Goal: Information Seeking & Learning: Learn about a topic

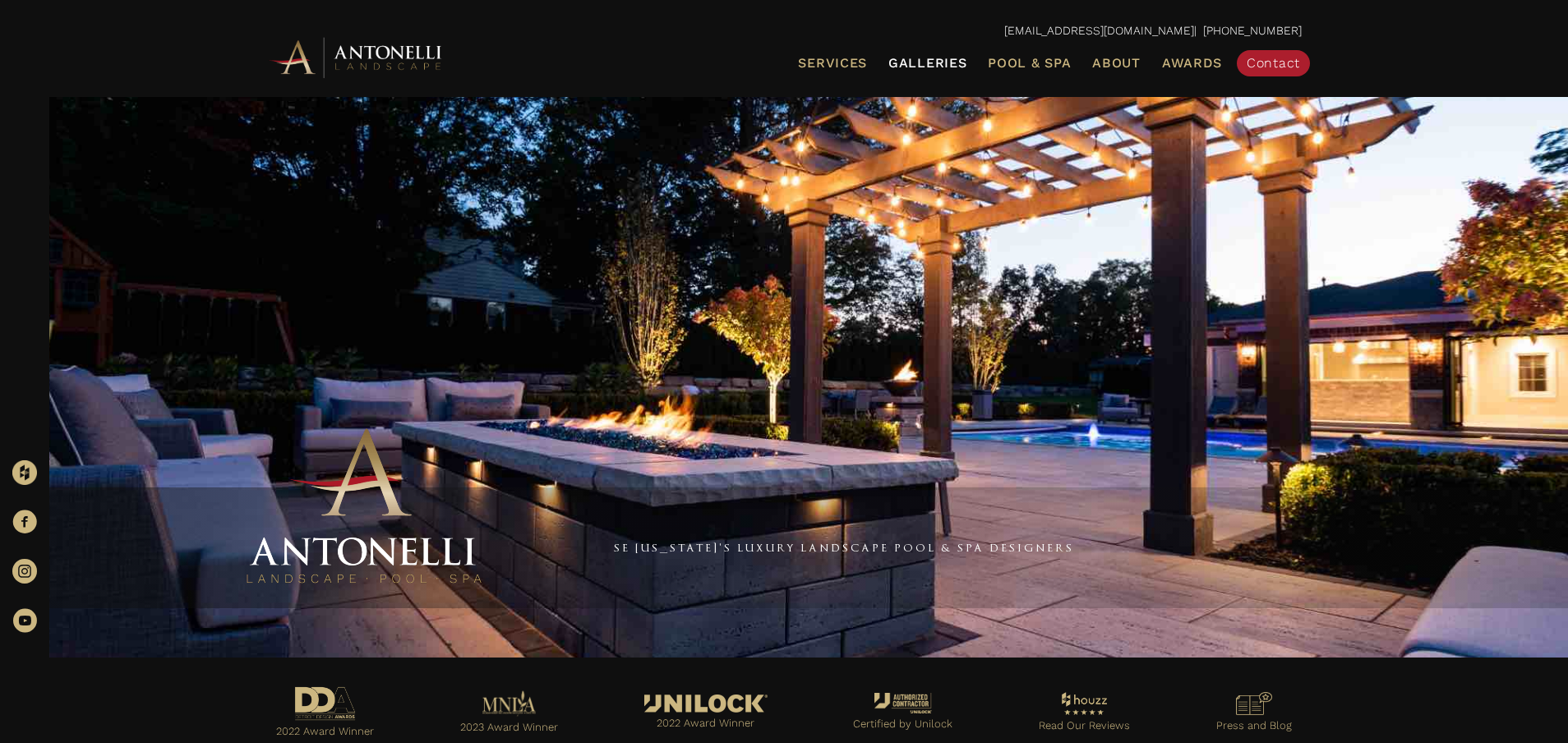
click at [926, 58] on span "Galleries" at bounding box center [928, 63] width 79 height 16
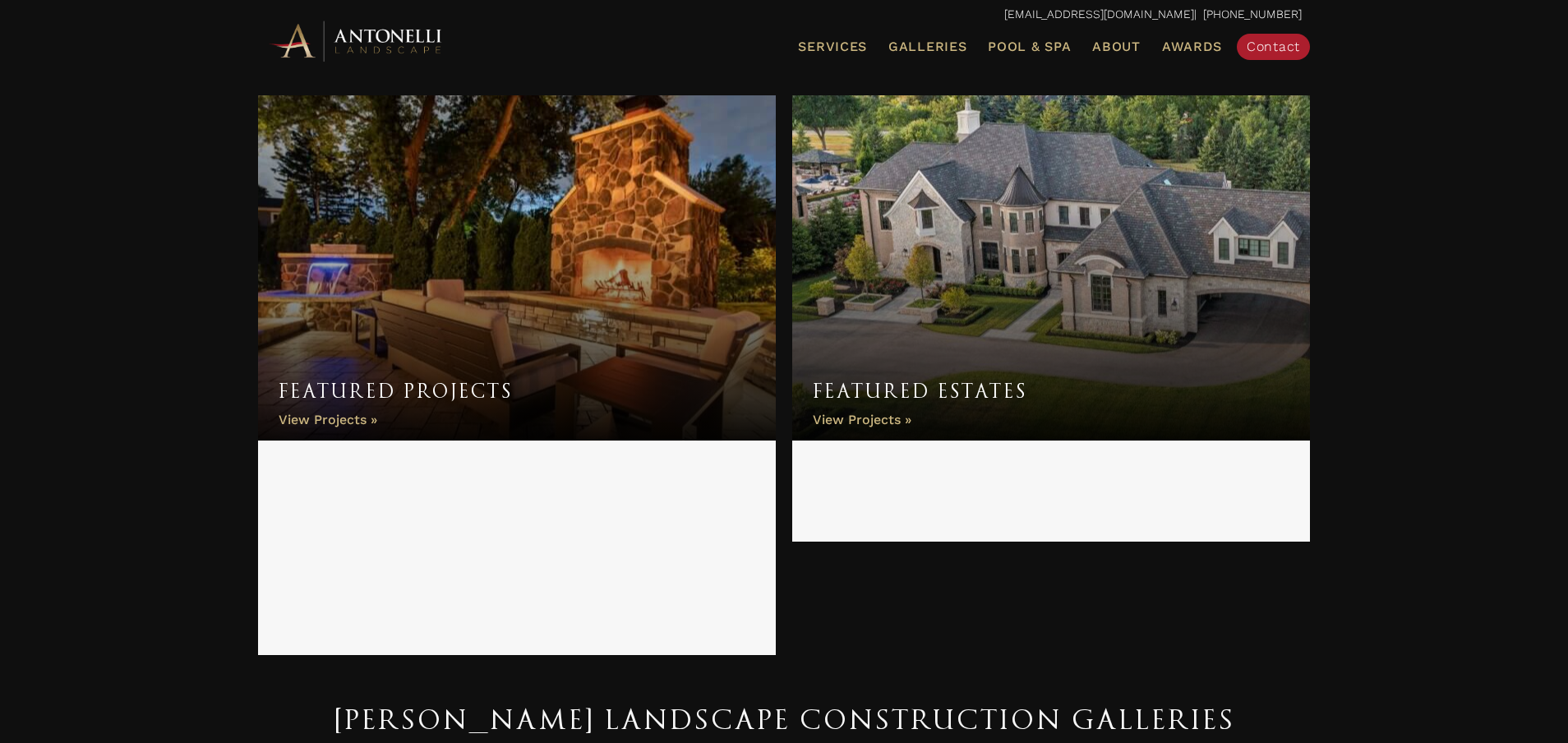
click at [475, 379] on link "Featured Projects" at bounding box center [516, 268] width 517 height 345
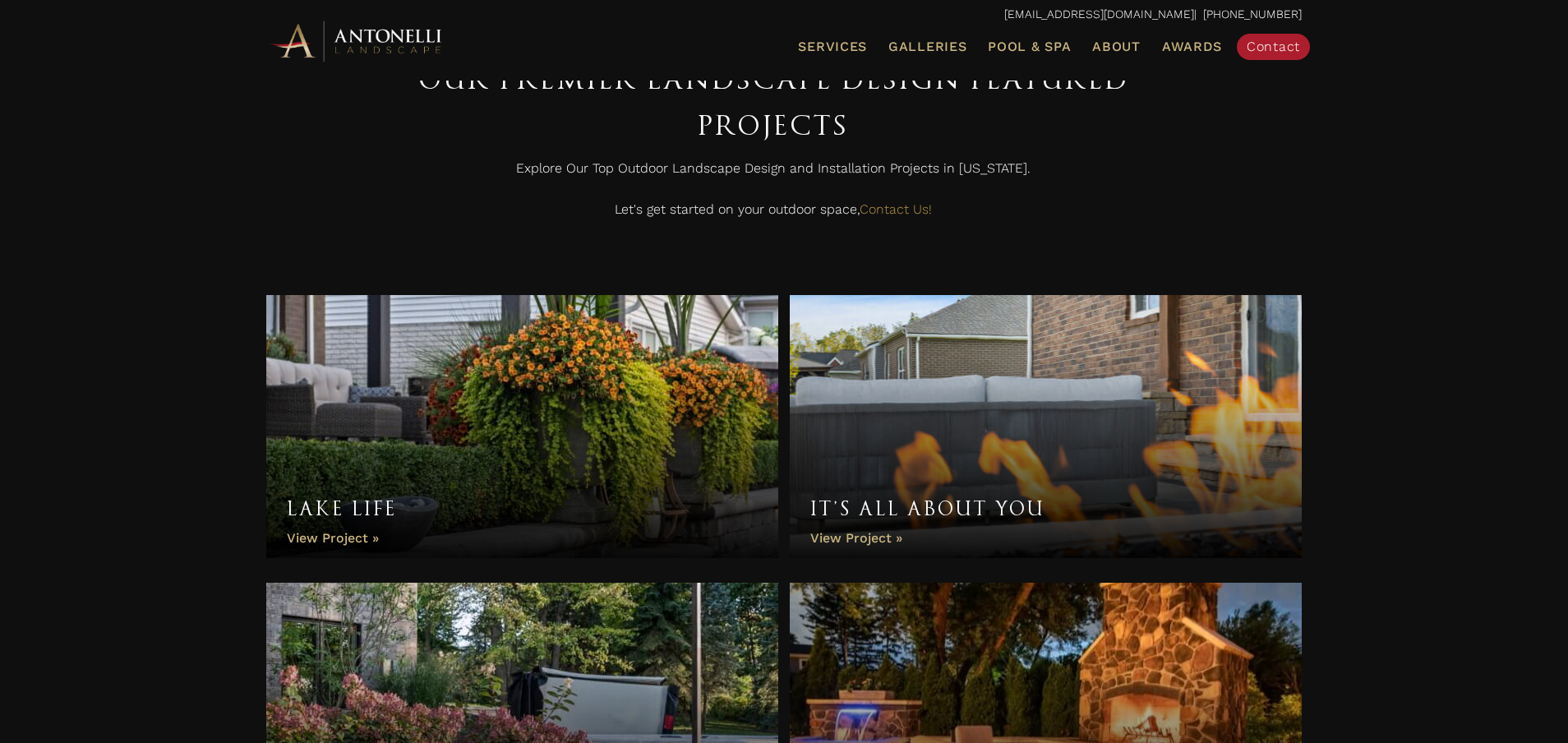
scroll to position [83, 0]
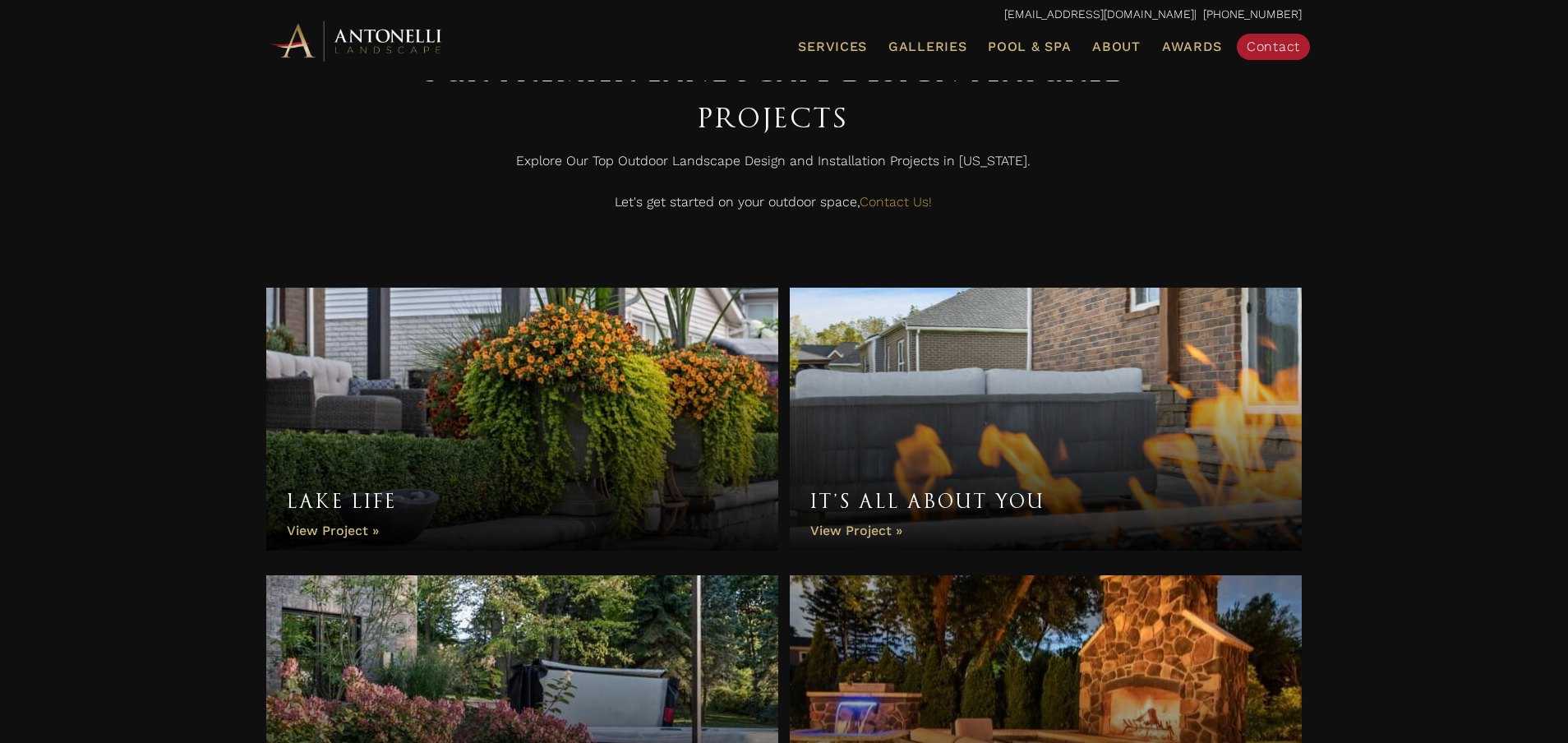
click at [541, 426] on link "Lake Life" at bounding box center [522, 419] width 513 height 263
click at [1029, 379] on link "It’s All About You" at bounding box center [1047, 419] width 513 height 263
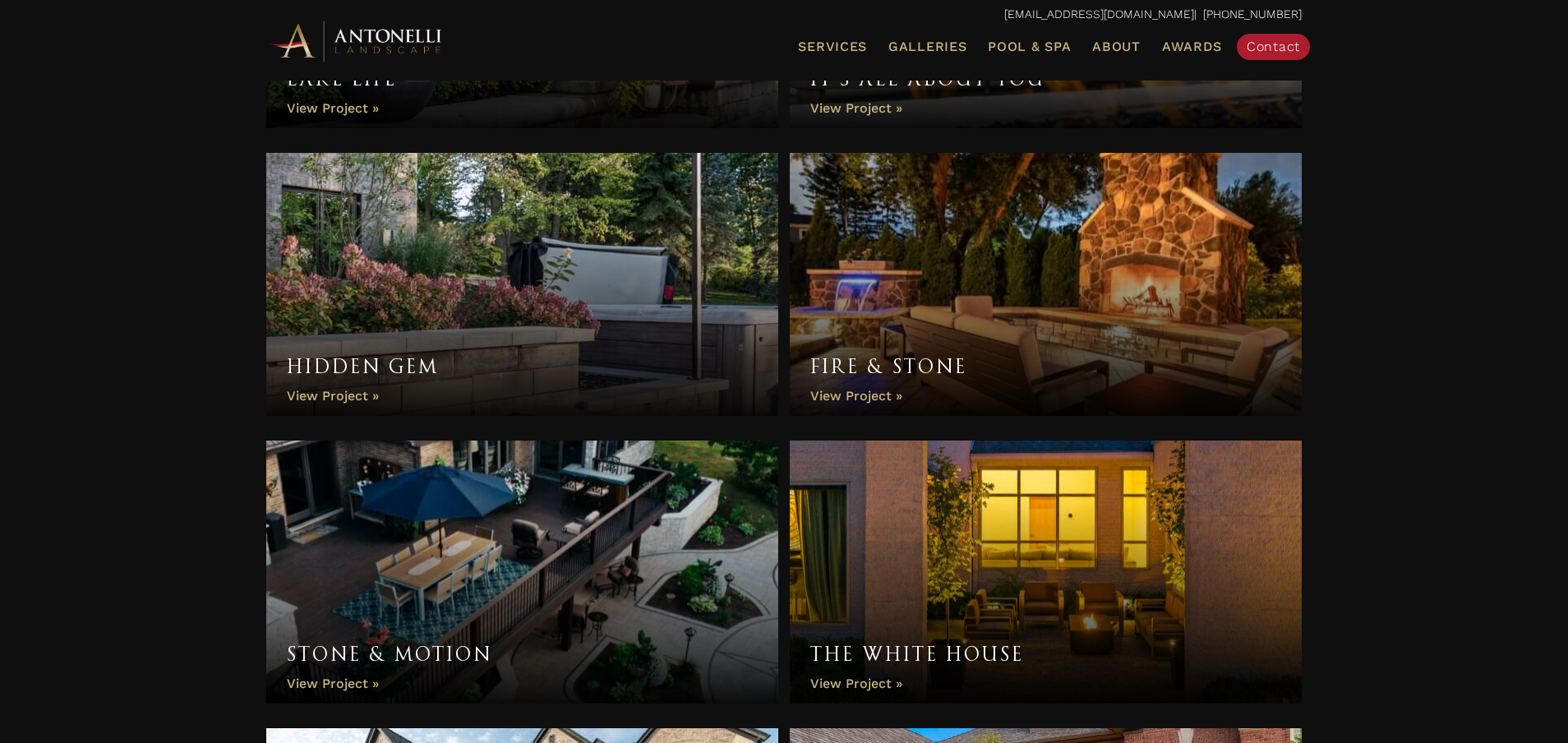
scroll to position [519, 0]
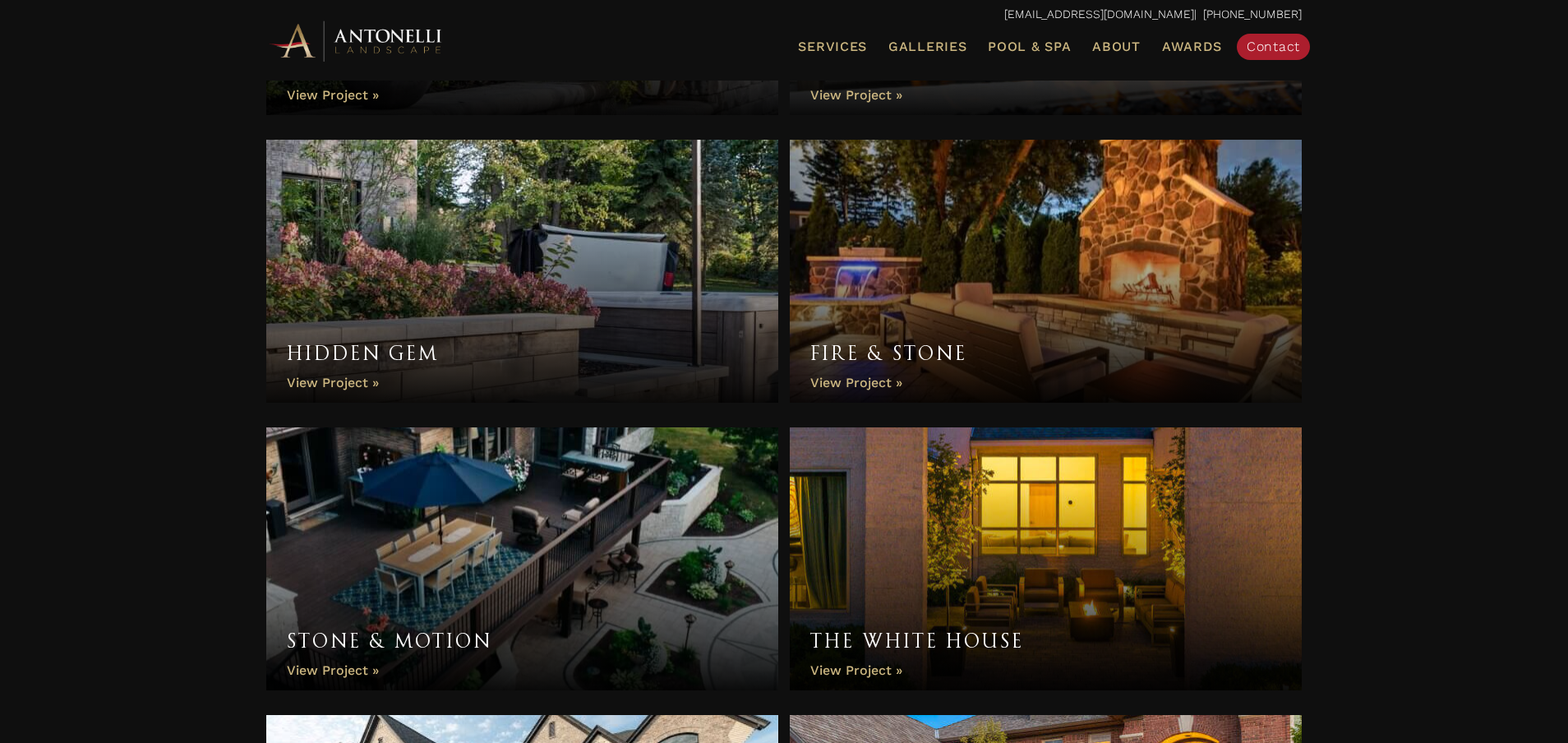
click at [679, 311] on link "Hidden Gem" at bounding box center [522, 271] width 513 height 263
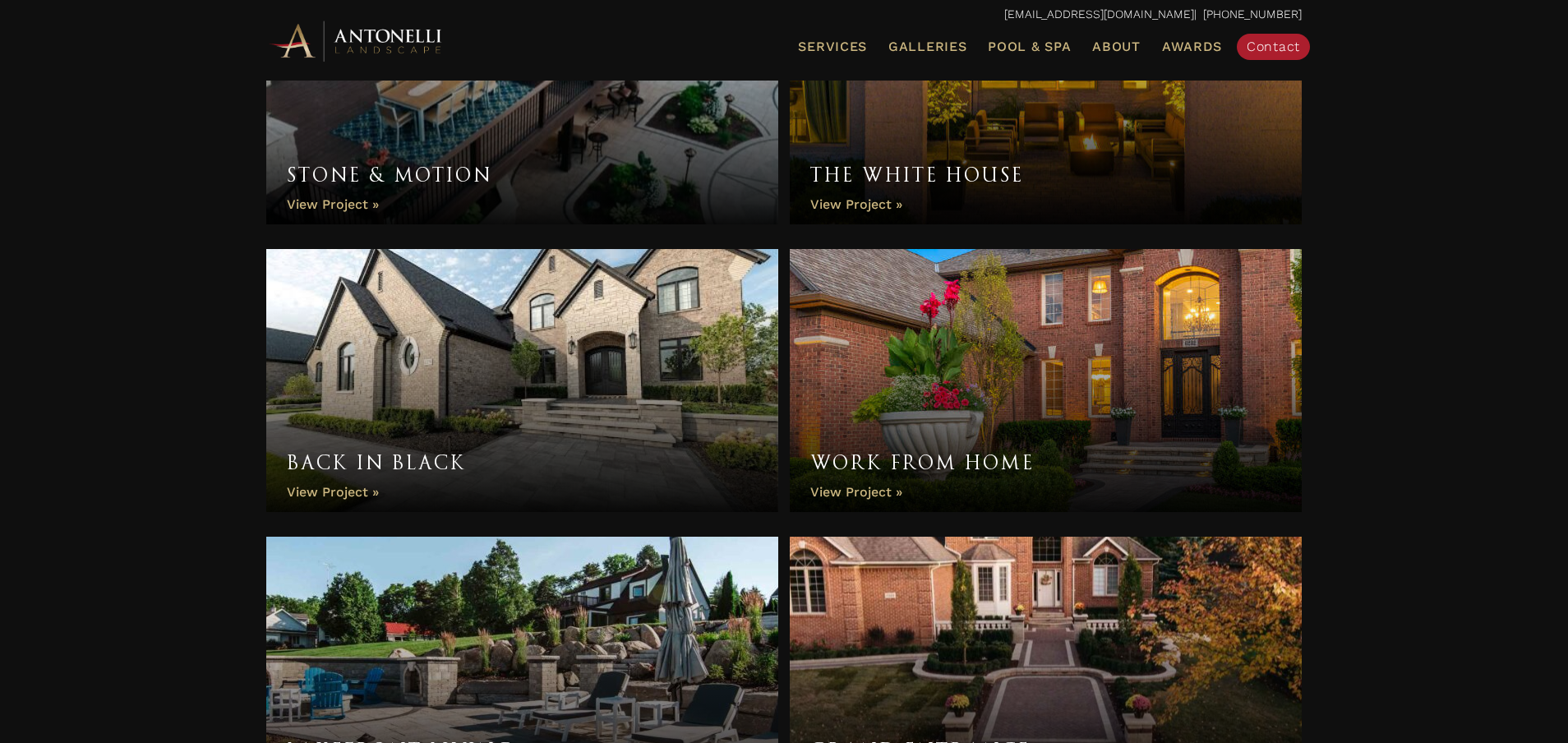
scroll to position [983, 0]
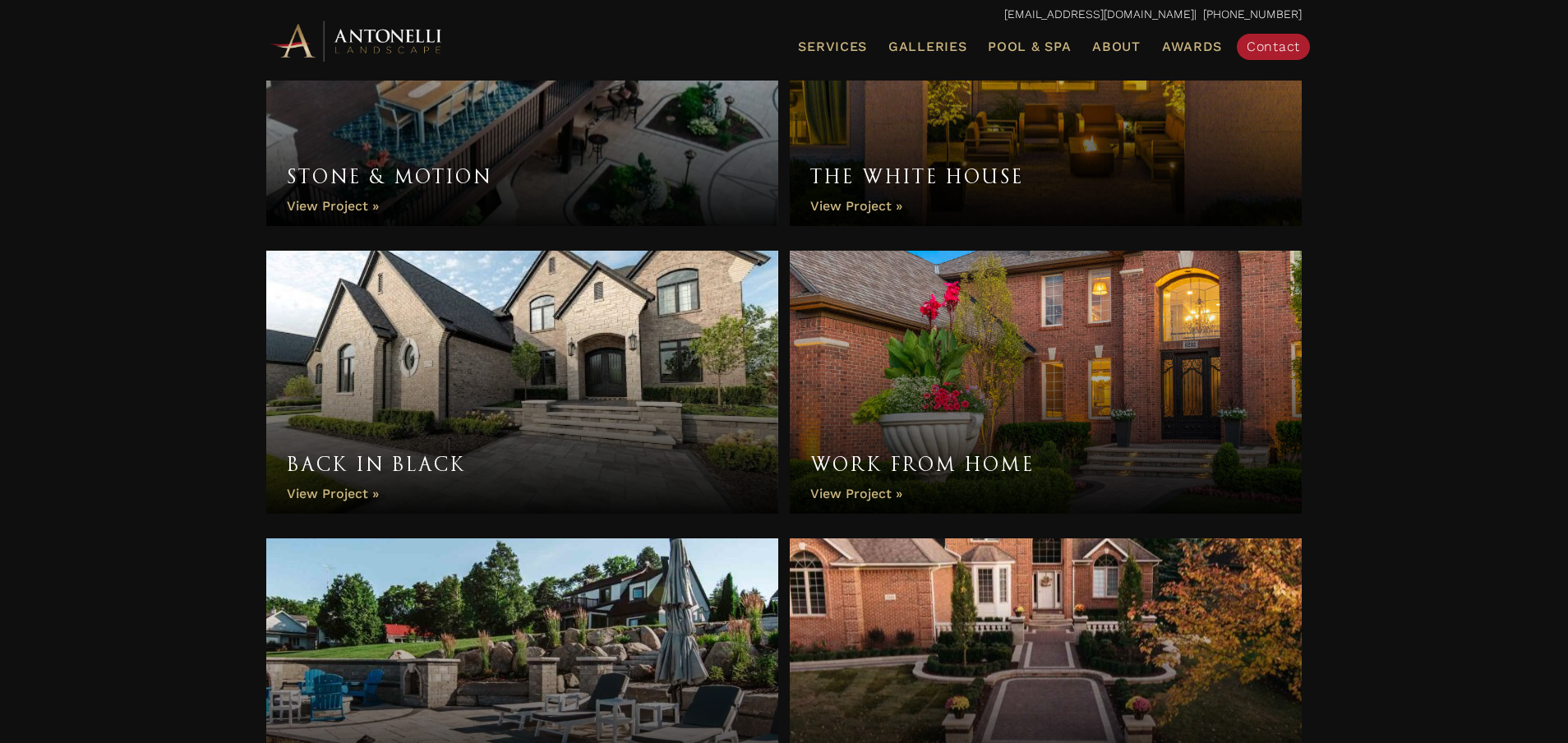
click at [593, 413] on link "Back in Black" at bounding box center [522, 382] width 513 height 263
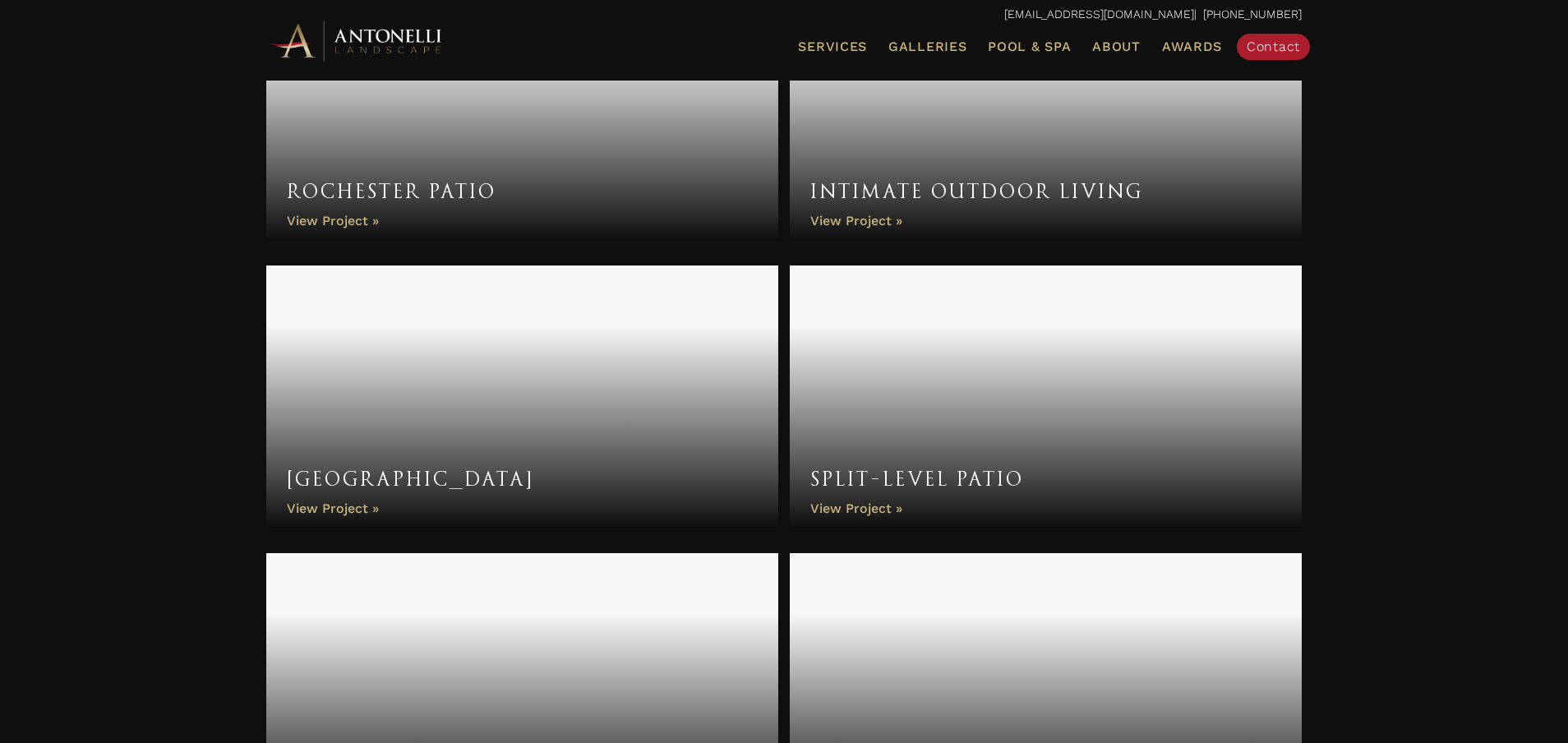
scroll to position [2121, 0]
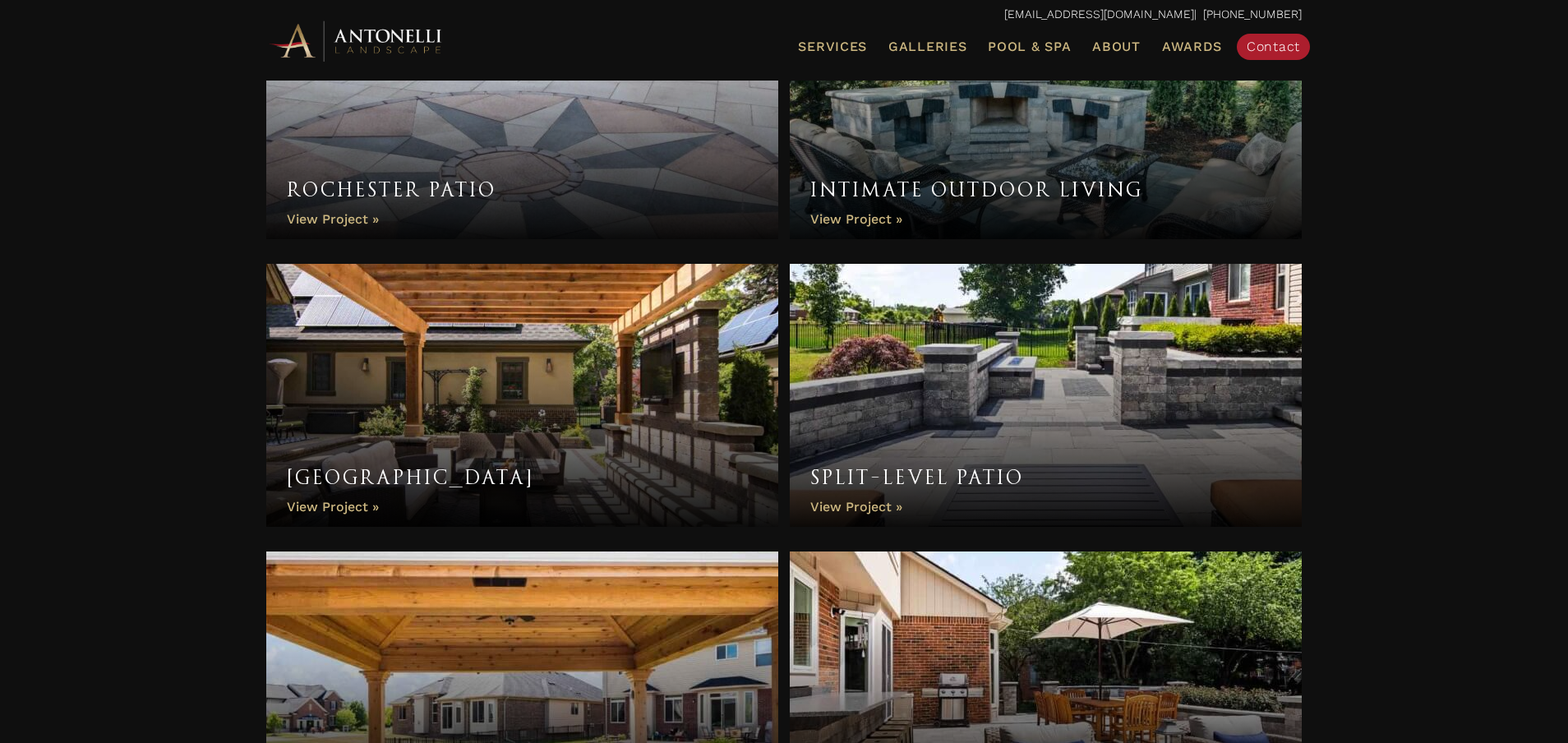
click at [515, 357] on link "Pergola Palace" at bounding box center [522, 396] width 513 height 263
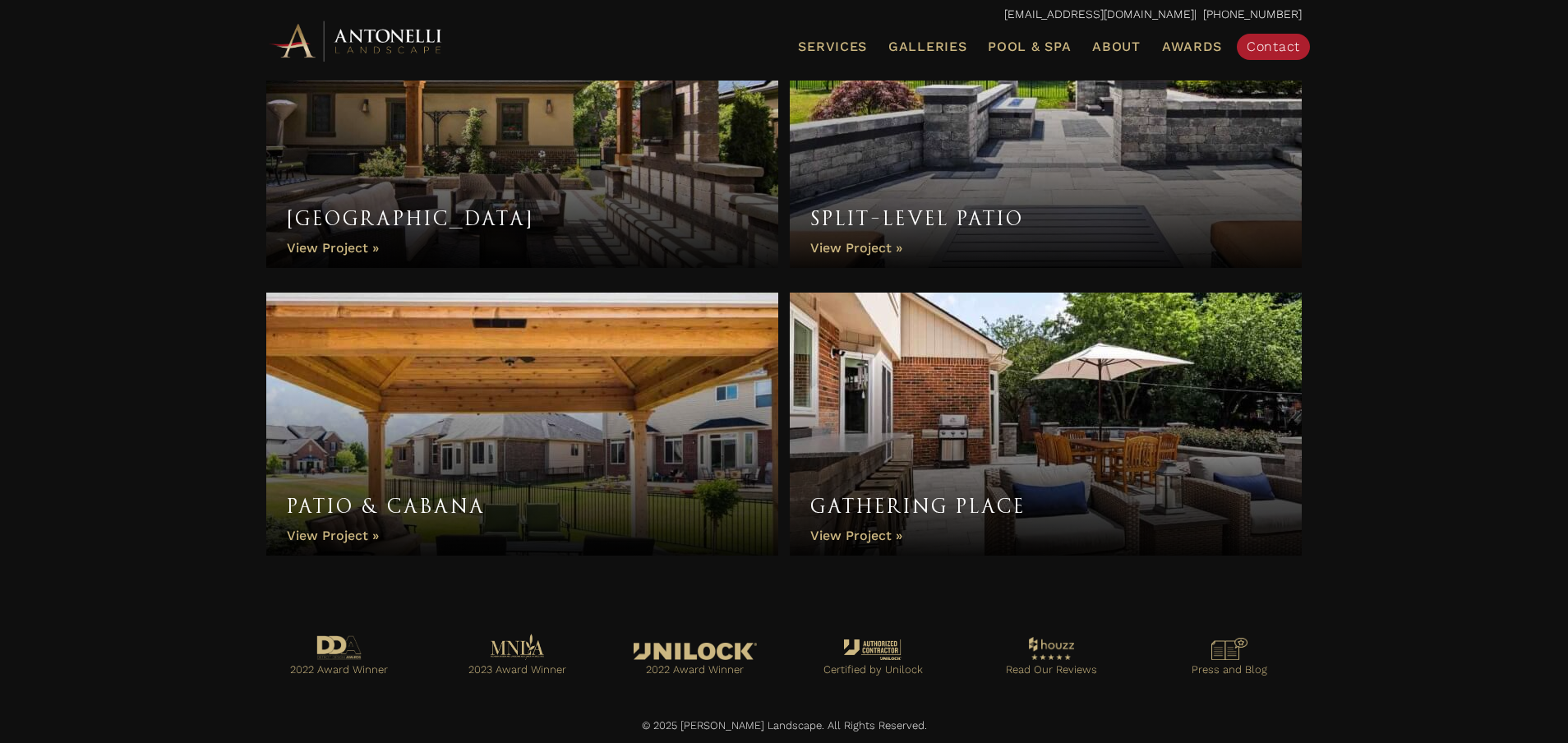
scroll to position [2379, 0]
click at [483, 425] on link "Patio & Cabana" at bounding box center [522, 425] width 513 height 263
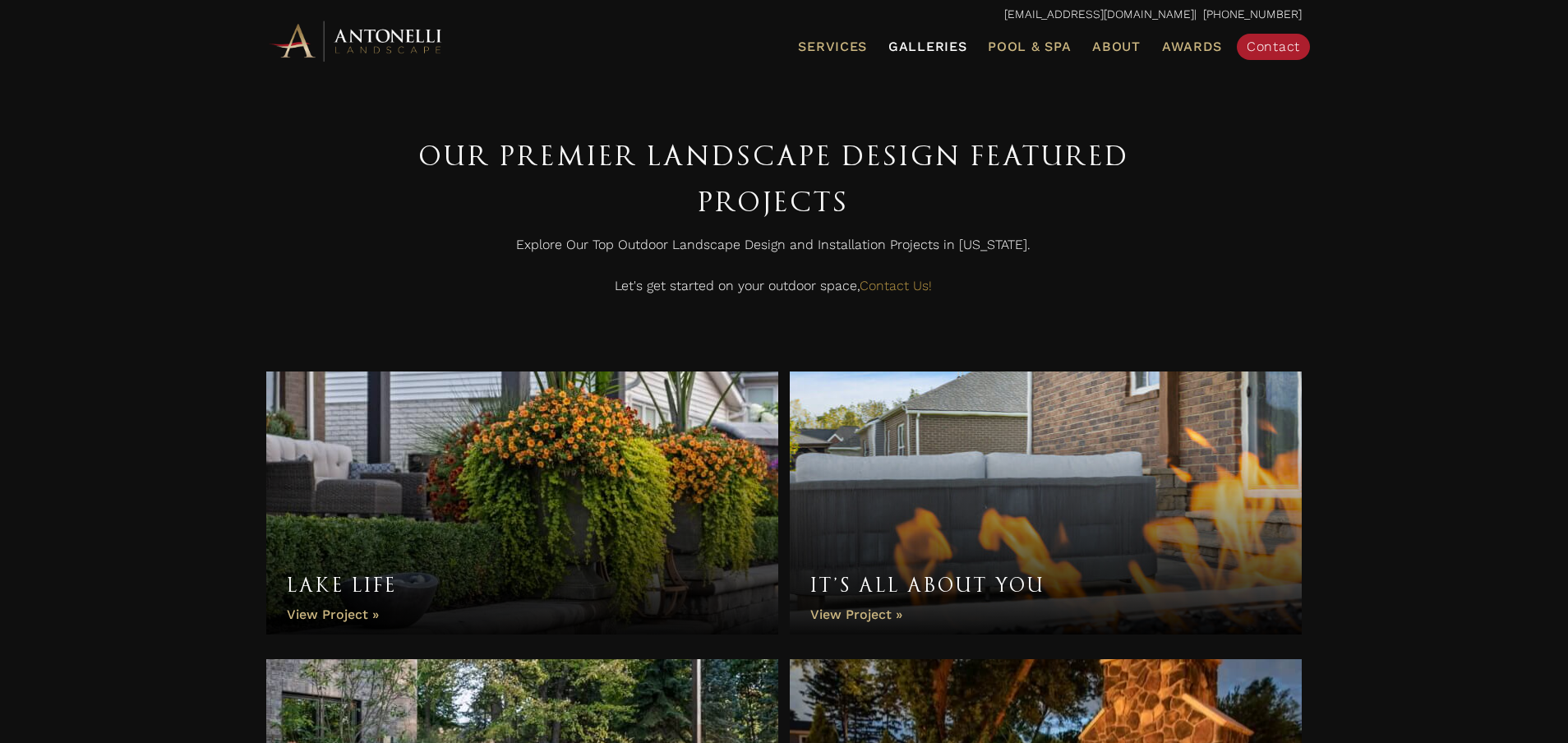
scroll to position [0, 0]
click at [932, 43] on span "Galleries" at bounding box center [928, 46] width 79 height 16
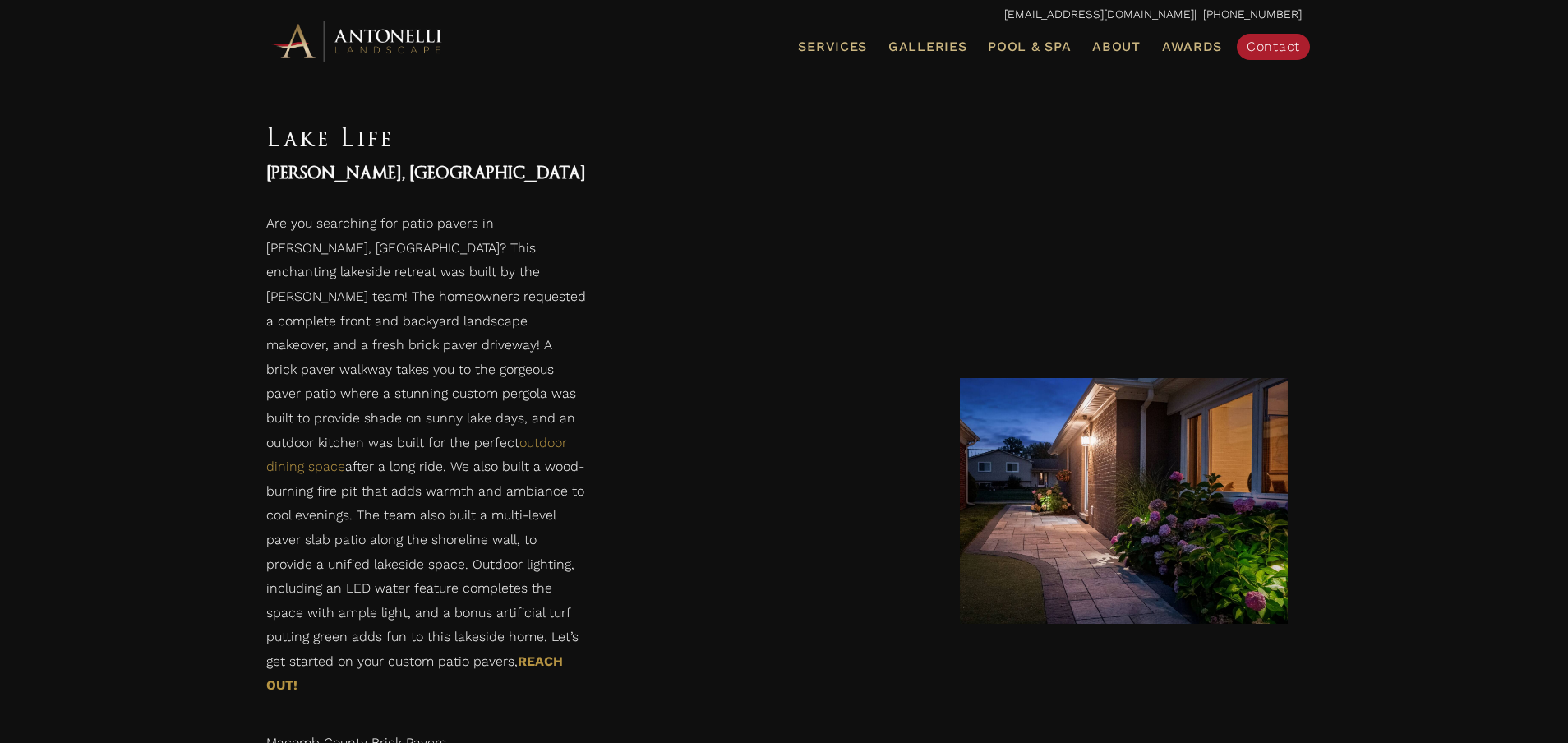
scroll to position [1431, 0]
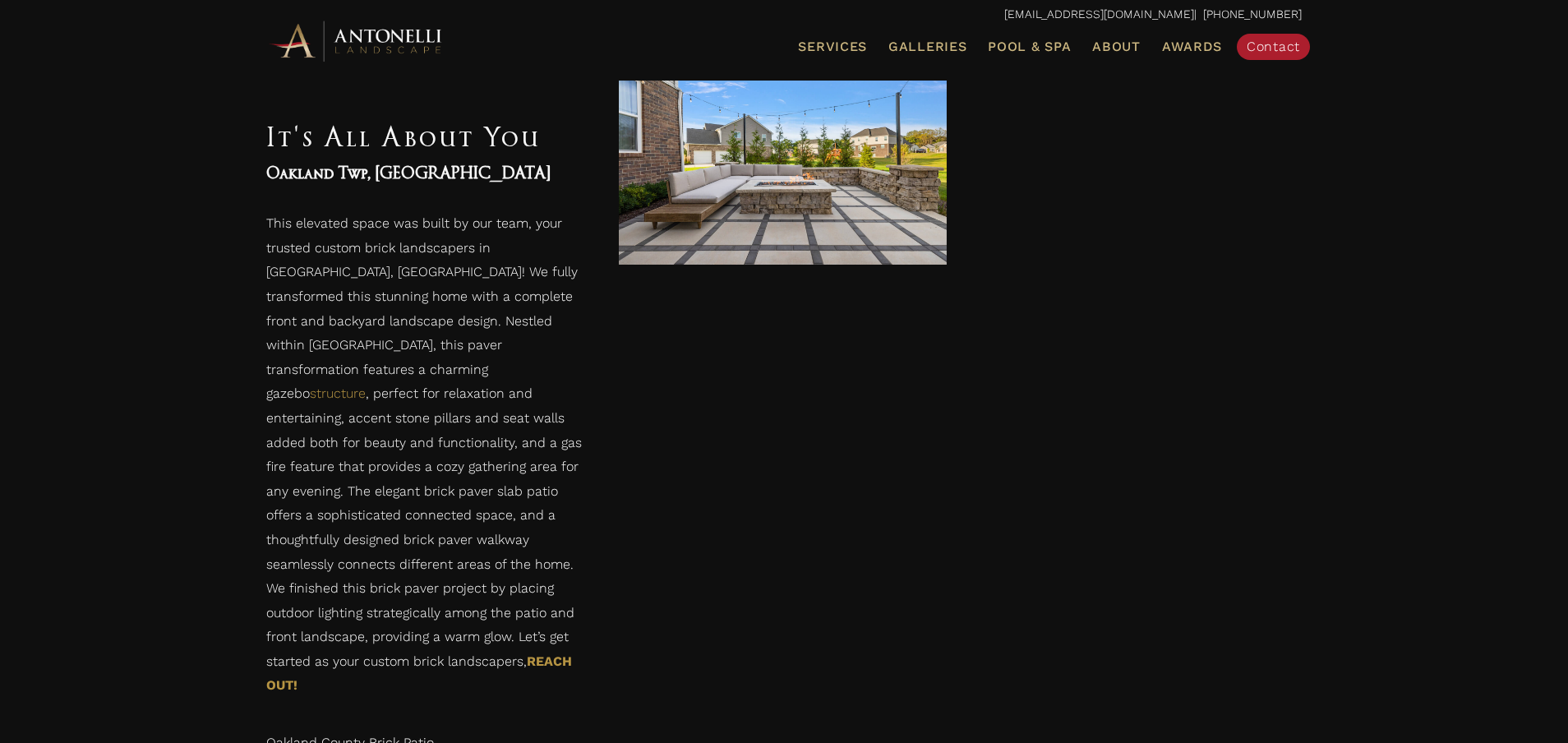
scroll to position [3175, 0]
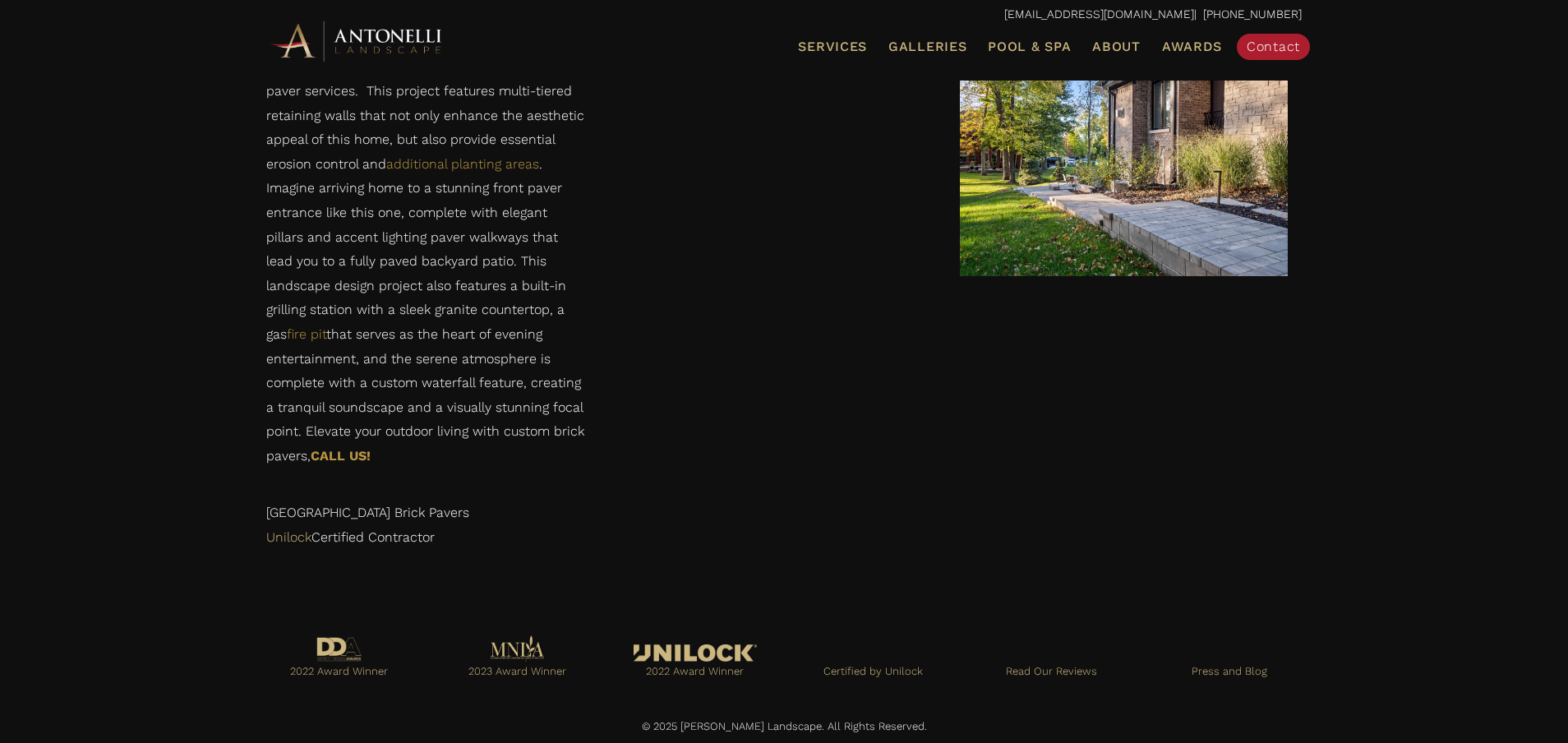
scroll to position [3276, 0]
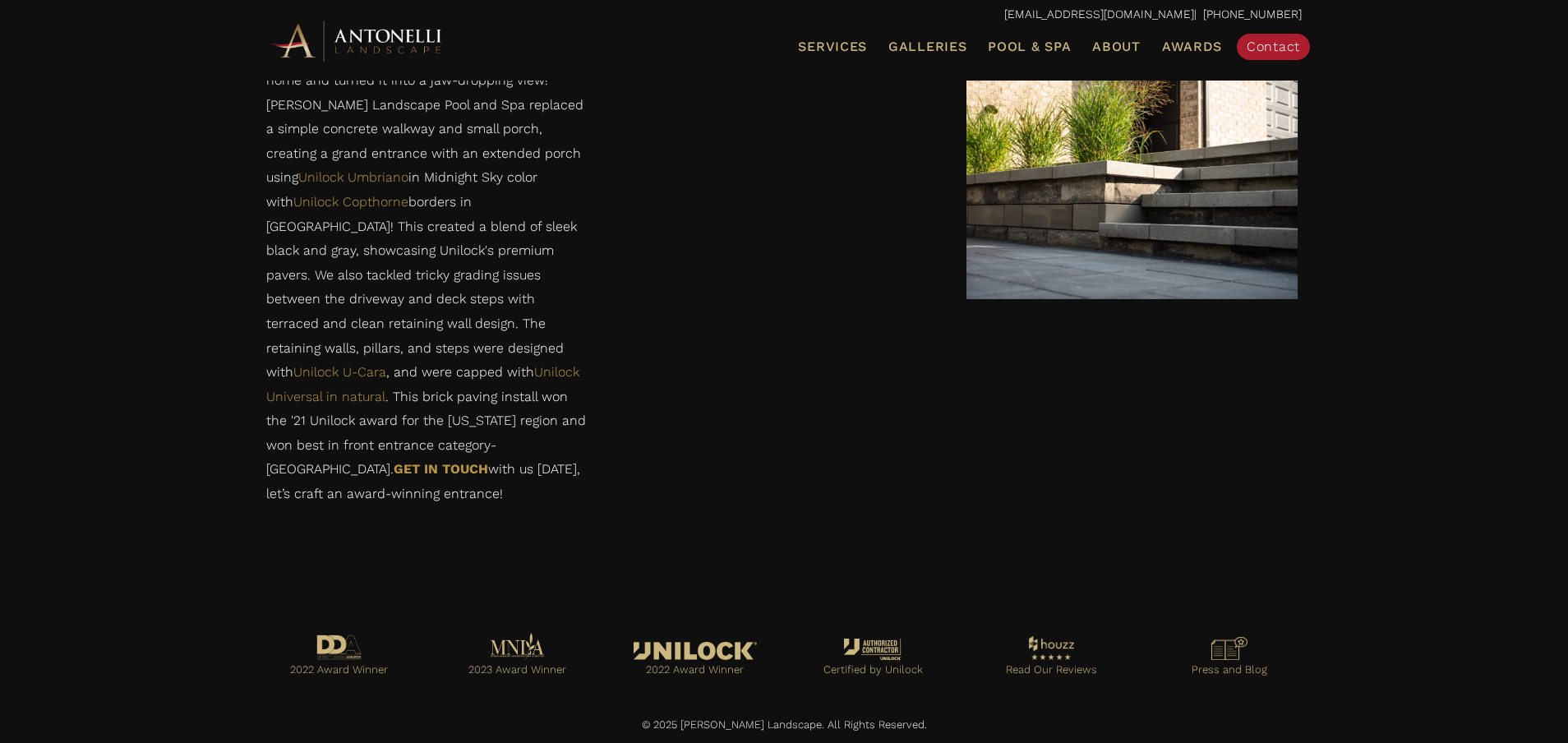
scroll to position [1548, 0]
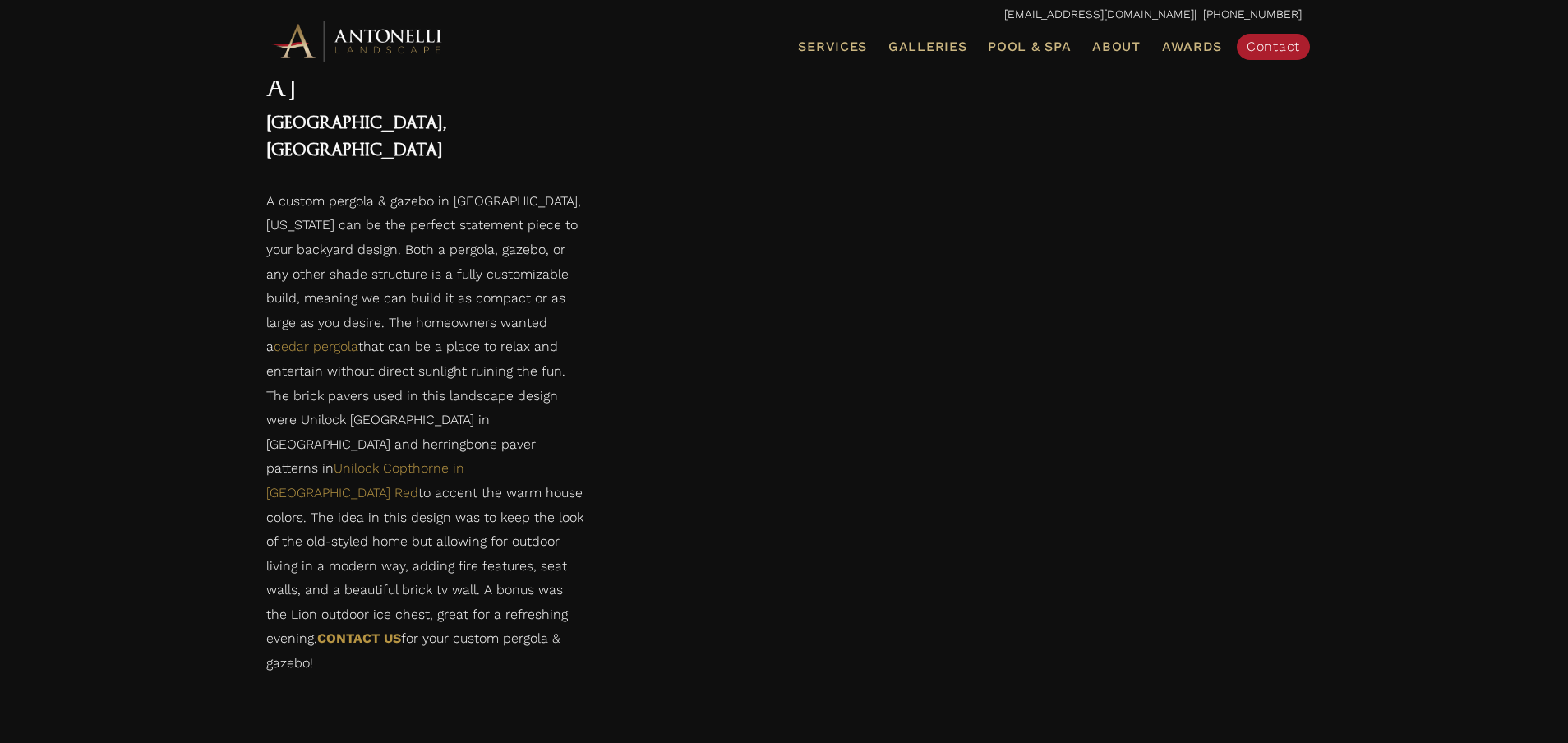
scroll to position [1247, 0]
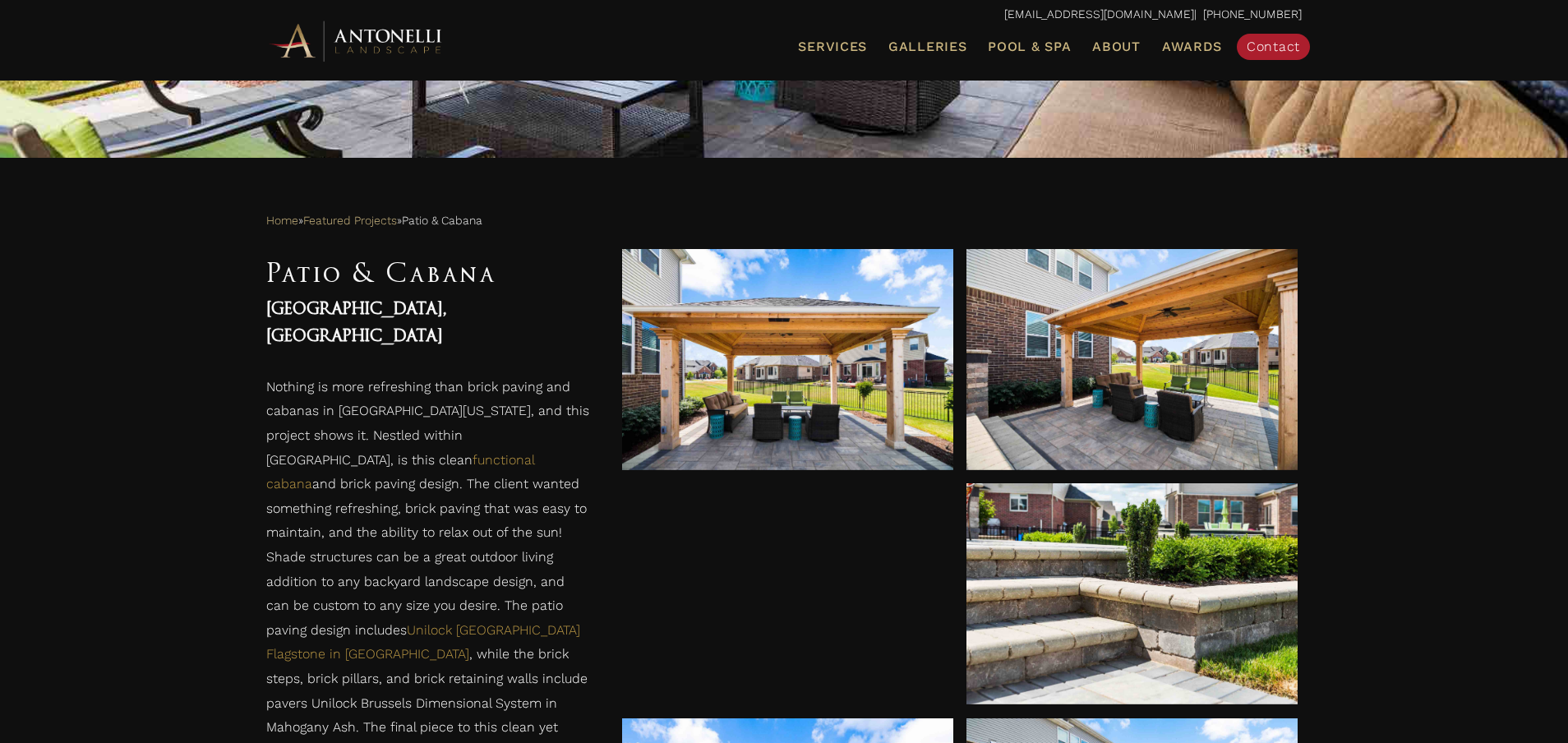
scroll to position [533, 0]
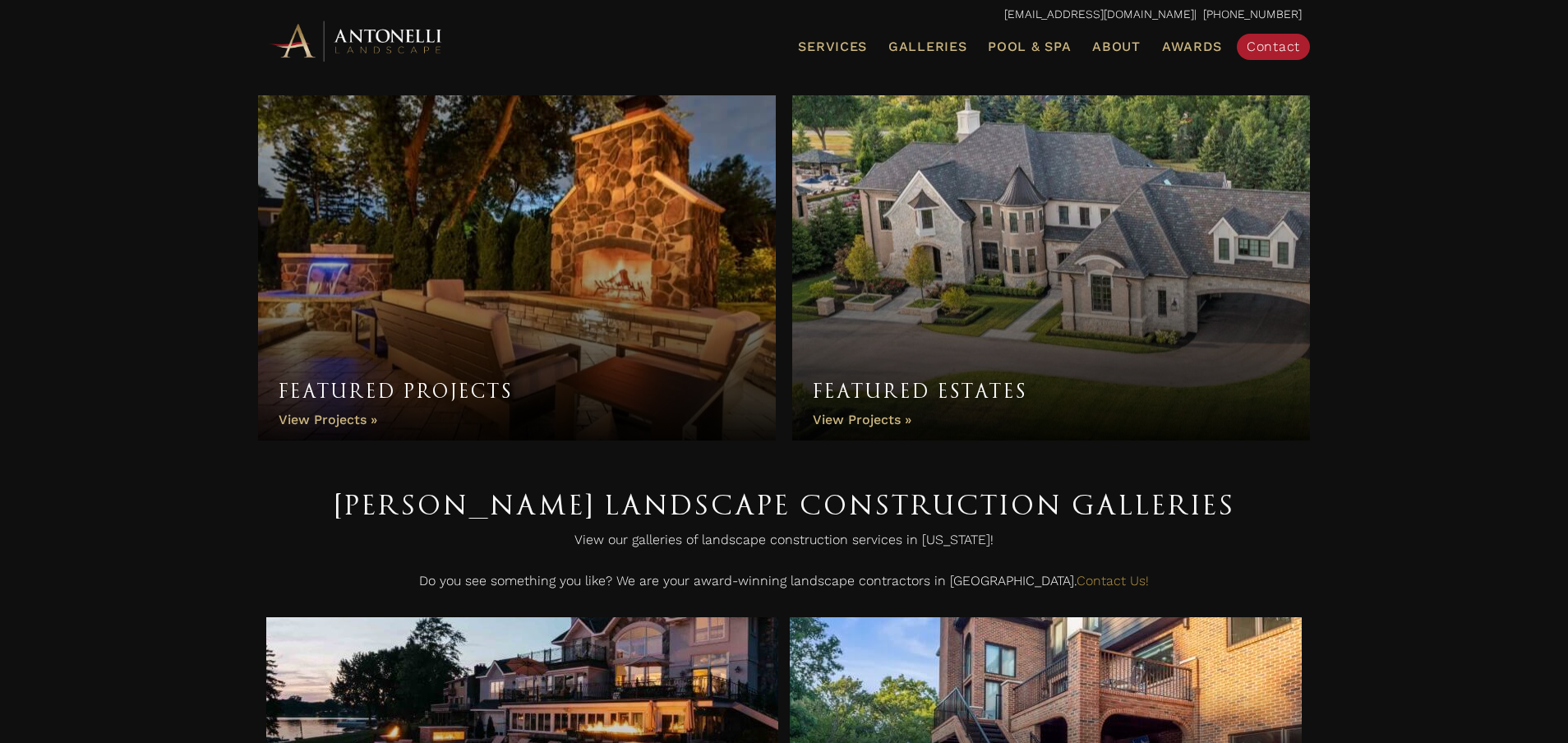
click at [1156, 255] on link "Featured Estates" at bounding box center [1051, 268] width 517 height 345
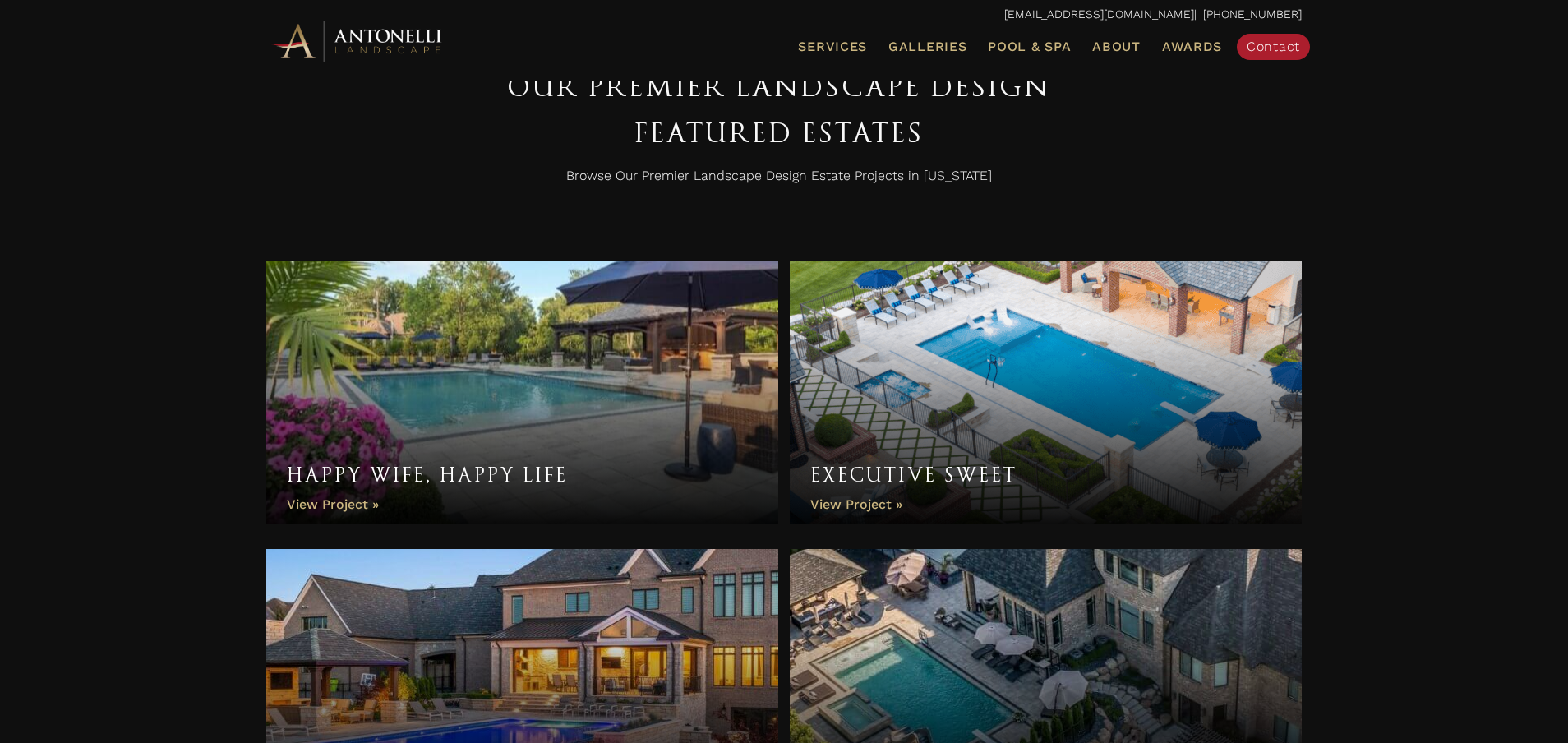
scroll to position [710, 0]
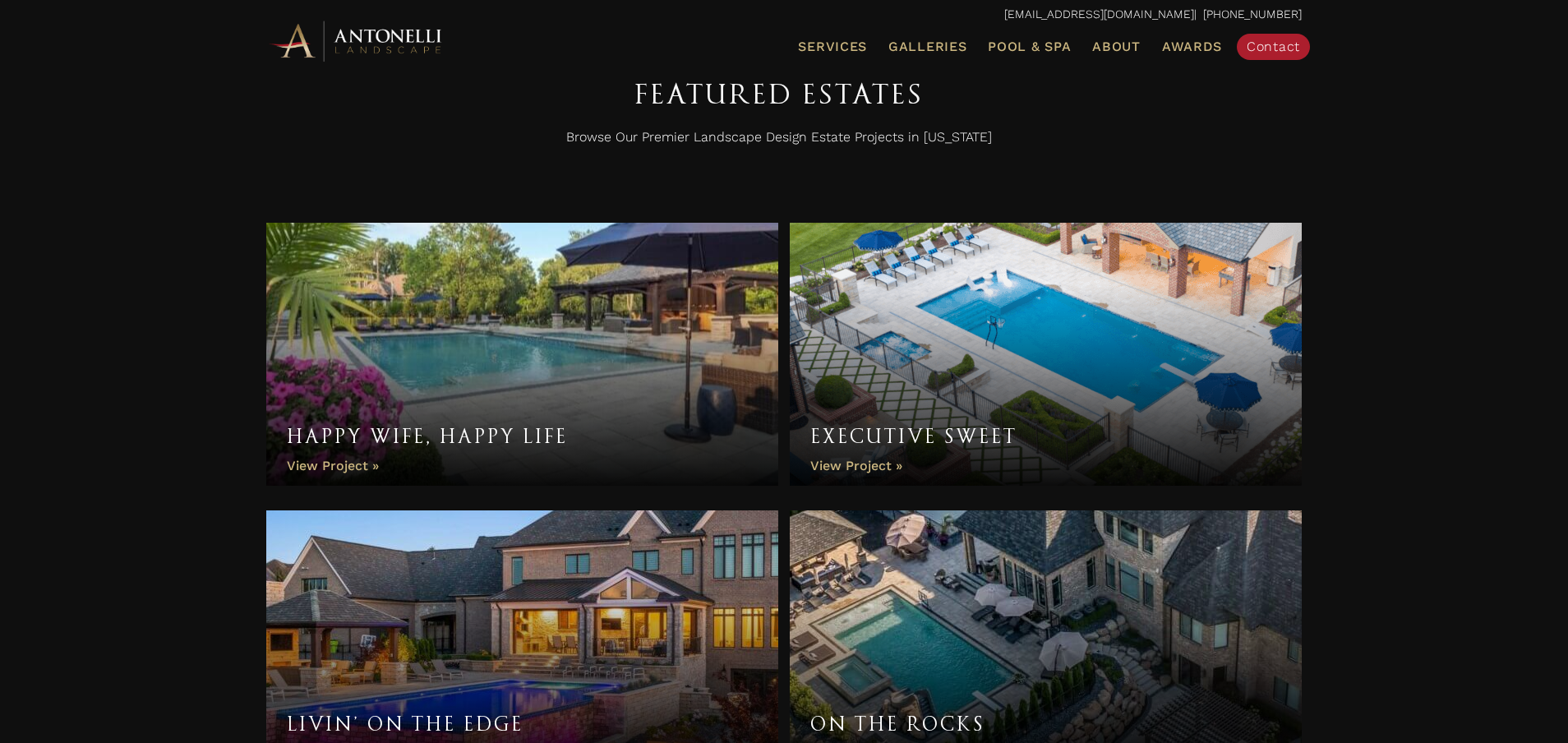
click at [691, 344] on link "Happy Wife, Happy Life" at bounding box center [522, 354] width 513 height 263
click at [542, 332] on link "Happy Wife, Happy Life" at bounding box center [522, 355] width 513 height 263
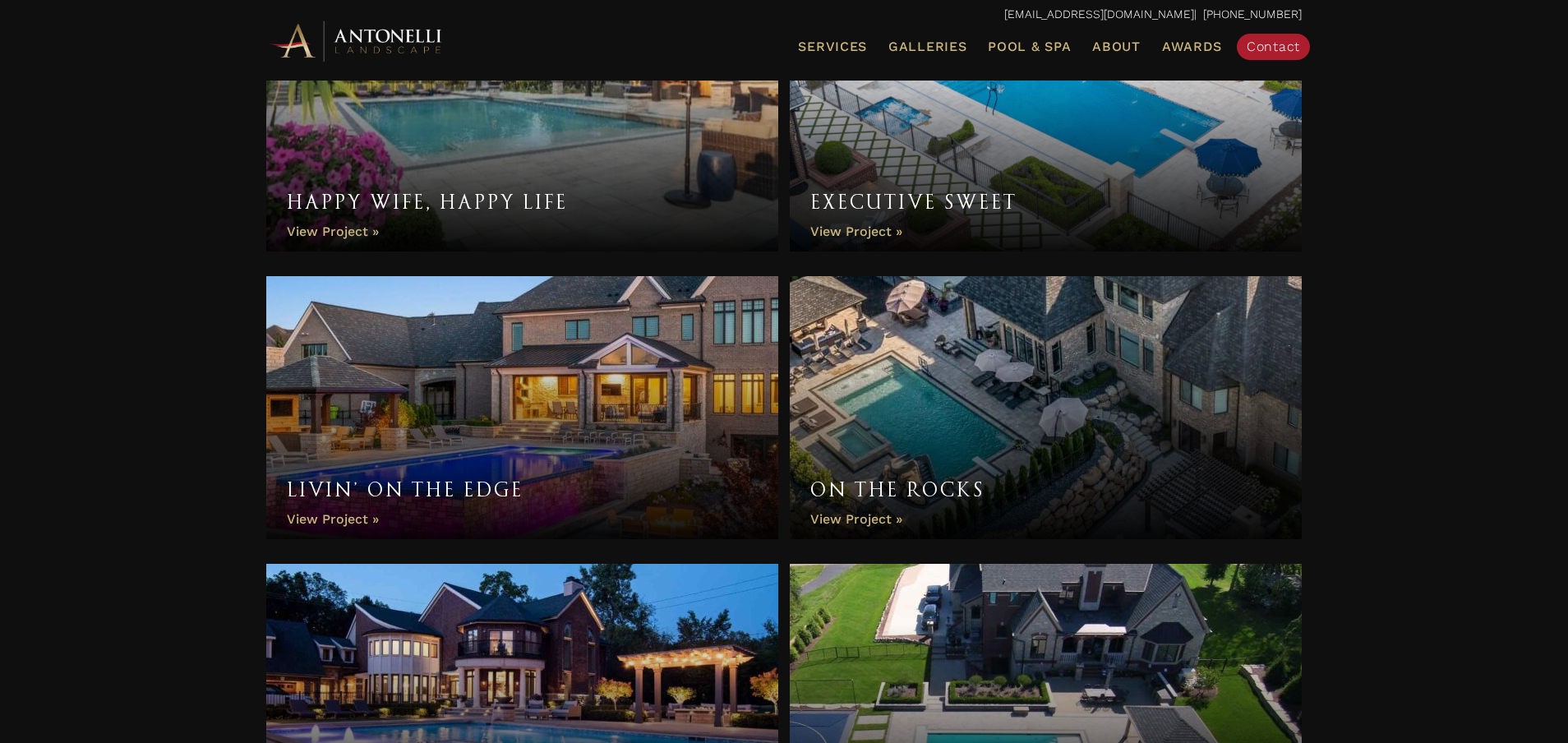
scroll to position [945, 0]
click at [1036, 398] on link "On the Rocks" at bounding box center [1047, 406] width 513 height 263
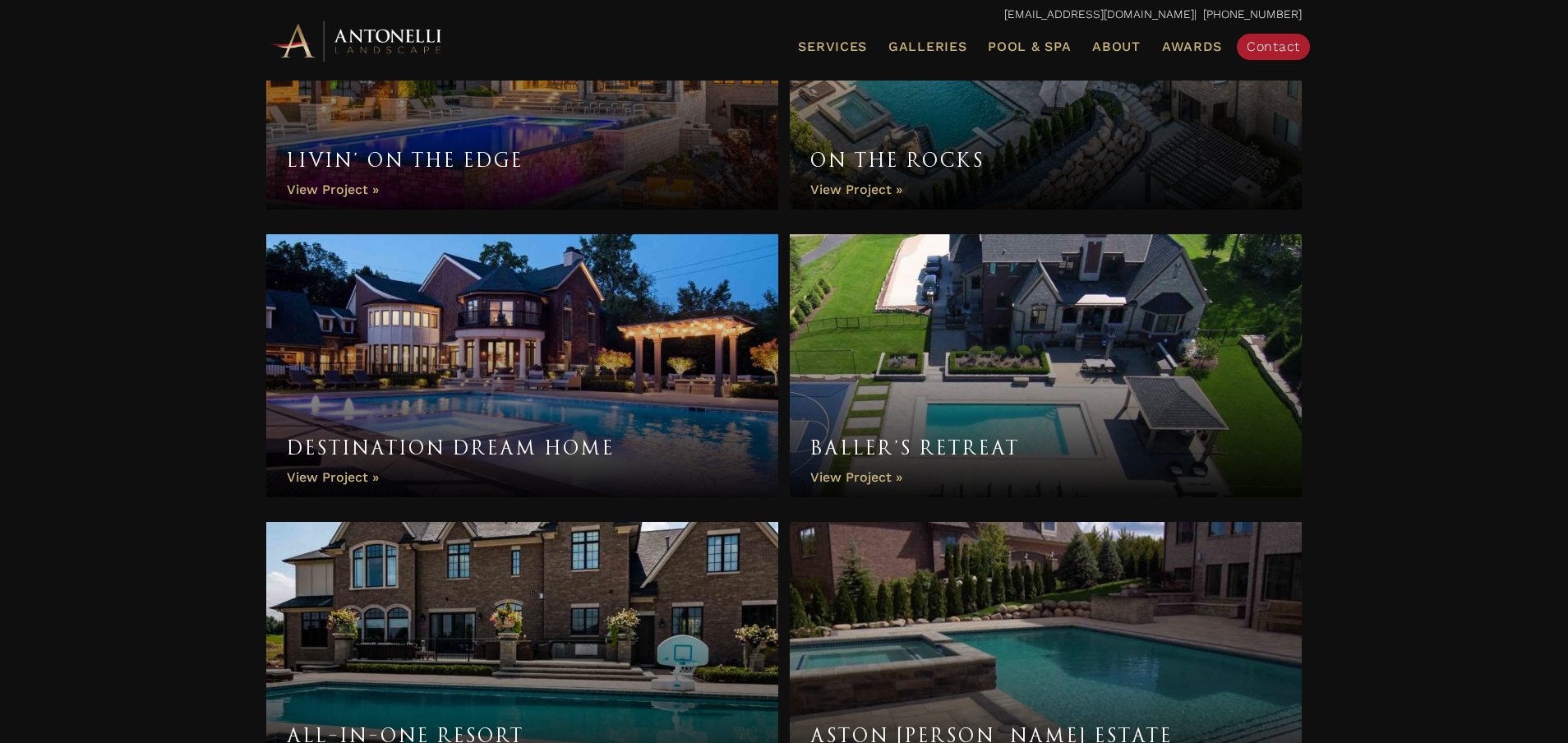
scroll to position [1292, 0]
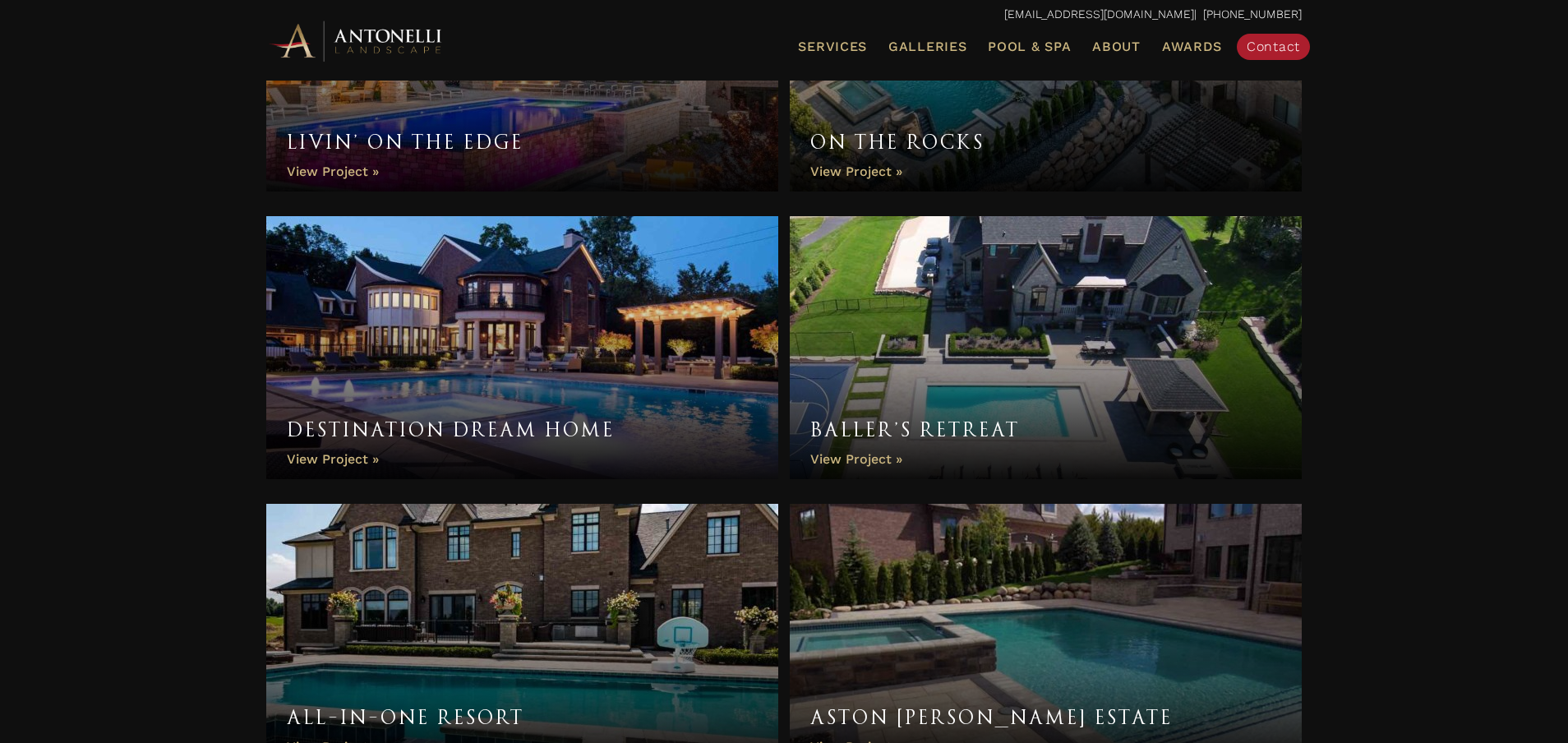
click at [1042, 341] on link "Baller’s Retreat" at bounding box center [1047, 347] width 513 height 263
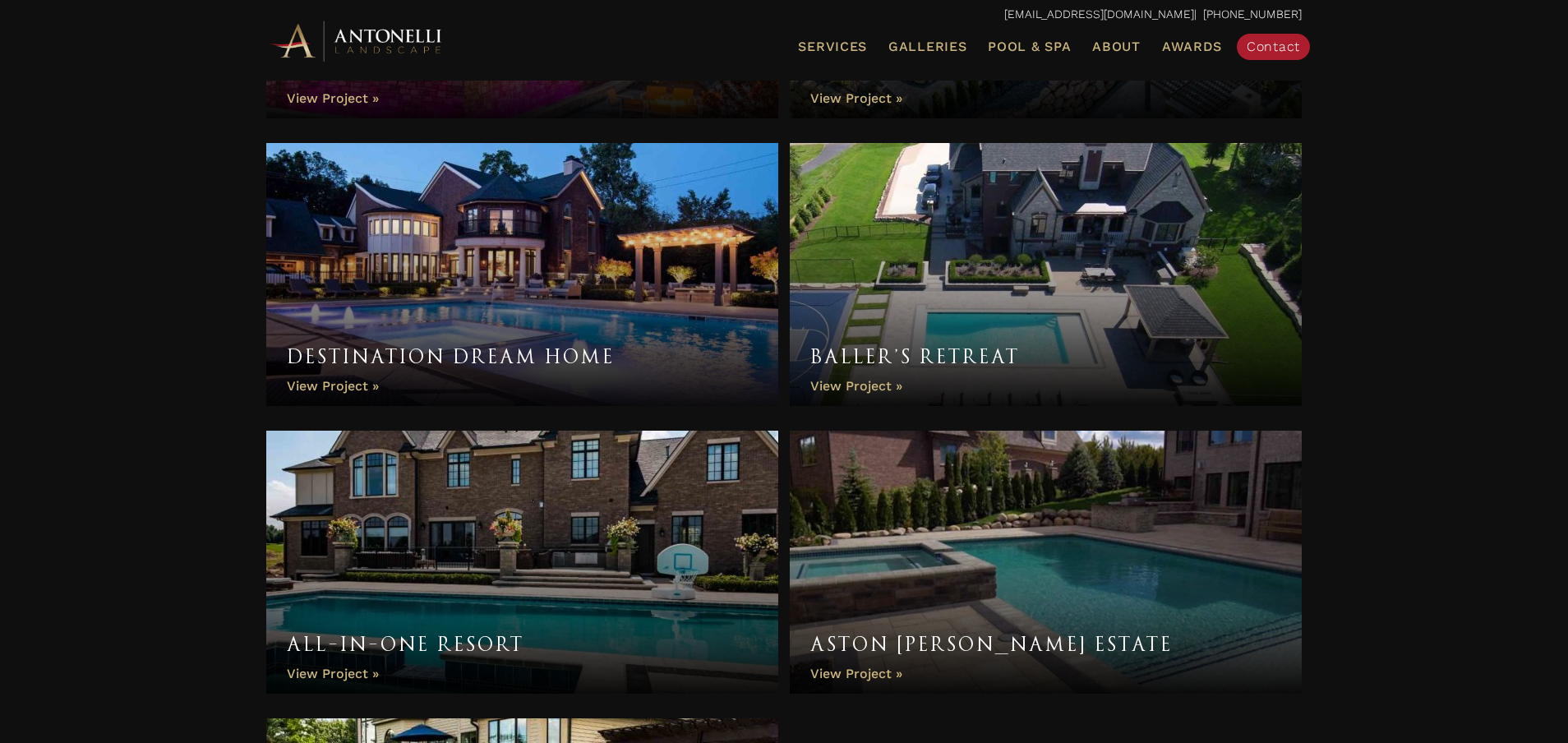
scroll to position [1401, 0]
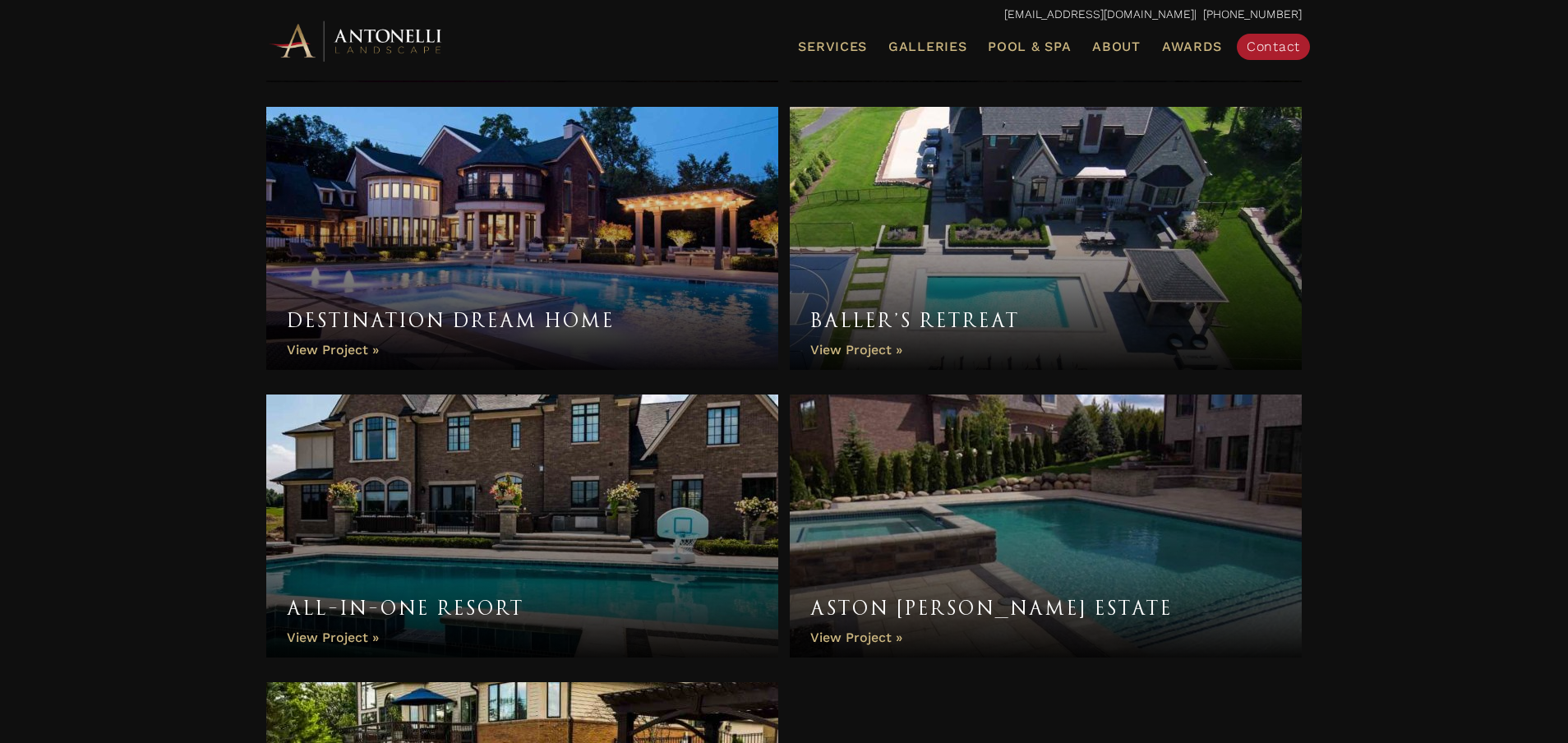
click at [578, 454] on link "All-In-One Resort" at bounding box center [522, 526] width 513 height 263
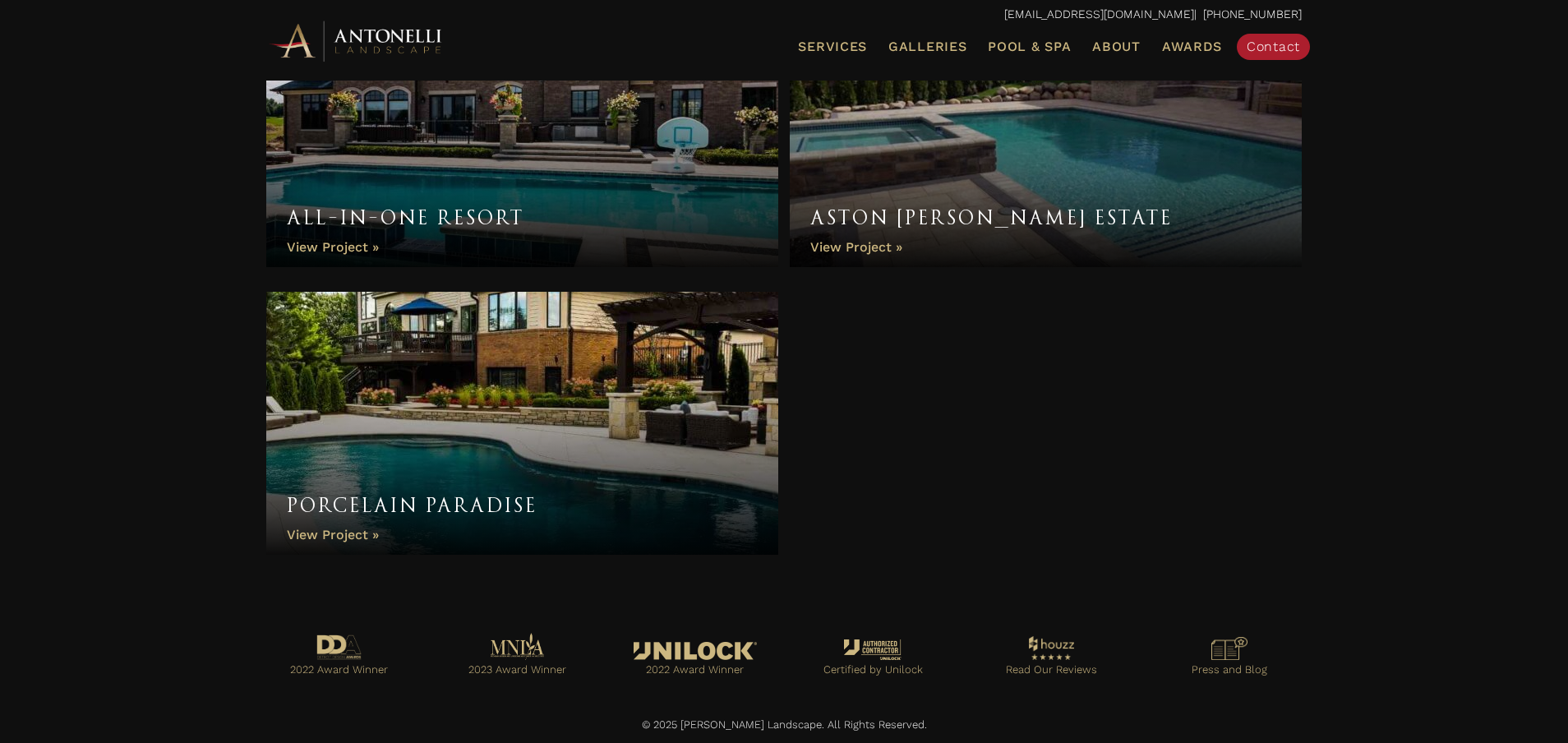
scroll to position [1790, 0]
click at [686, 379] on link "Porcelain Paradise" at bounding box center [522, 424] width 513 height 263
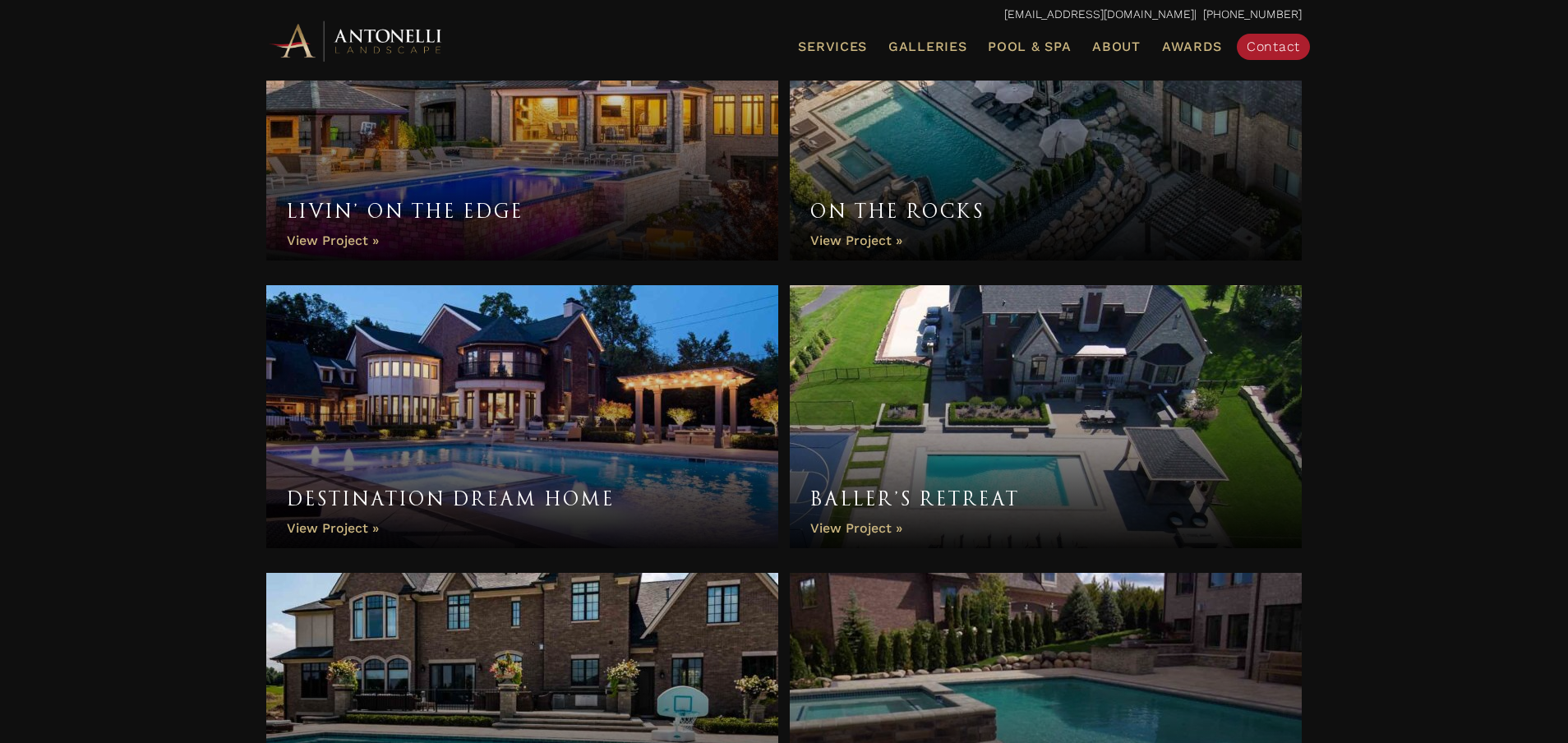
scroll to position [1311, 0]
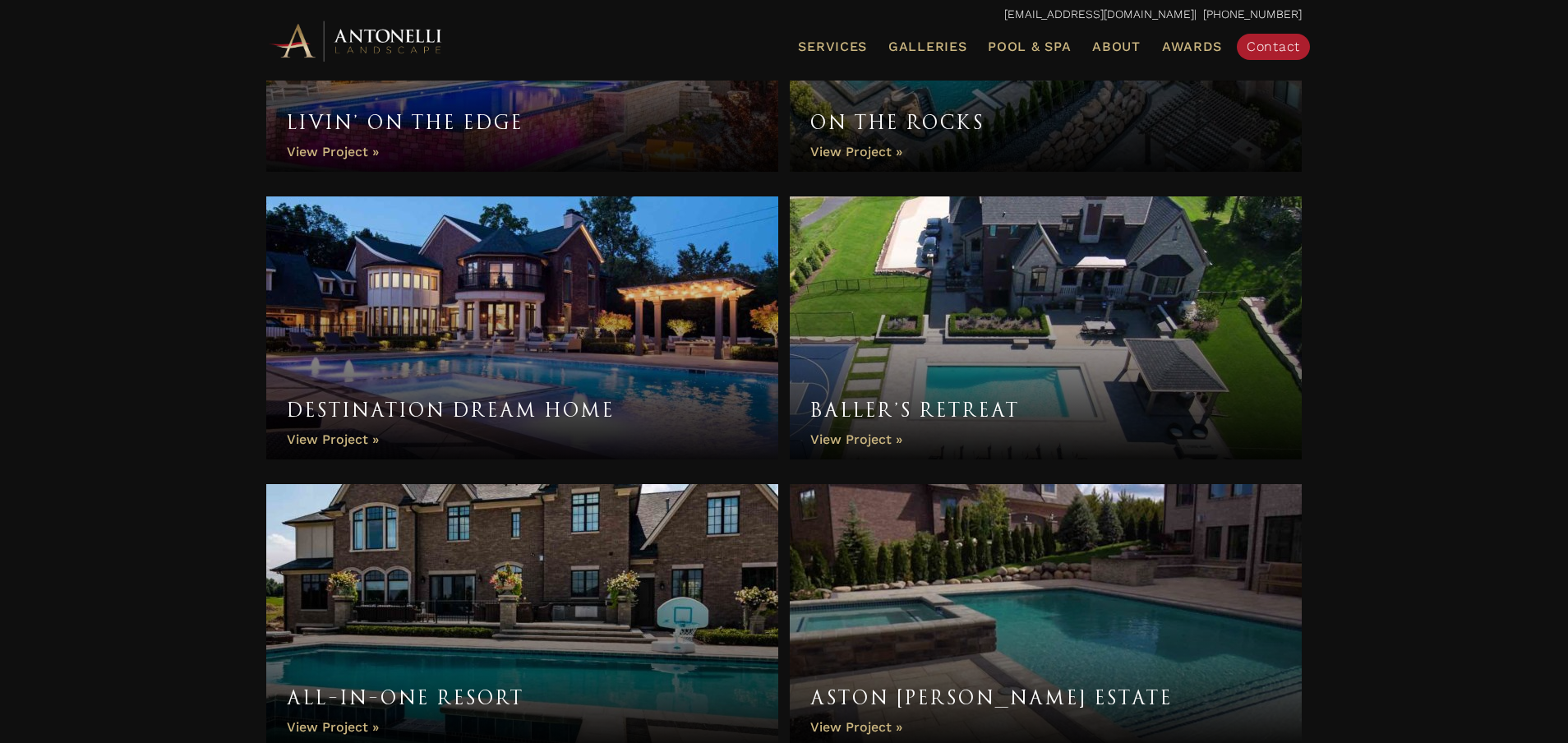
click at [578, 556] on link "All-In-One Resort" at bounding box center [522, 615] width 513 height 263
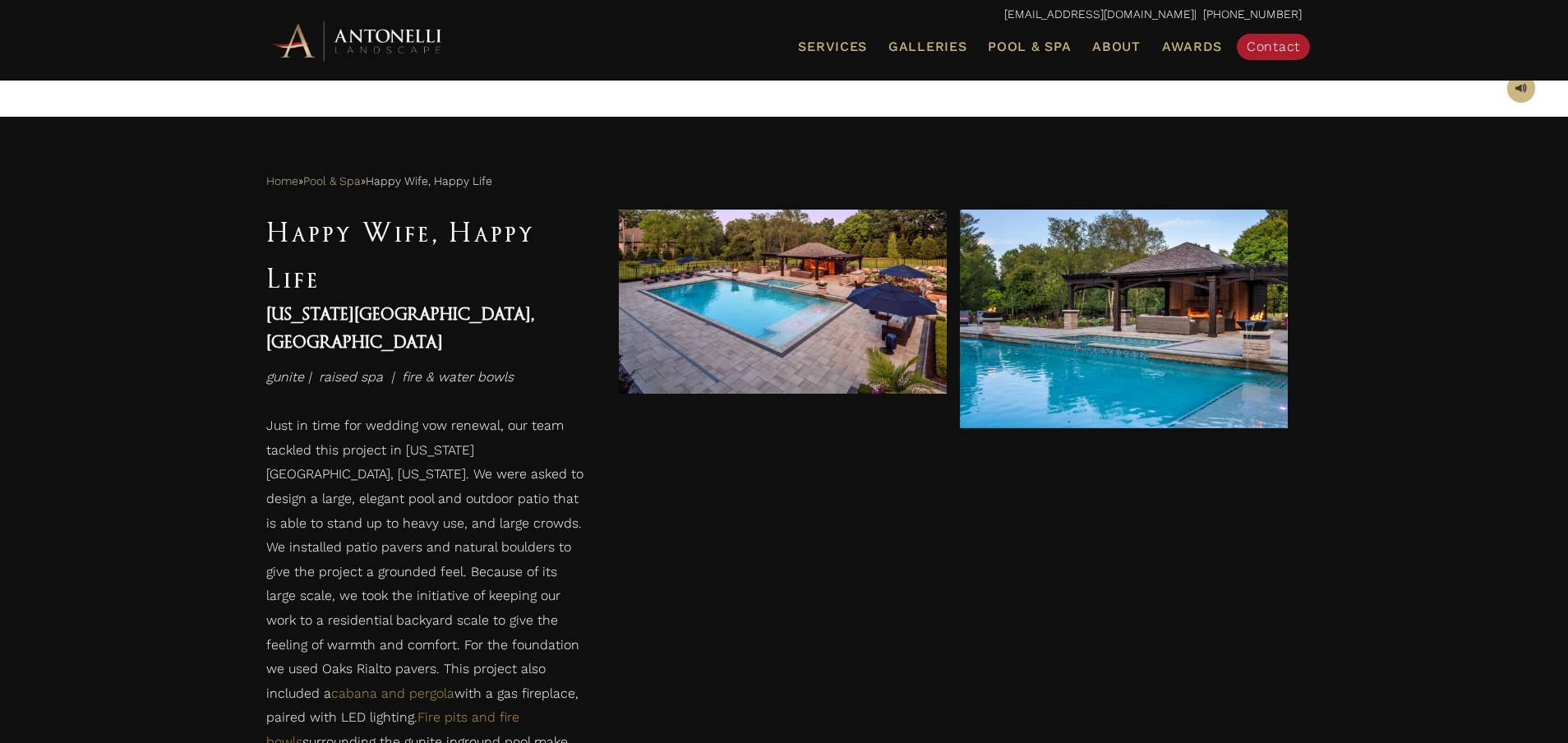
scroll to position [719, 0]
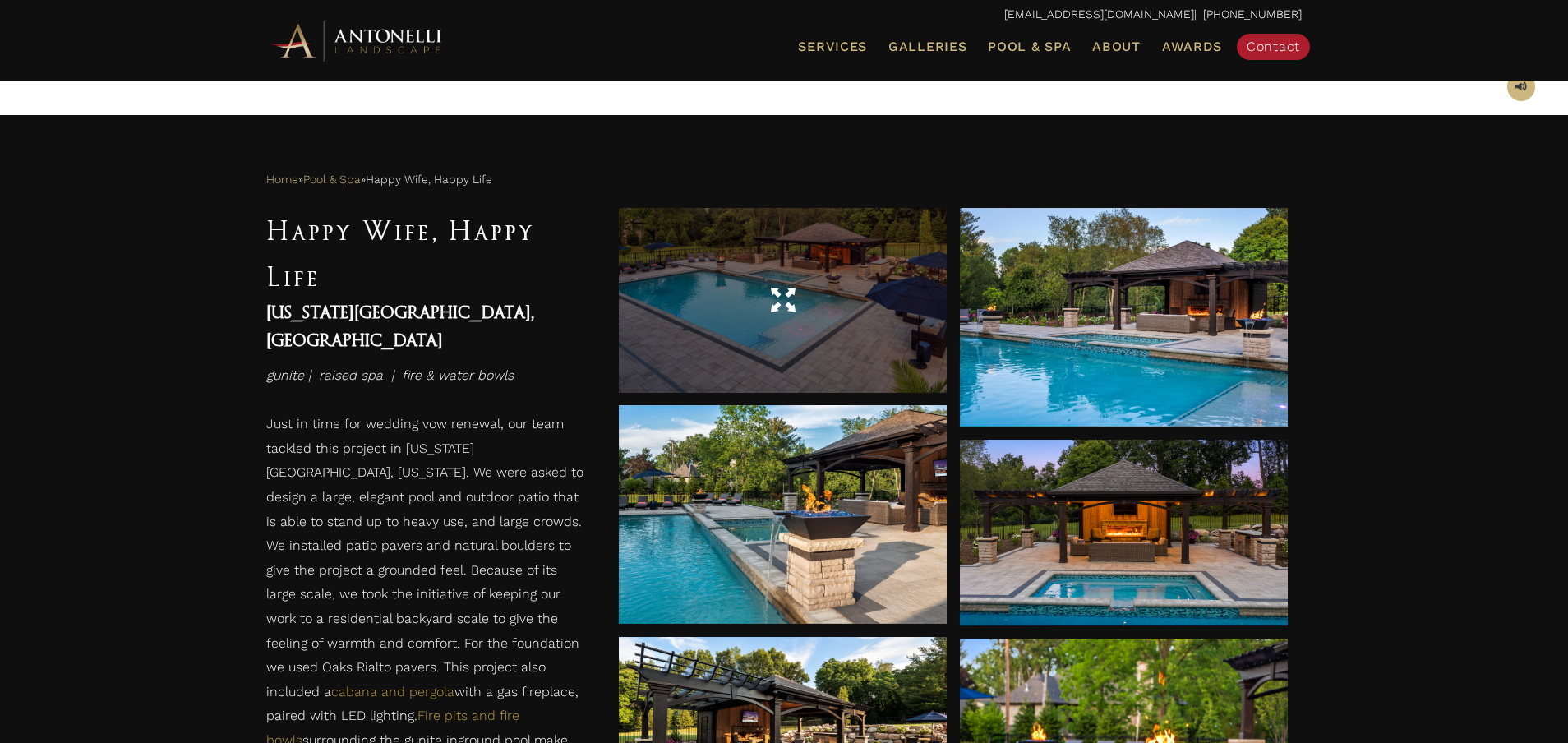
click at [772, 313] on span at bounding box center [783, 299] width 25 height 28
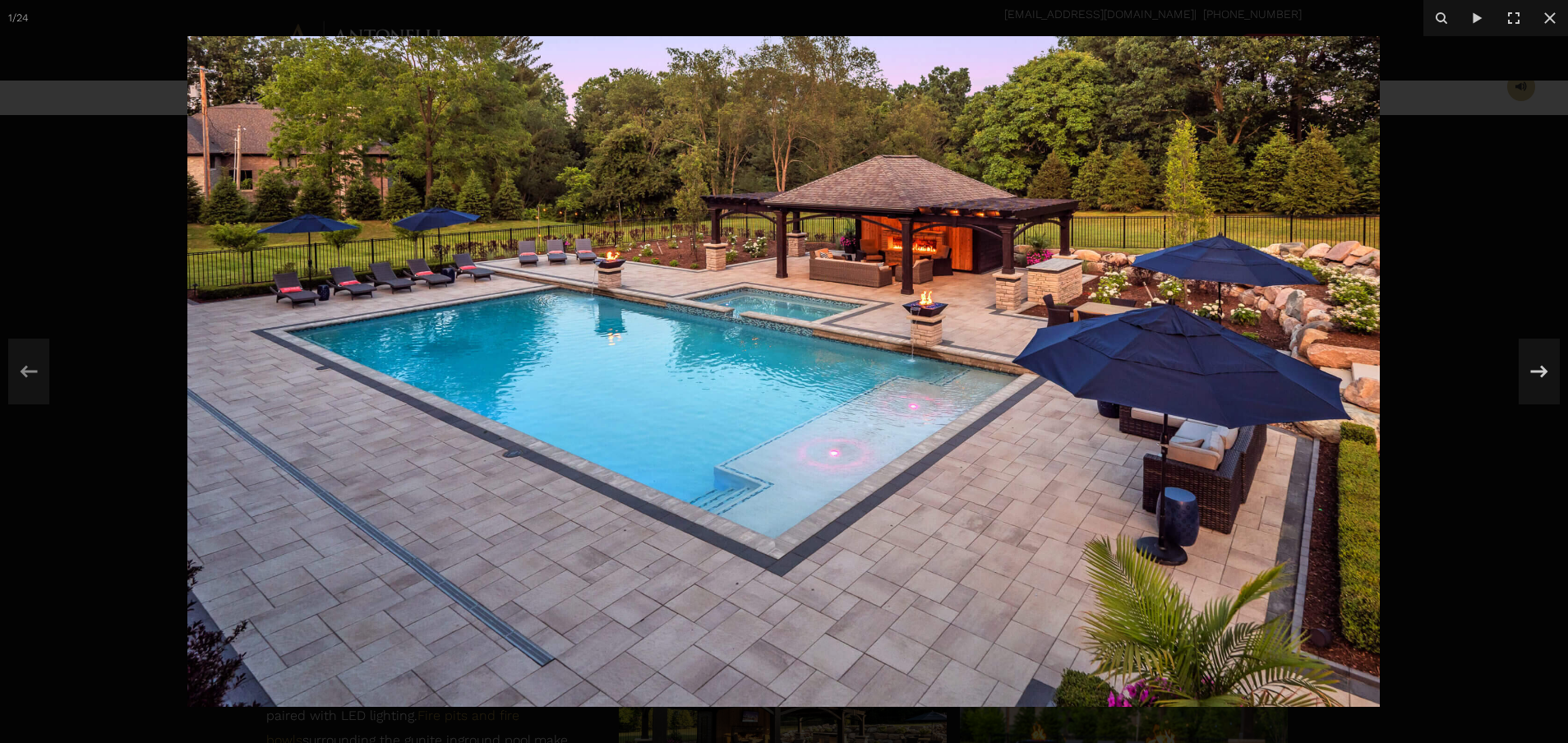
click at [791, 302] on img at bounding box center [784, 371] width 1193 height 670
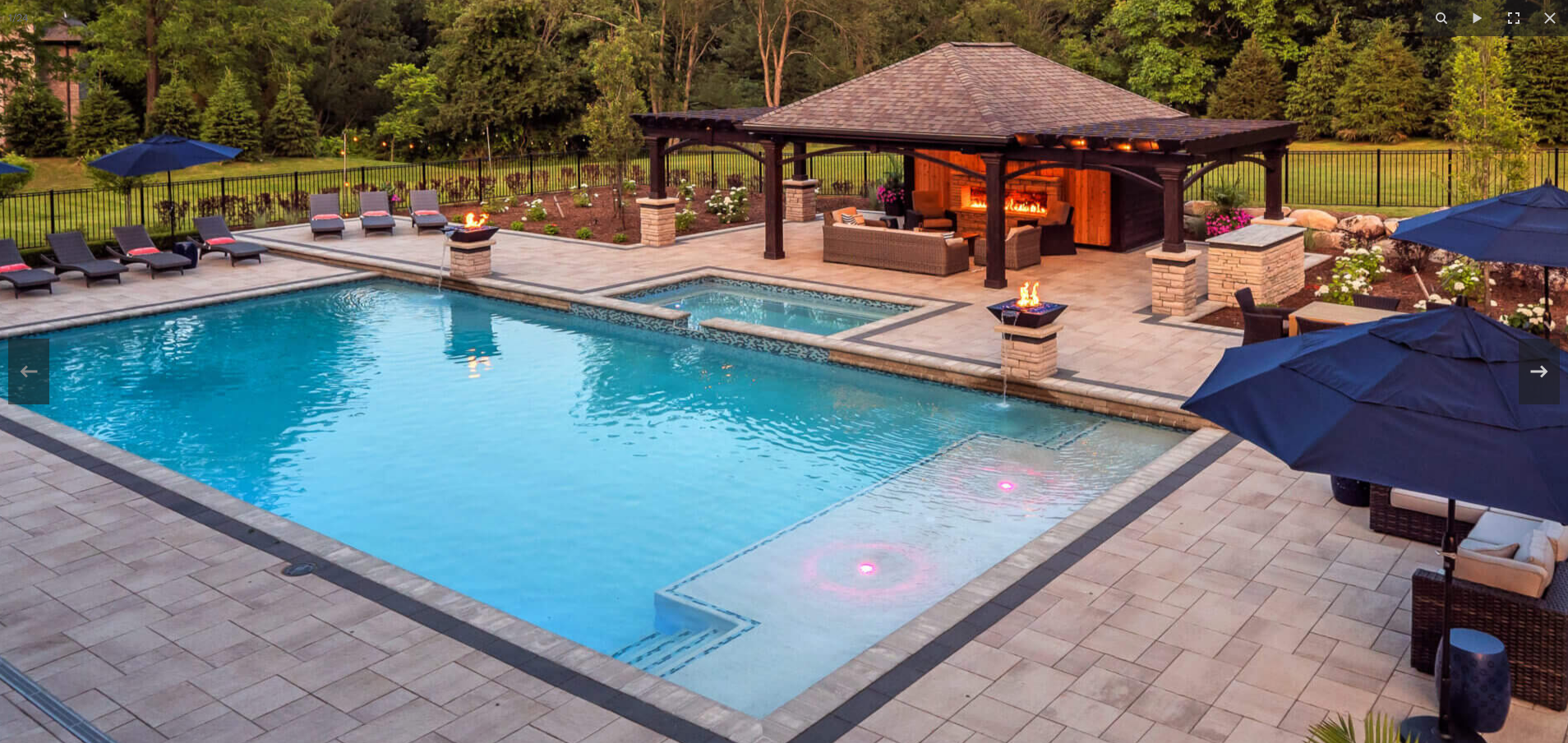
scroll to position [1041, 0]
click at [1546, 379] on icon at bounding box center [1540, 371] width 29 height 54
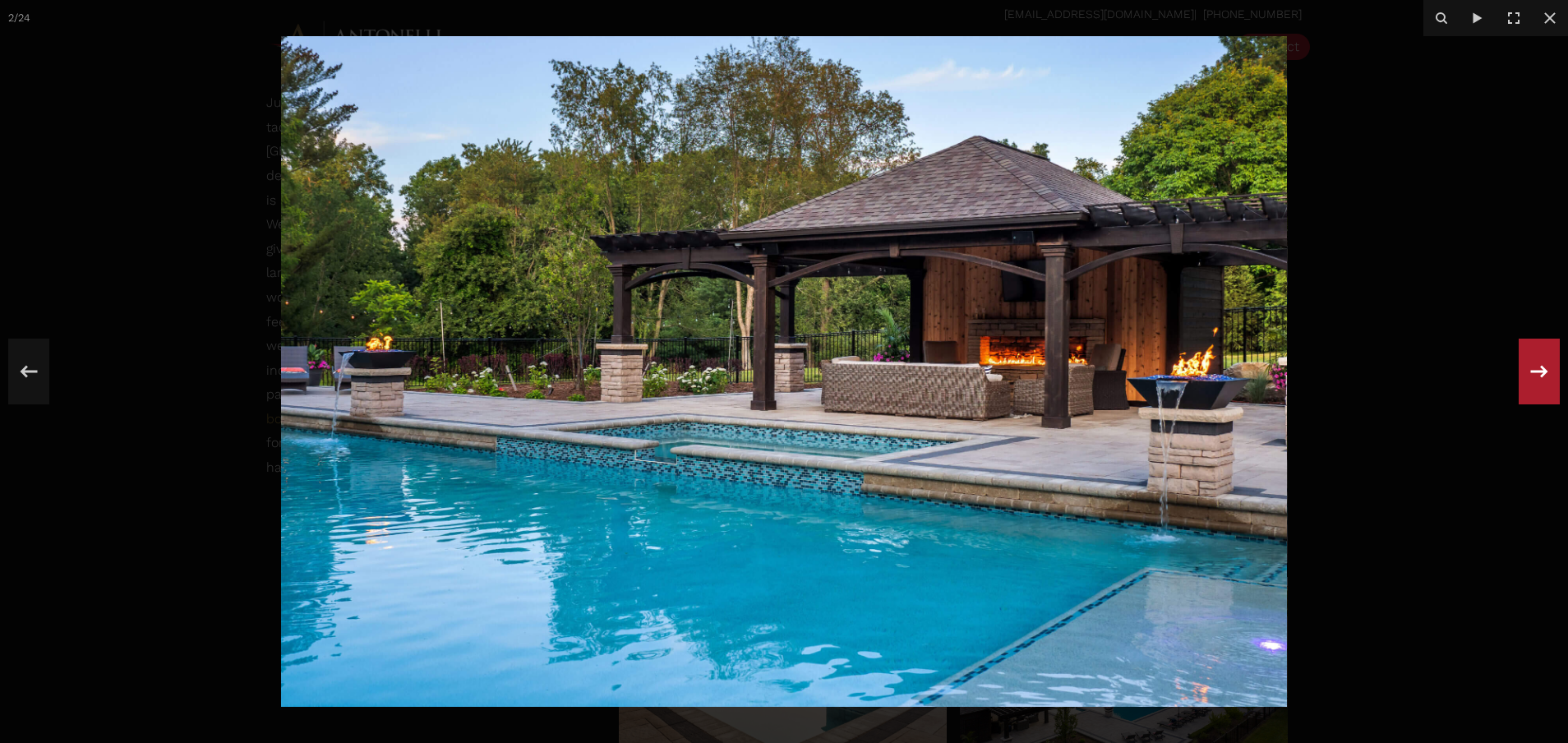
click at [1546, 379] on icon at bounding box center [1540, 371] width 29 height 54
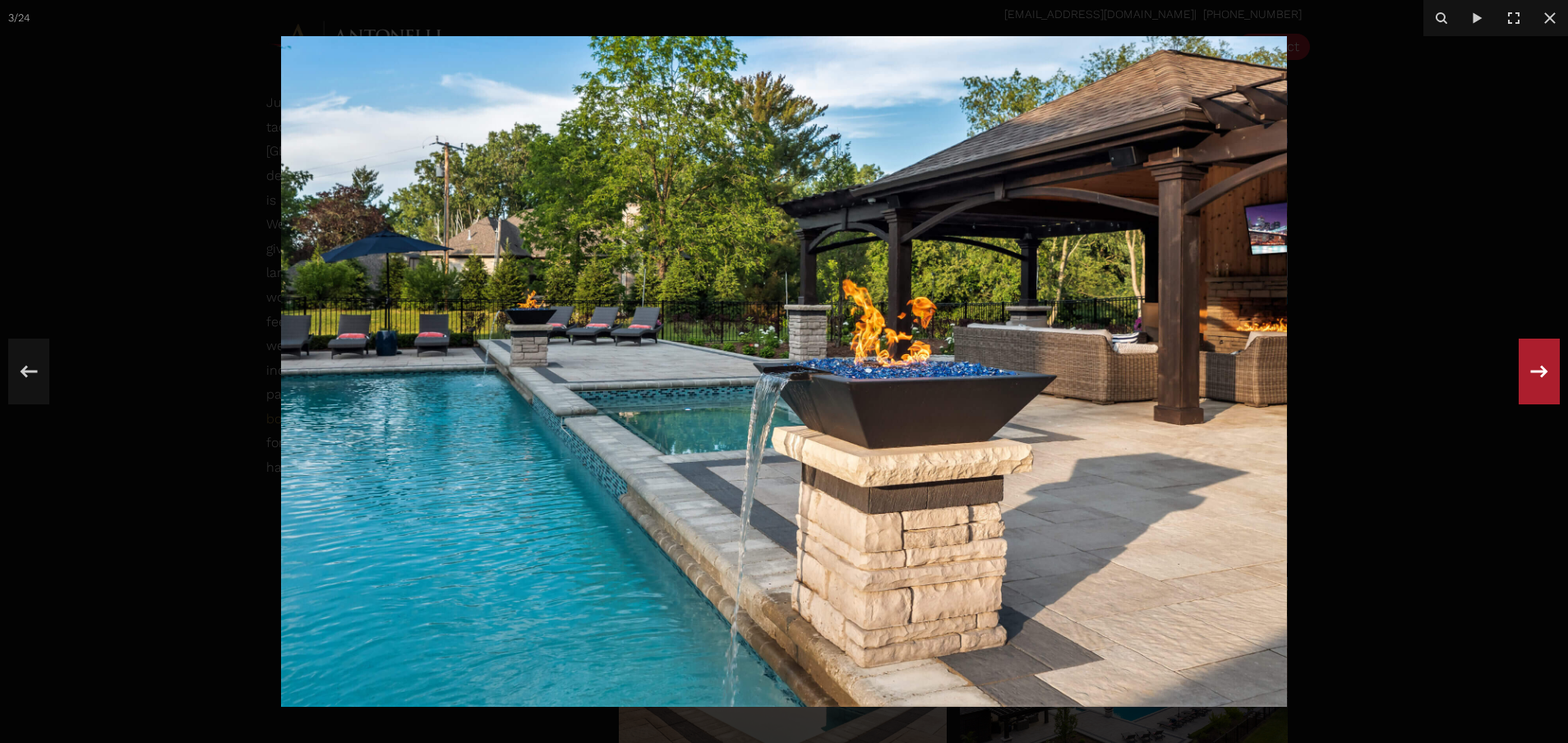
click at [1546, 379] on icon at bounding box center [1540, 371] width 29 height 54
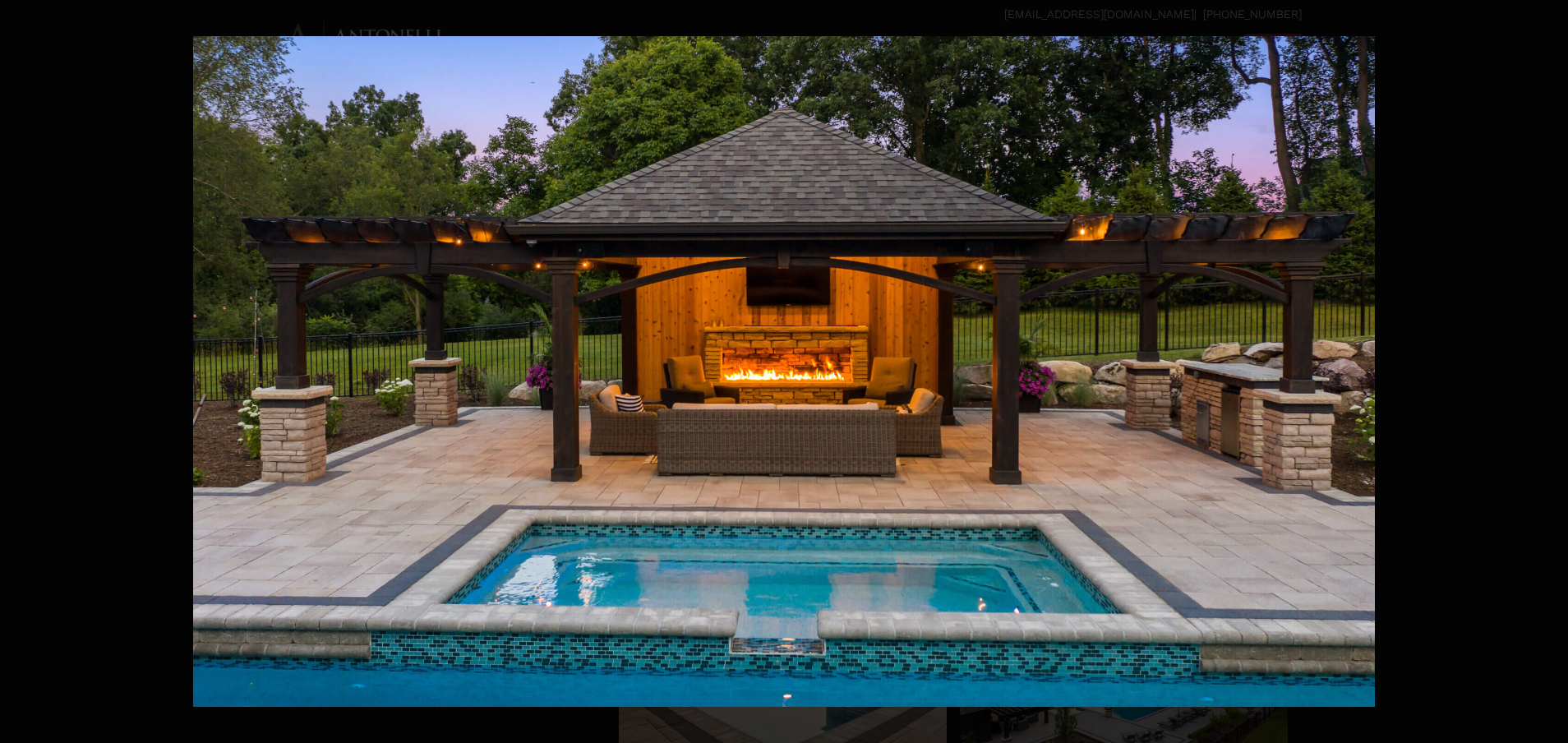
click at [1546, 379] on div "4 / 24" at bounding box center [784, 371] width 1568 height 743
click at [1546, 379] on icon at bounding box center [1540, 371] width 29 height 54
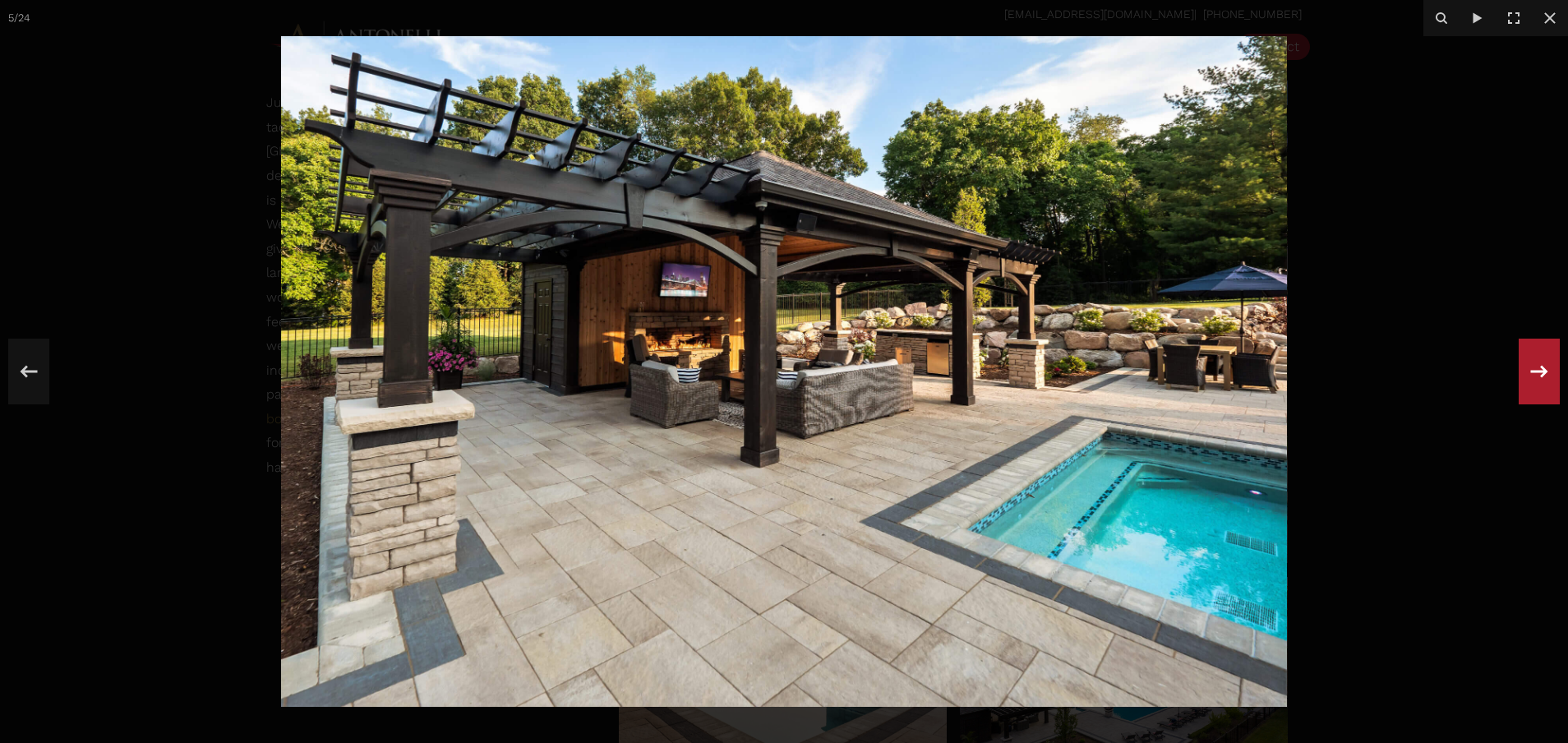
click at [1546, 379] on icon at bounding box center [1540, 371] width 29 height 54
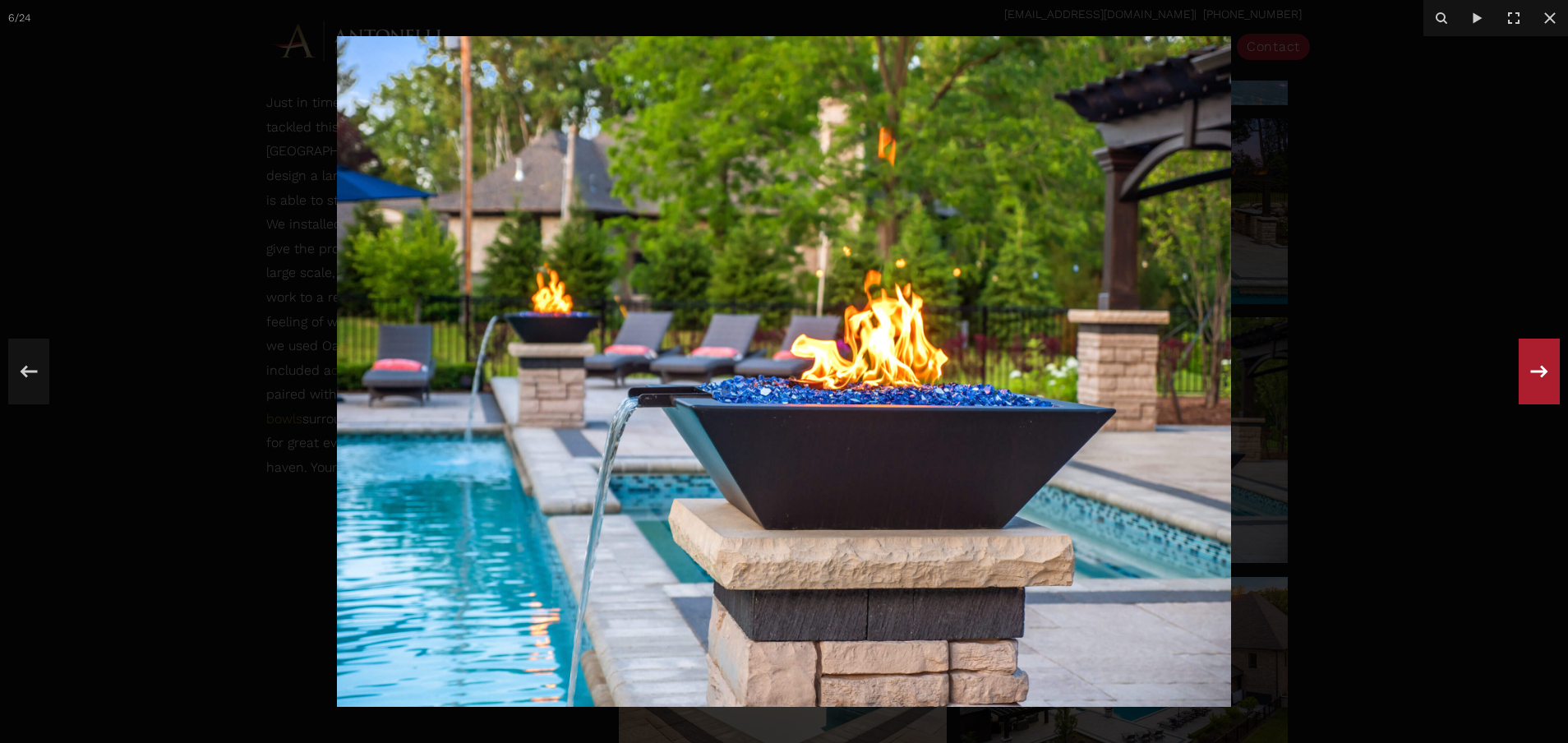
click at [1546, 379] on icon at bounding box center [1540, 371] width 29 height 54
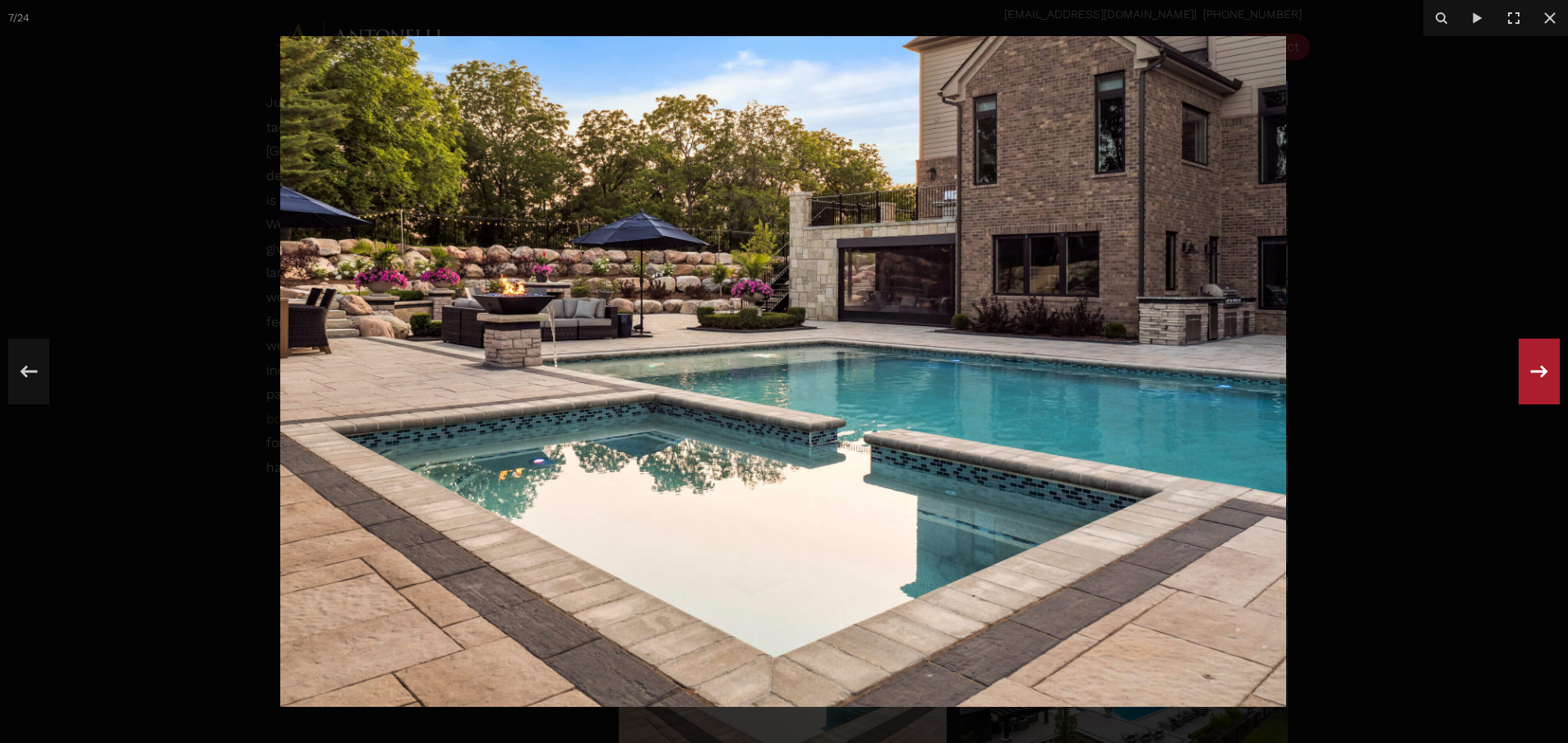
click at [1546, 379] on icon at bounding box center [1540, 371] width 29 height 54
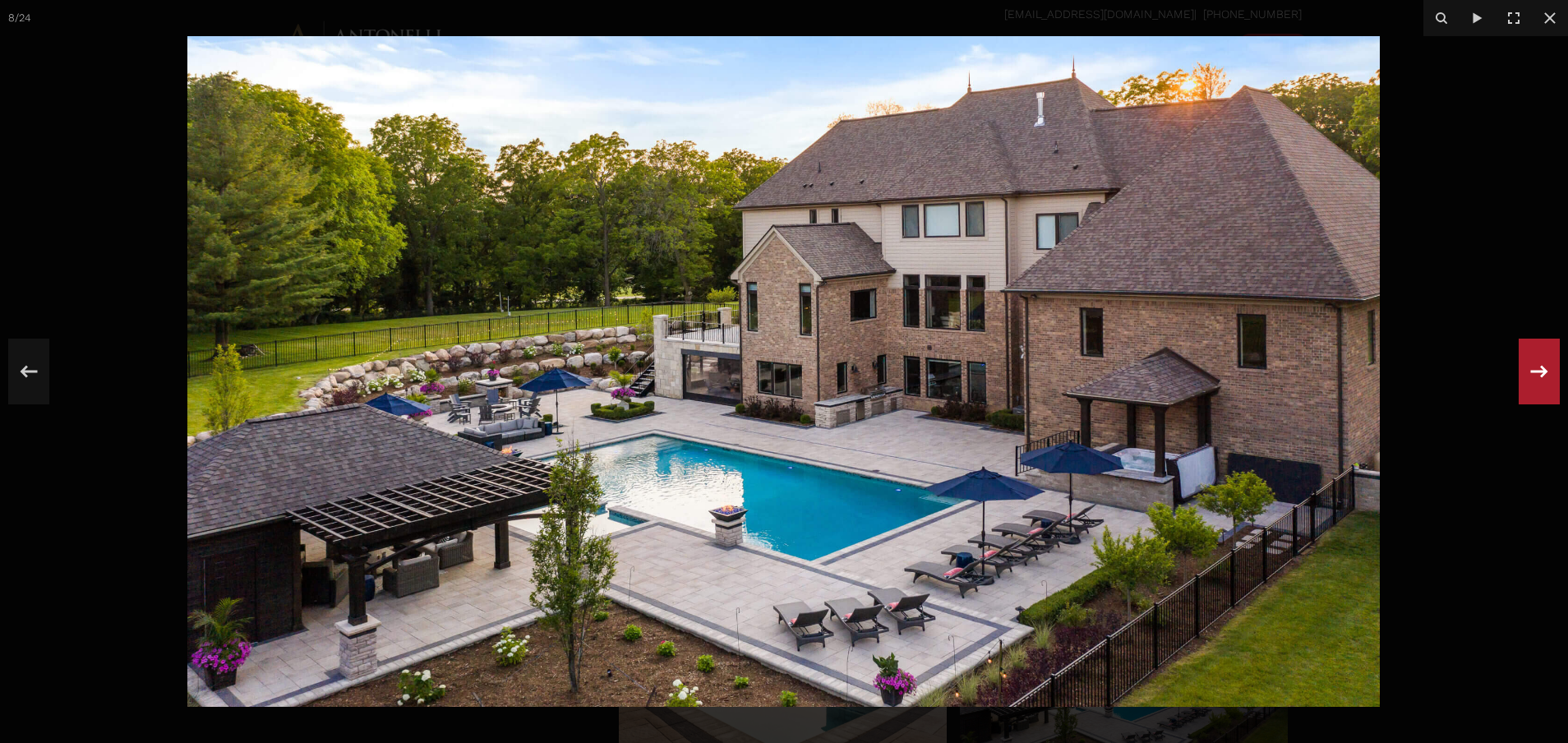
click at [1552, 375] on div "8 / 24" at bounding box center [784, 371] width 1568 height 743
click at [1545, 367] on icon at bounding box center [1540, 371] width 29 height 54
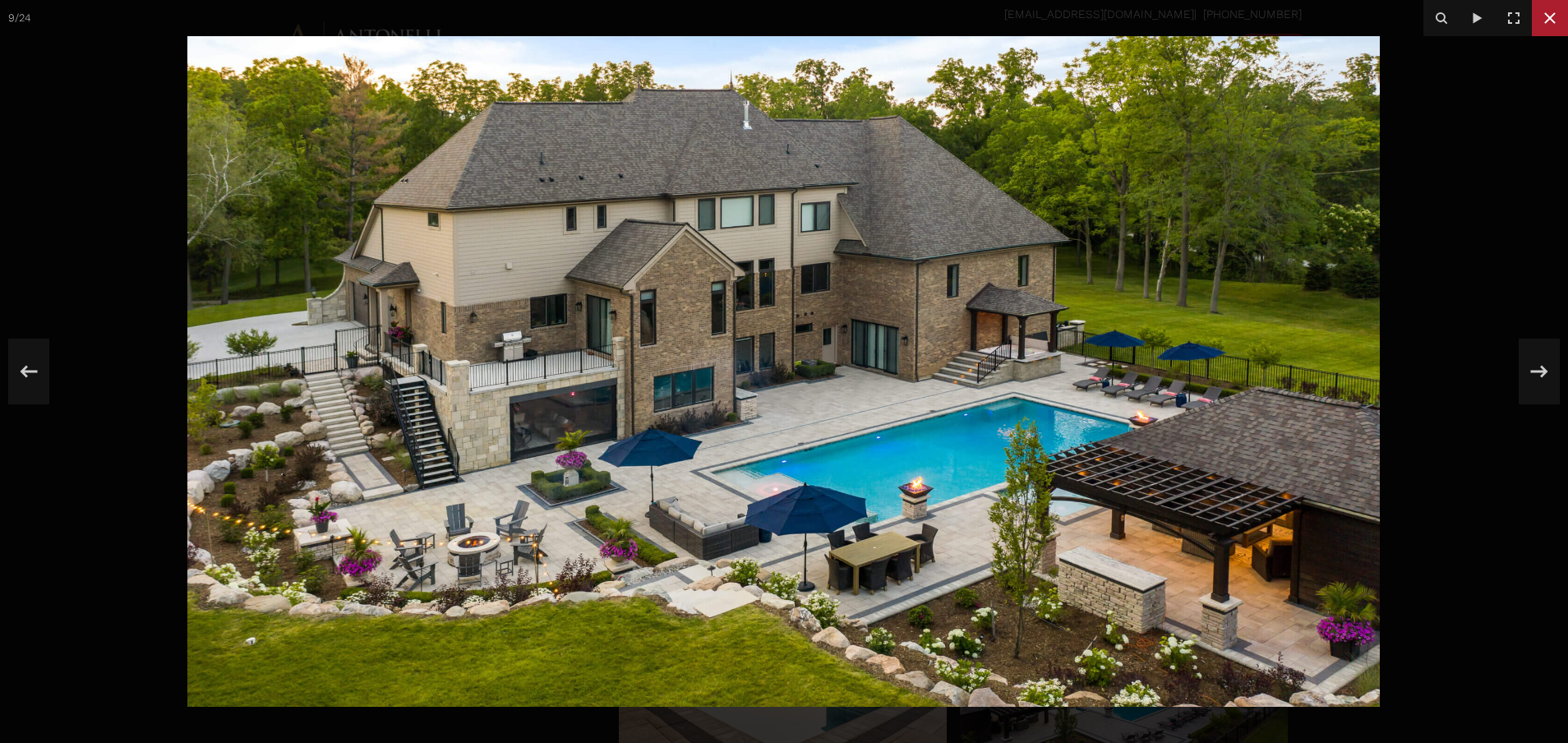
click at [1538, 16] on button at bounding box center [1550, 18] width 36 height 36
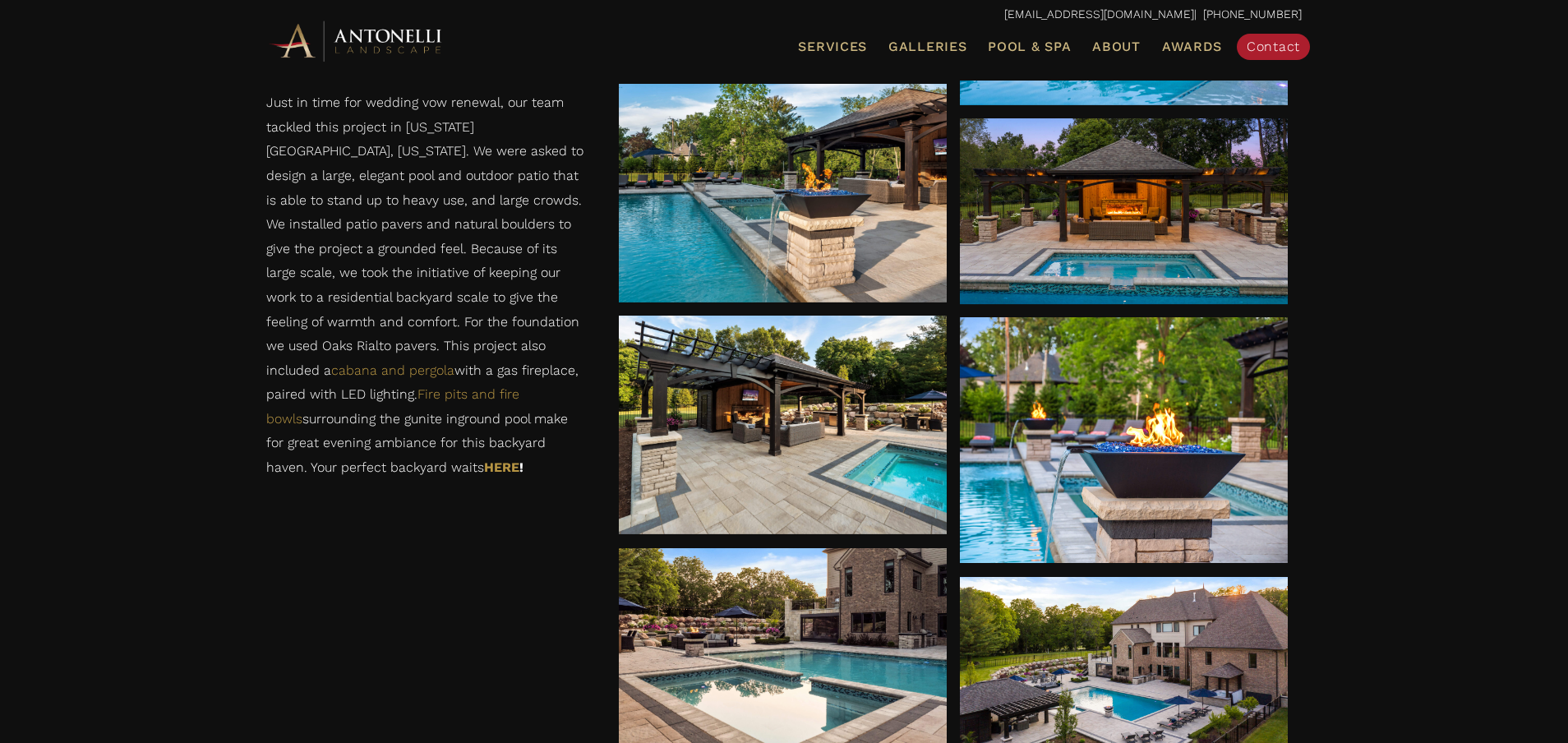
scroll to position [719, 0]
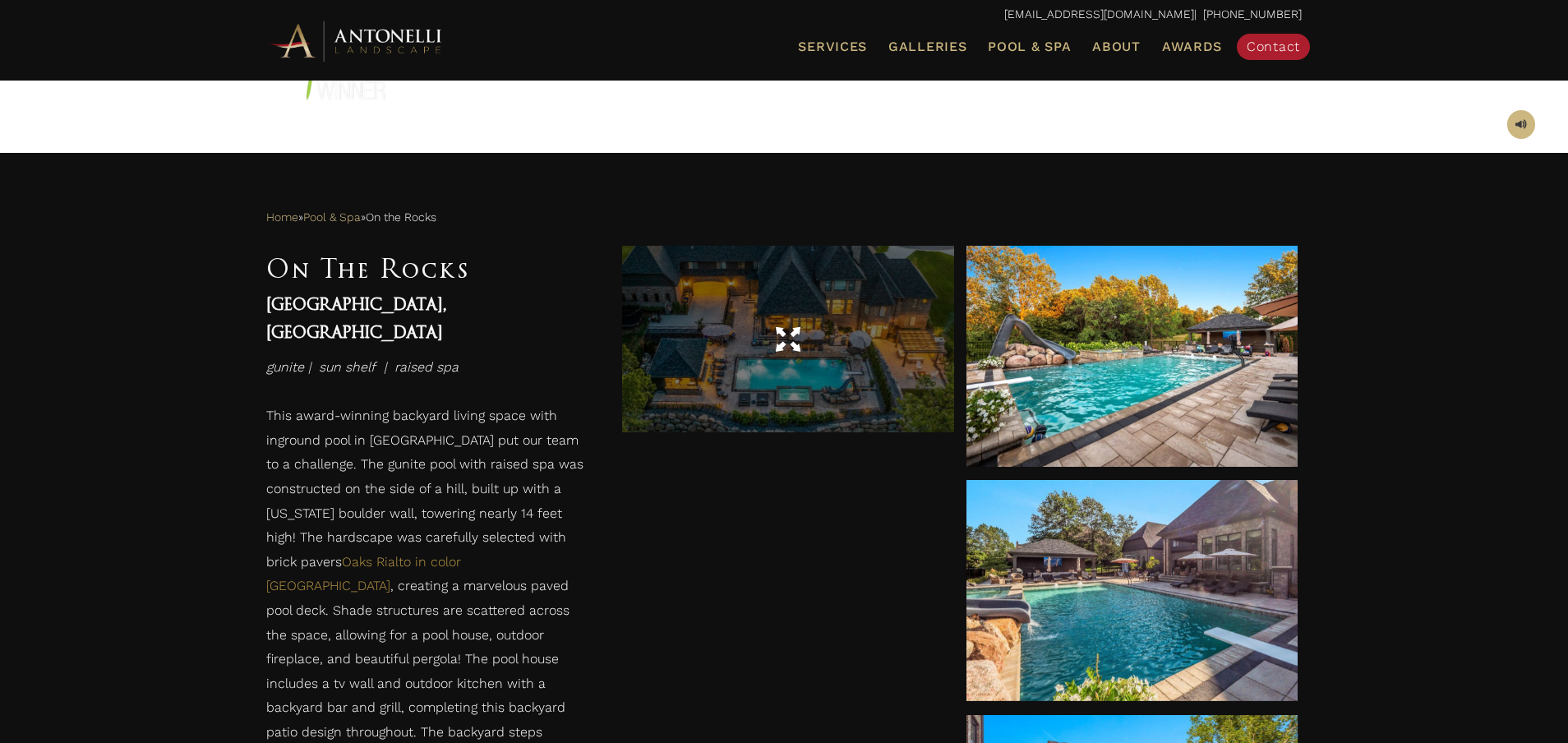
scroll to position [701, 0]
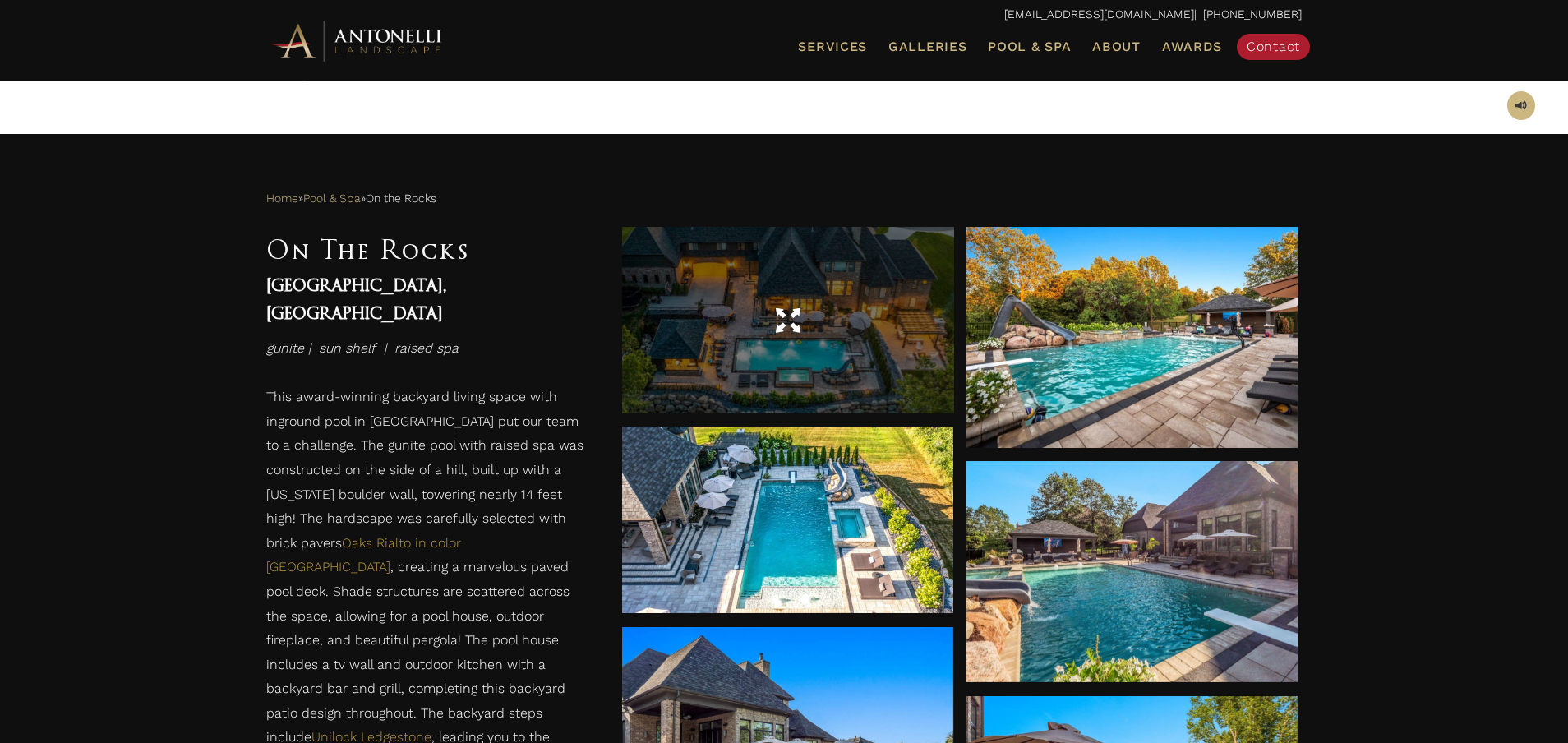
click at [785, 316] on span at bounding box center [787, 319] width 25 height 28
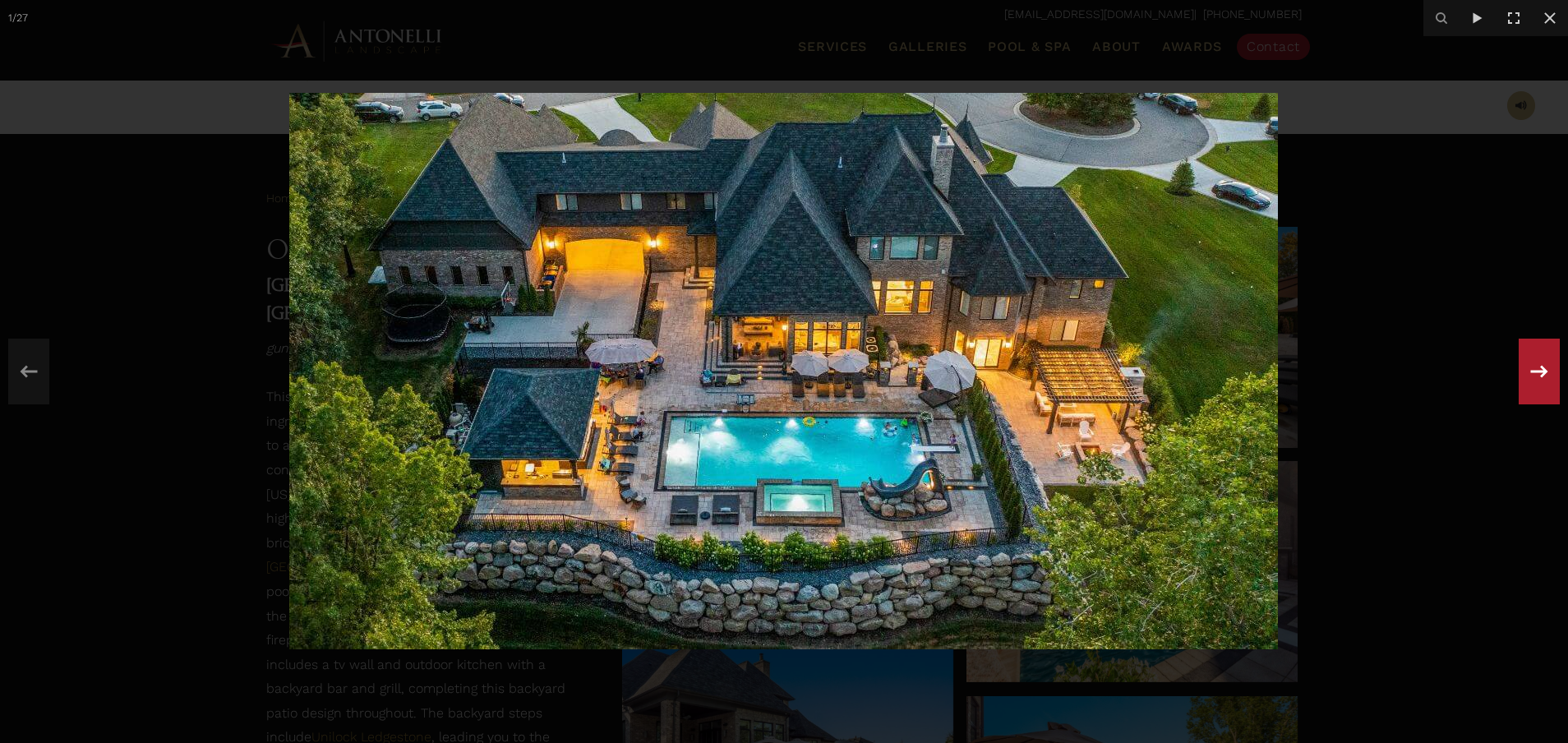
click at [1545, 375] on icon at bounding box center [1540, 371] width 29 height 54
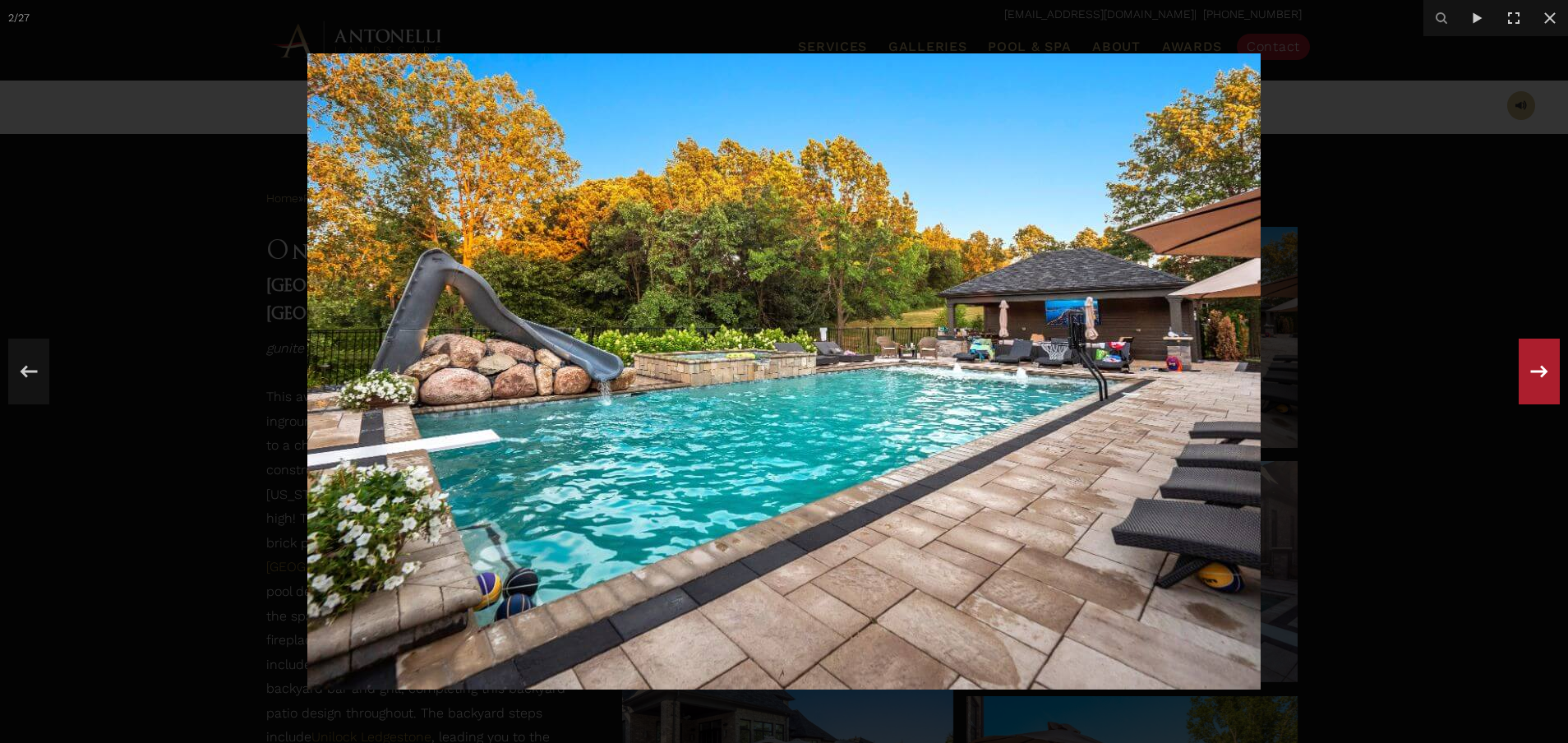
click at [1545, 375] on div "2 / 27" at bounding box center [784, 371] width 1568 height 743
click at [1545, 375] on icon at bounding box center [1540, 371] width 29 height 54
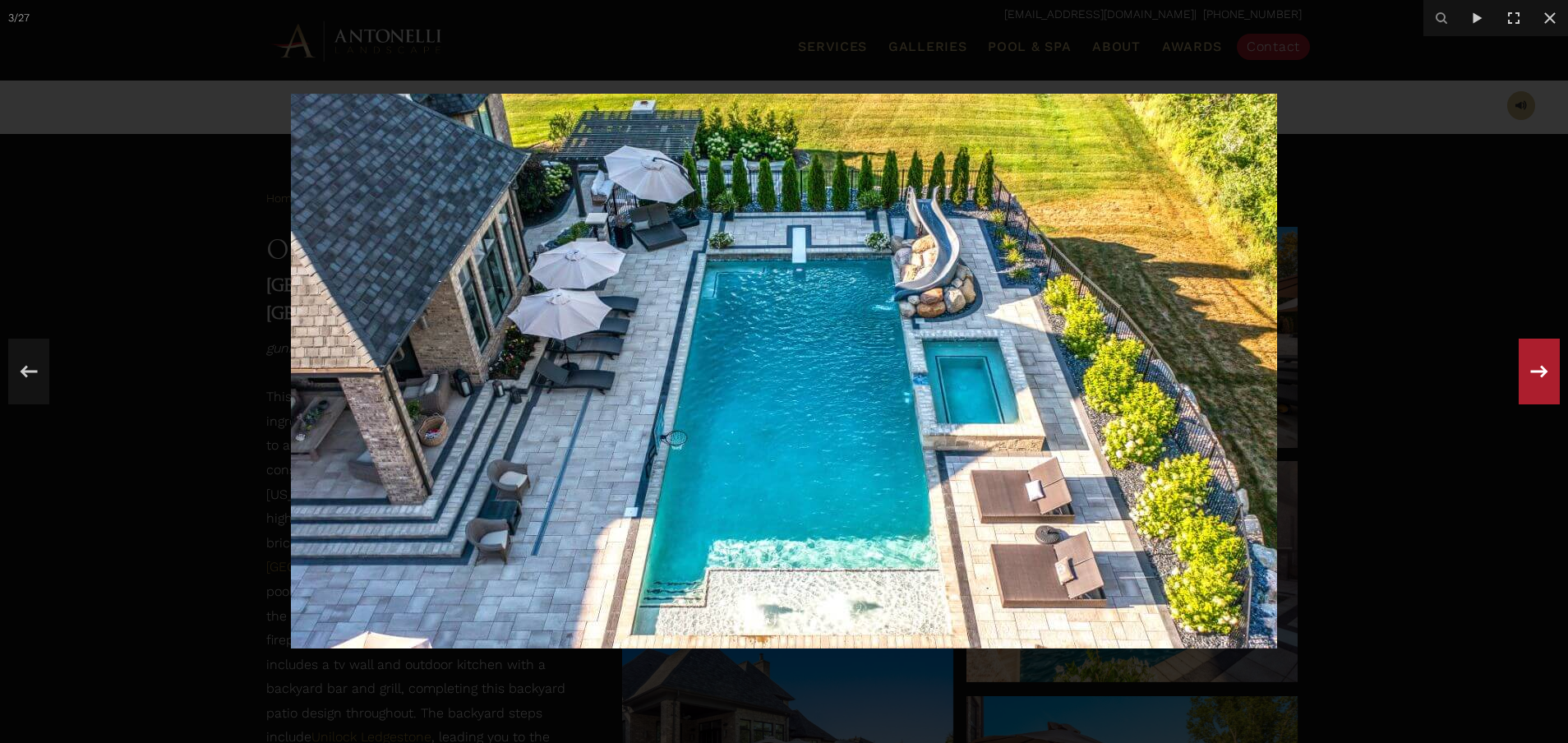
click at [1545, 375] on icon at bounding box center [1540, 371] width 29 height 54
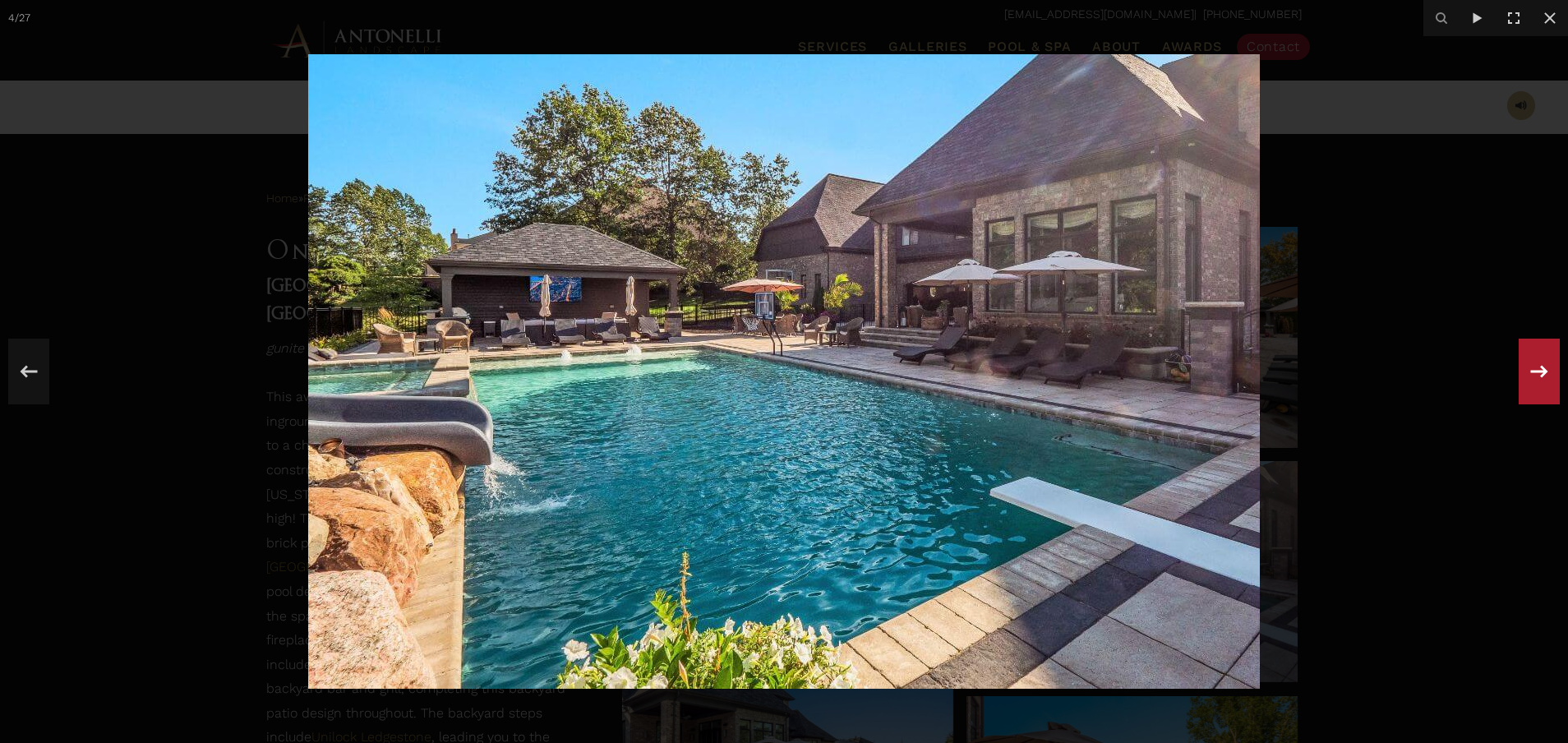
click at [1545, 375] on div "4 / 27" at bounding box center [784, 371] width 1568 height 743
click at [1536, 371] on icon at bounding box center [1541, 371] width 18 height 13
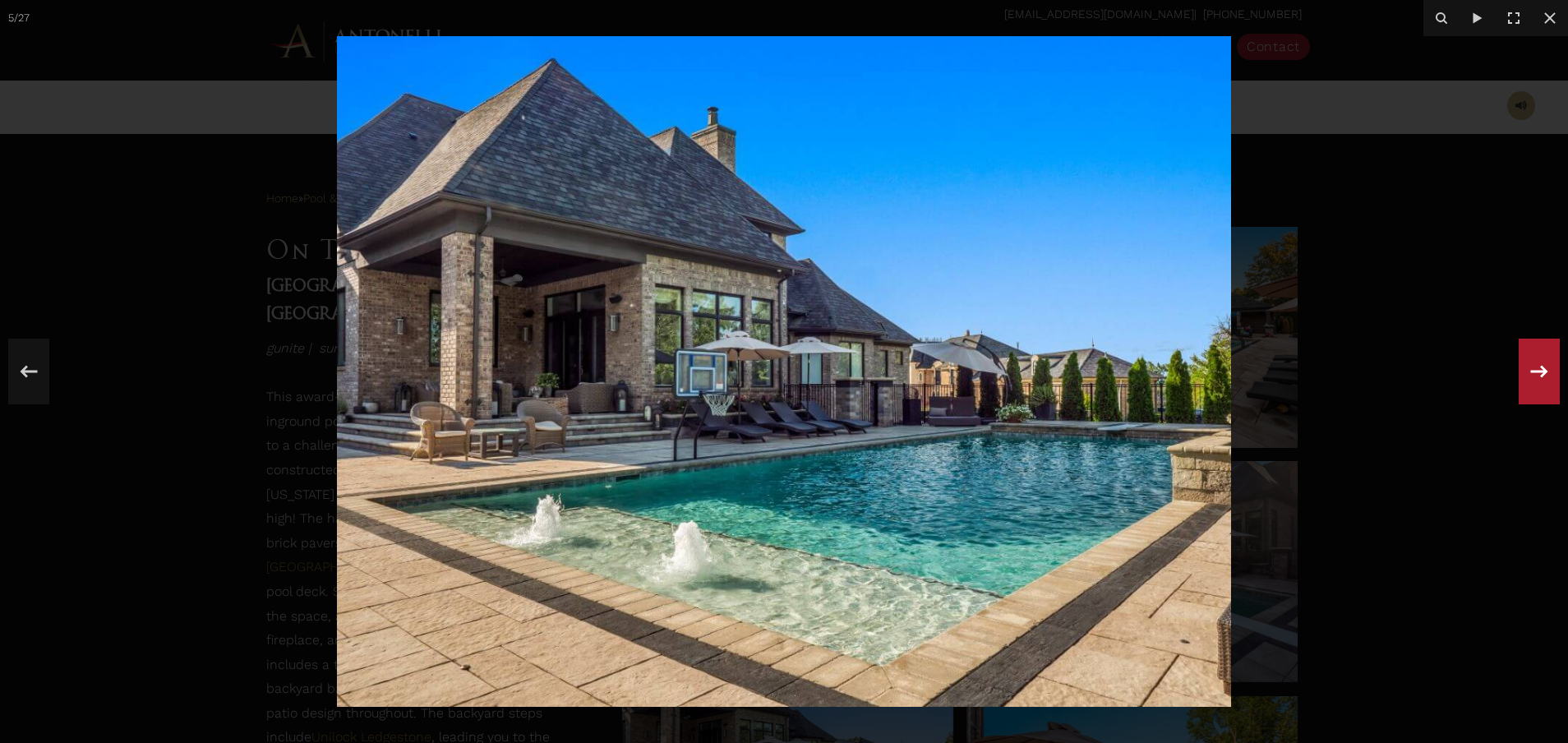
click at [1536, 371] on icon at bounding box center [1541, 371] width 18 height 13
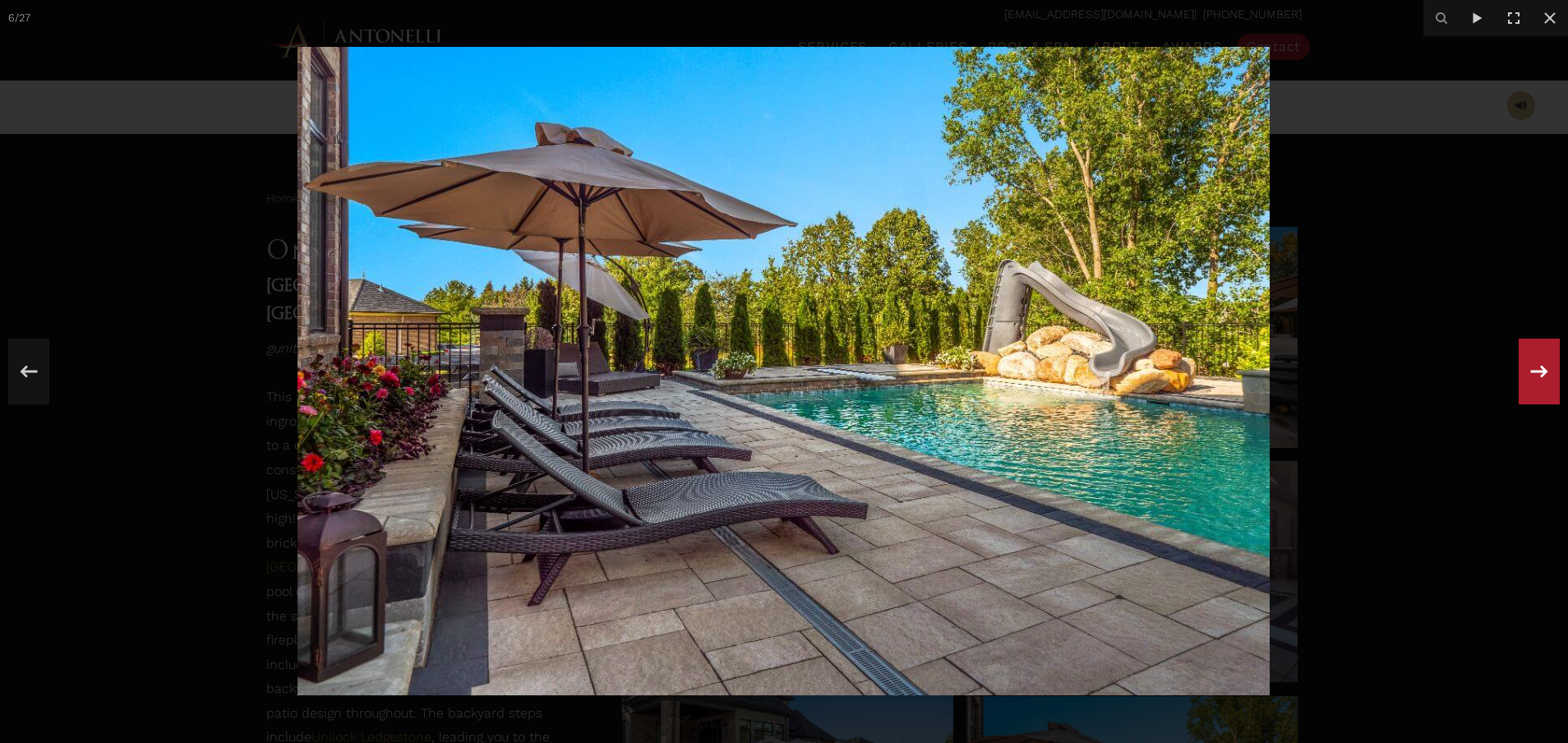
click at [1536, 371] on icon at bounding box center [1541, 371] width 18 height 13
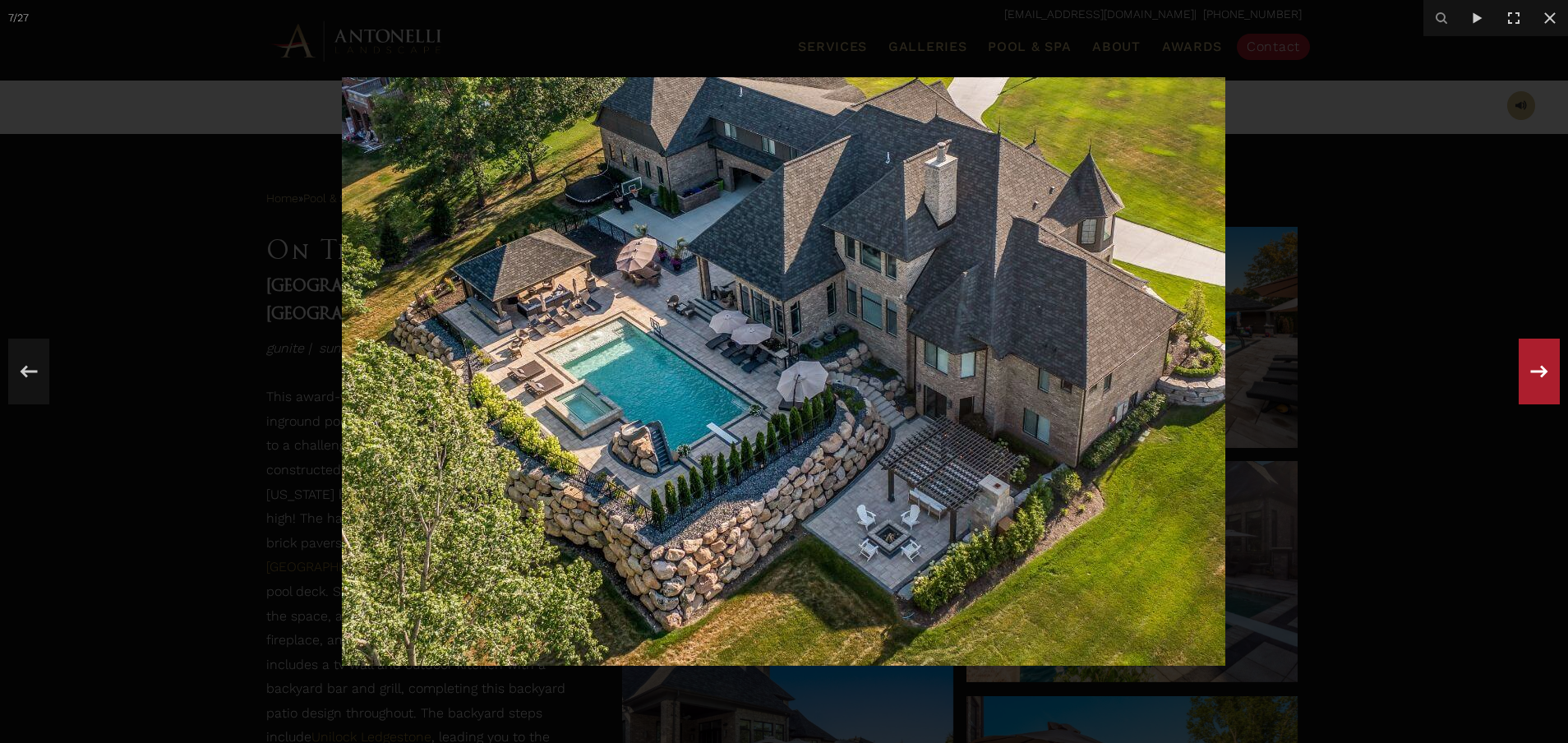
click at [1536, 371] on div "7 / 27" at bounding box center [784, 371] width 1568 height 743
click at [1541, 356] on icon at bounding box center [1540, 371] width 29 height 54
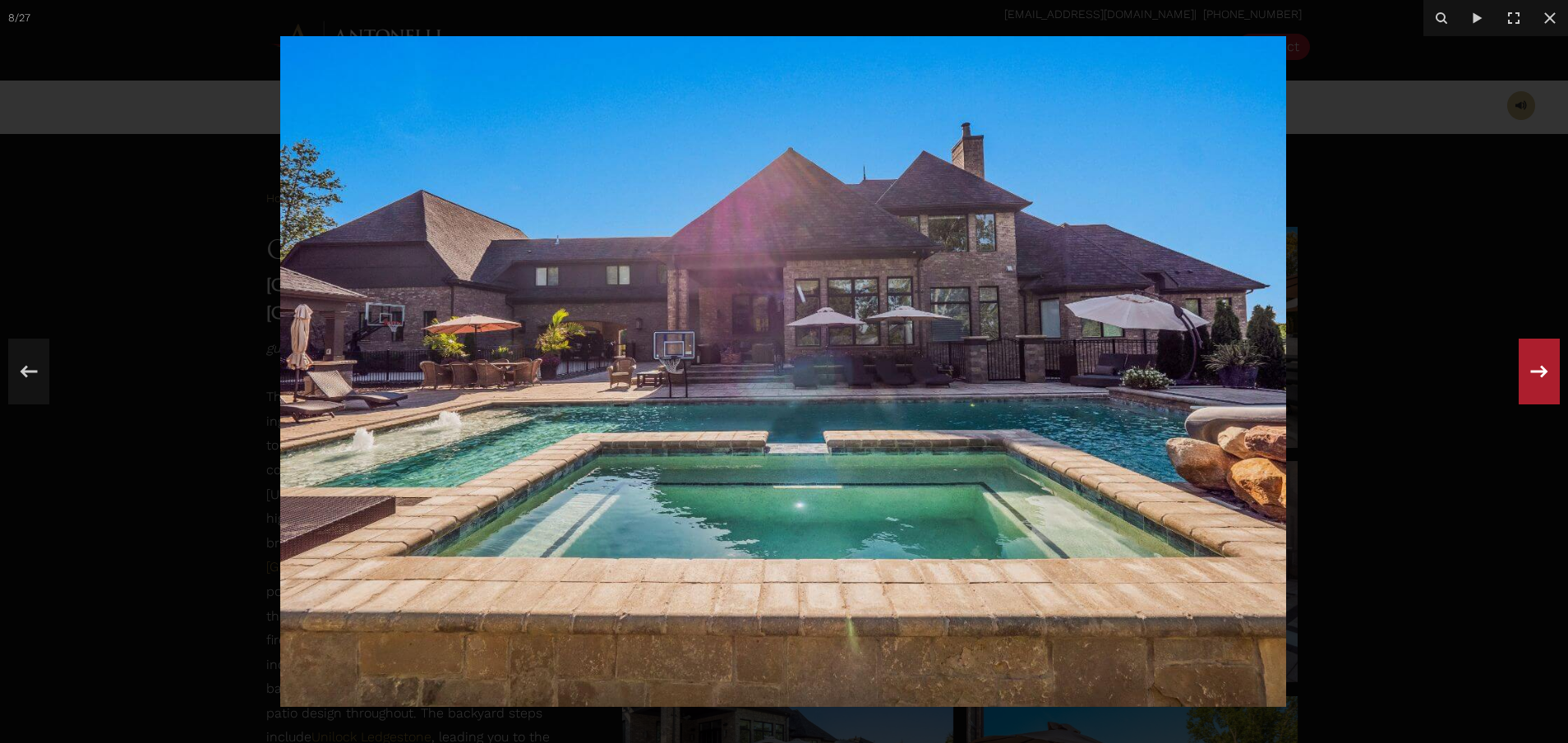
click at [1541, 356] on icon at bounding box center [1540, 371] width 29 height 54
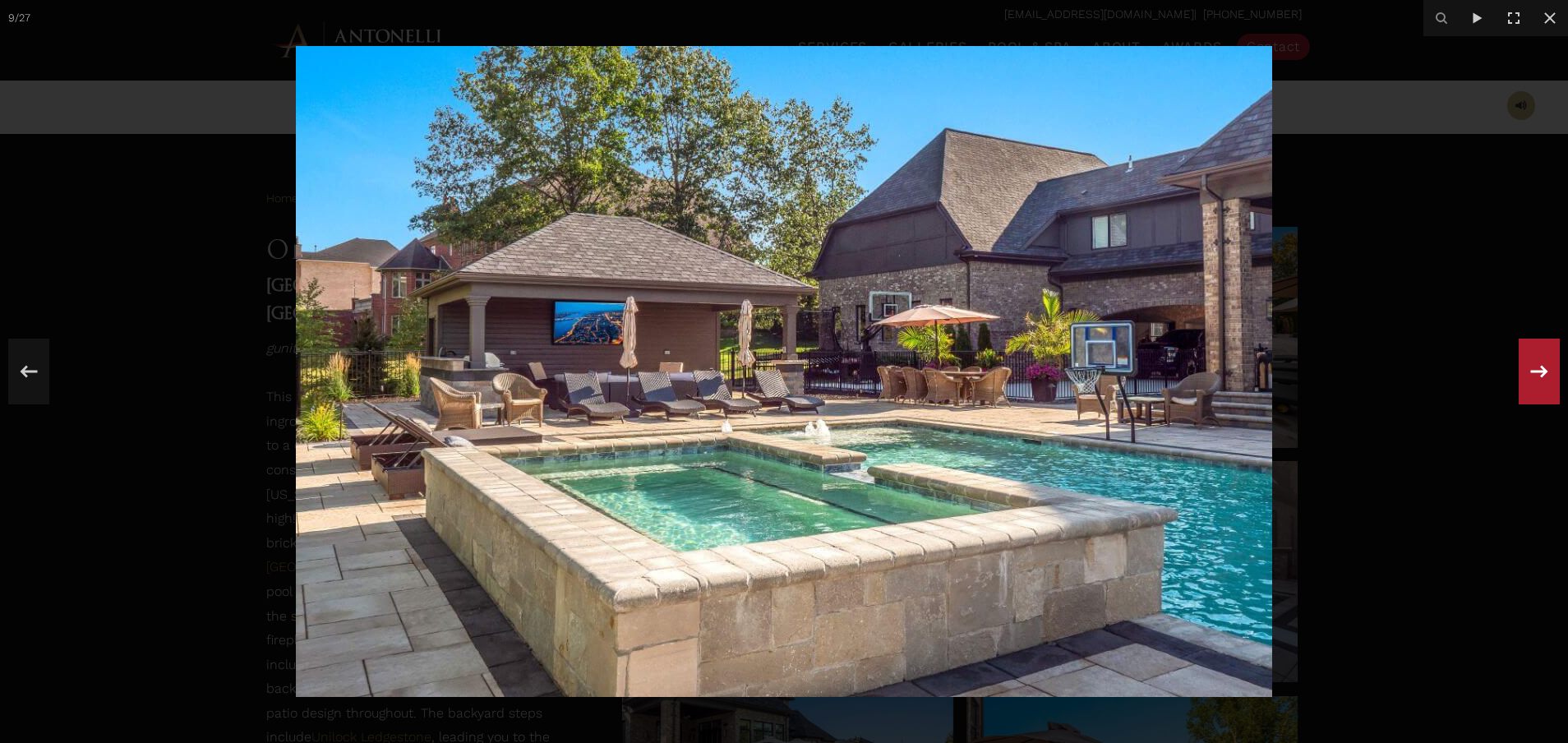
click at [1541, 356] on icon at bounding box center [1540, 371] width 29 height 54
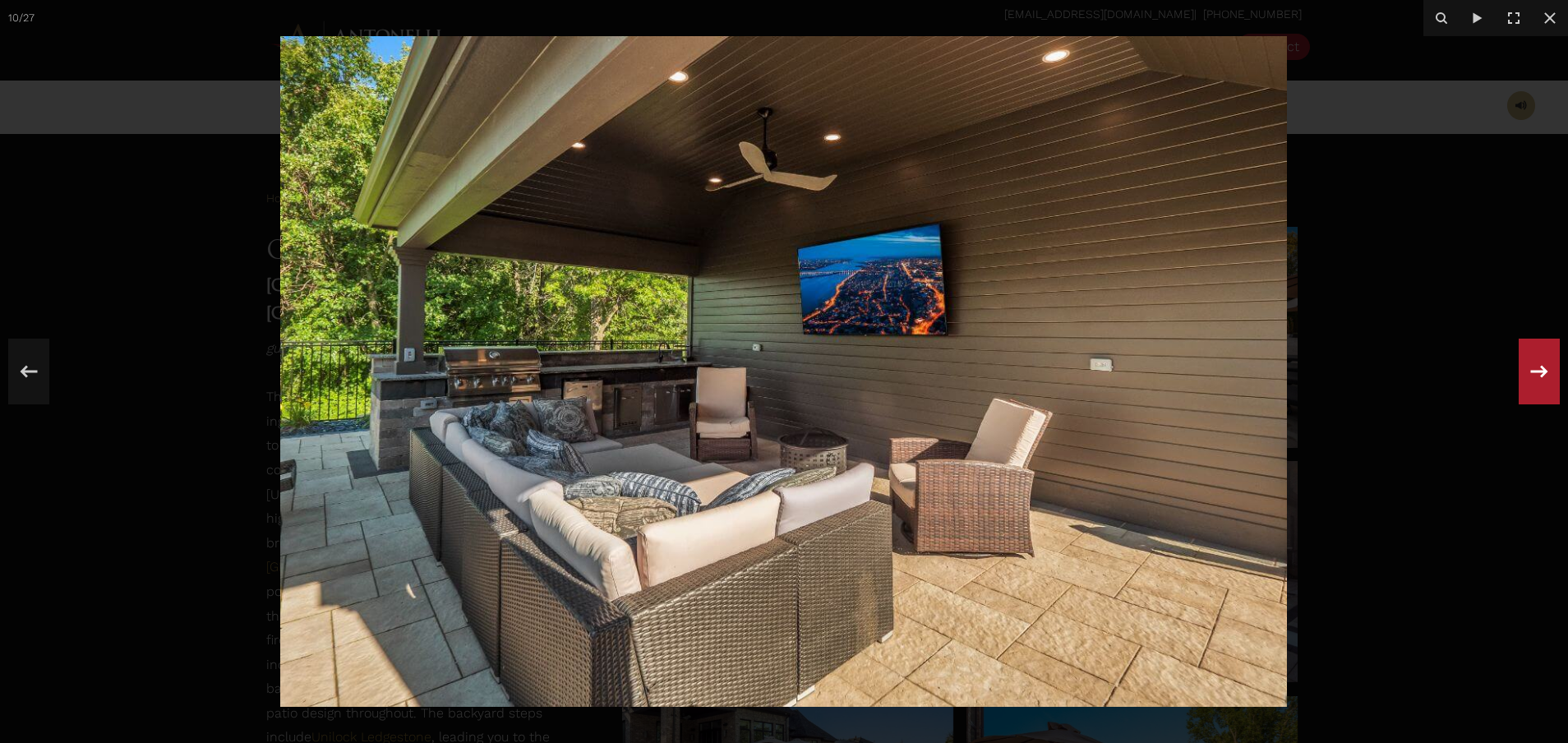
click at [1546, 362] on icon at bounding box center [1540, 371] width 29 height 54
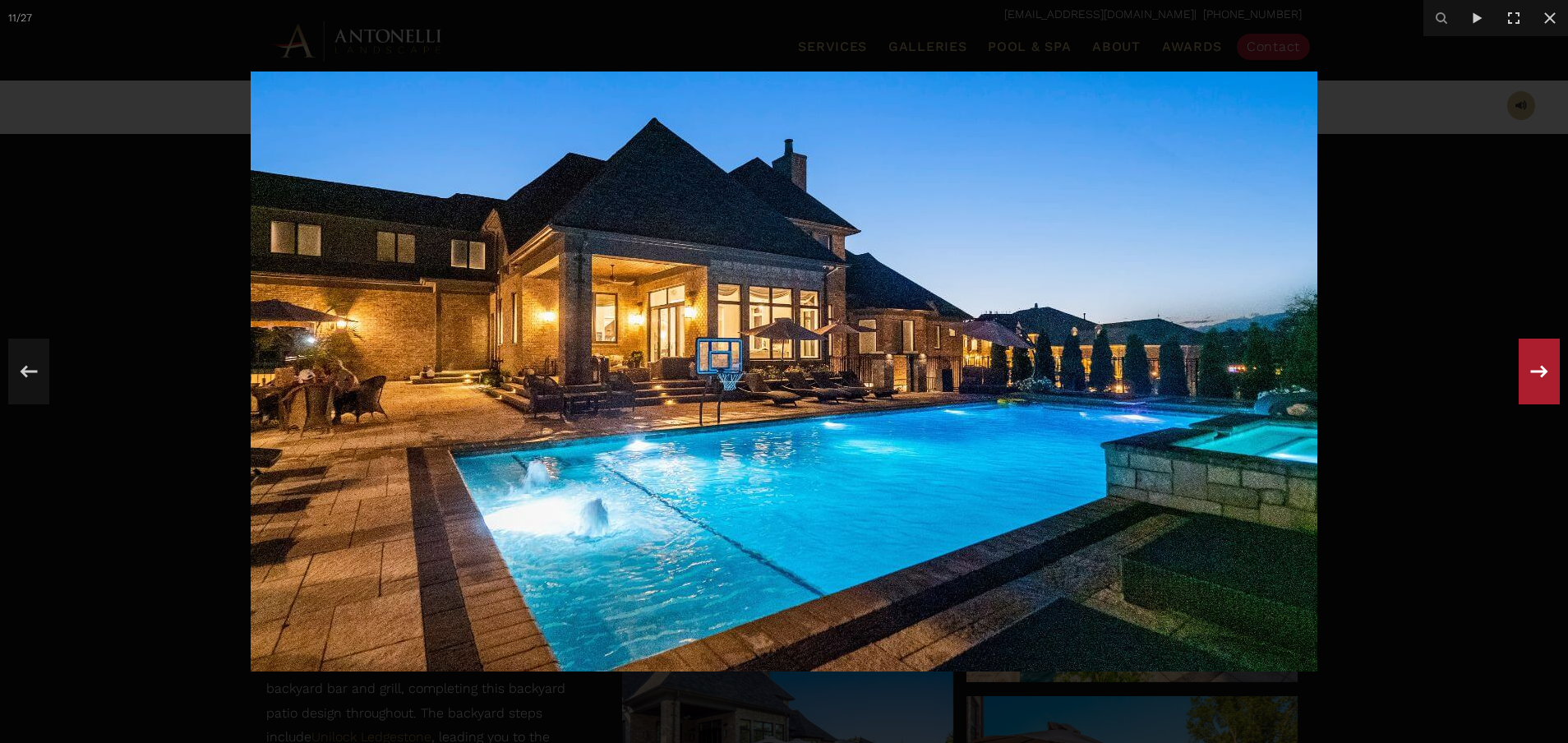
click at [1546, 362] on icon at bounding box center [1540, 371] width 29 height 54
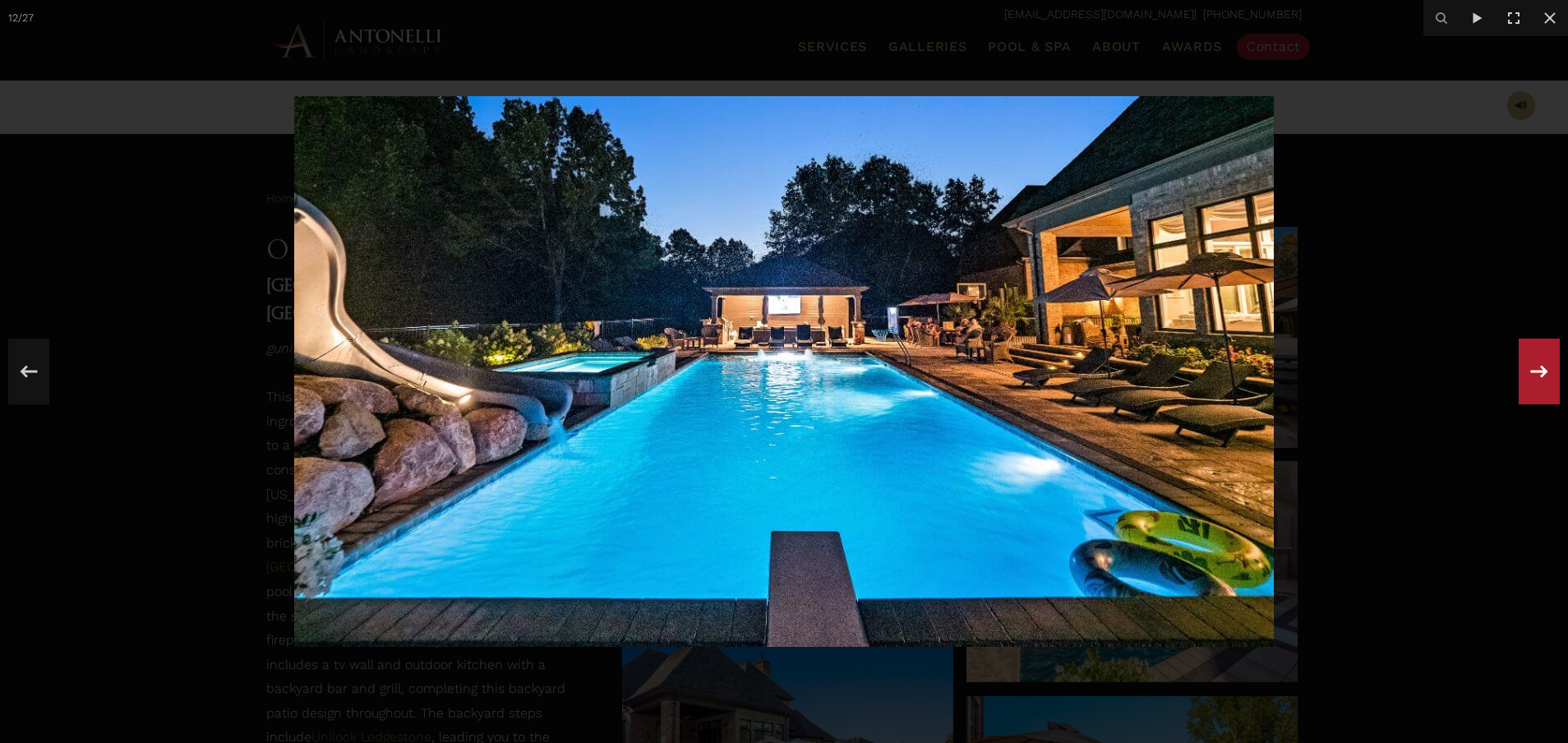
click at [1546, 362] on icon at bounding box center [1540, 371] width 29 height 54
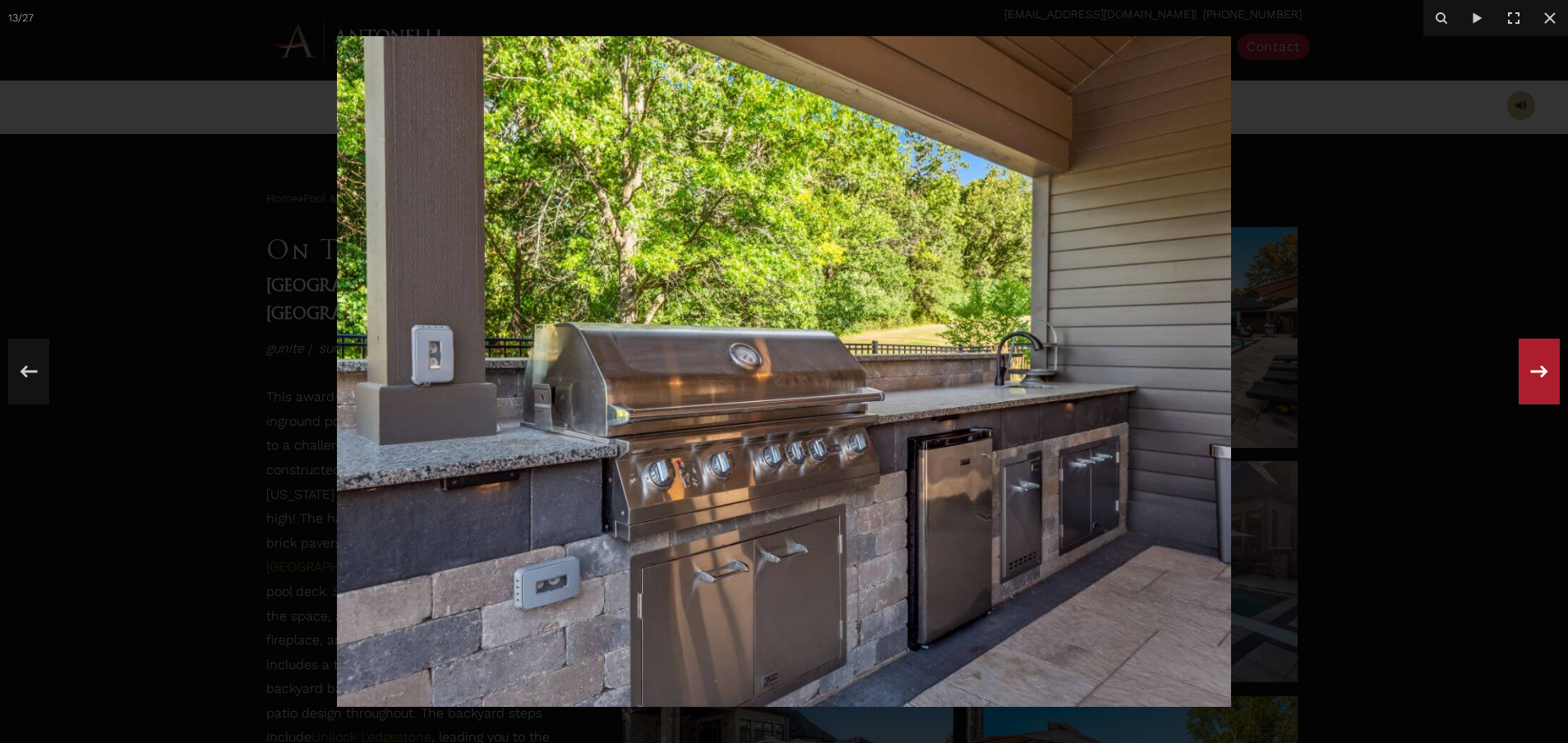
click at [1546, 362] on icon at bounding box center [1540, 371] width 29 height 54
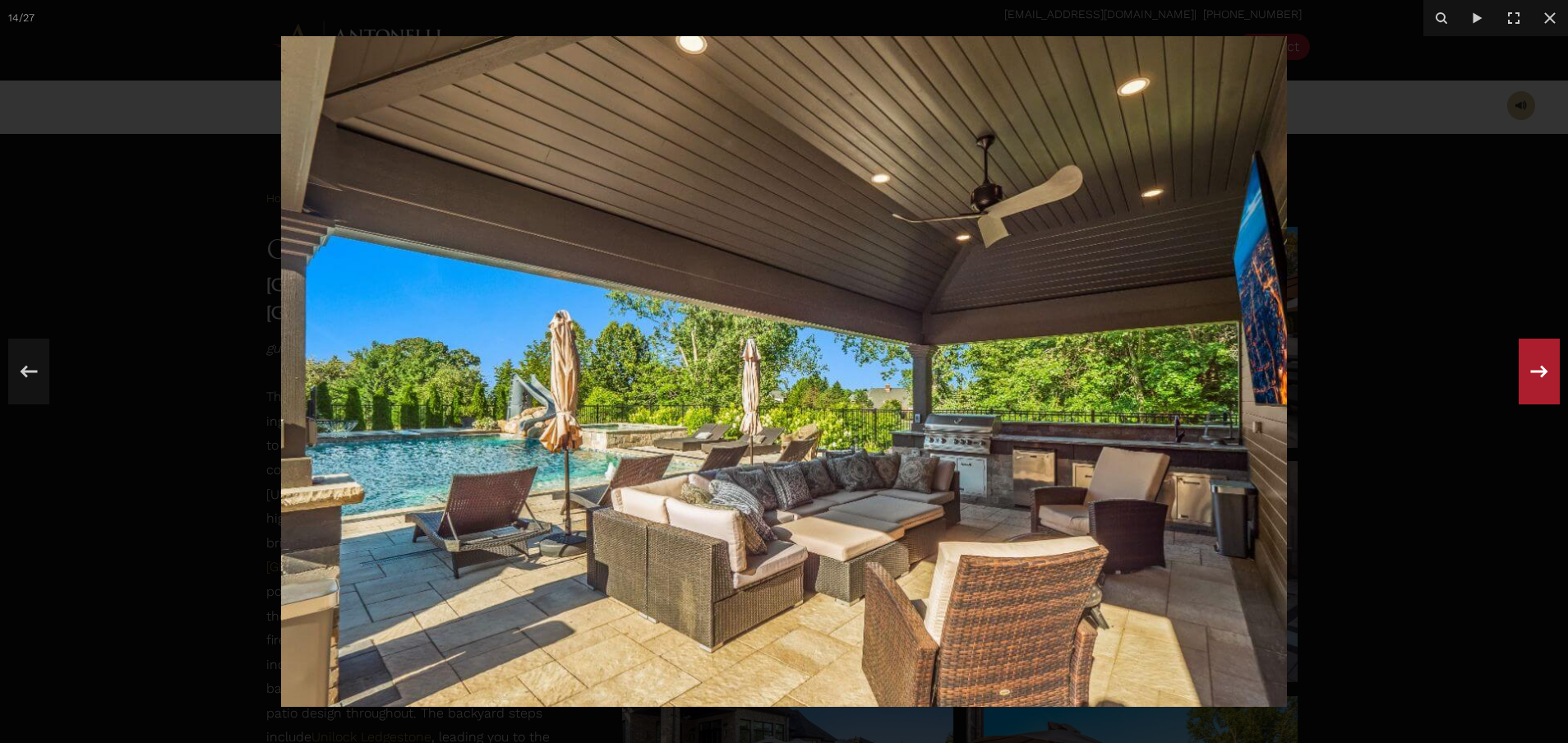
click at [1546, 362] on icon at bounding box center [1540, 371] width 29 height 54
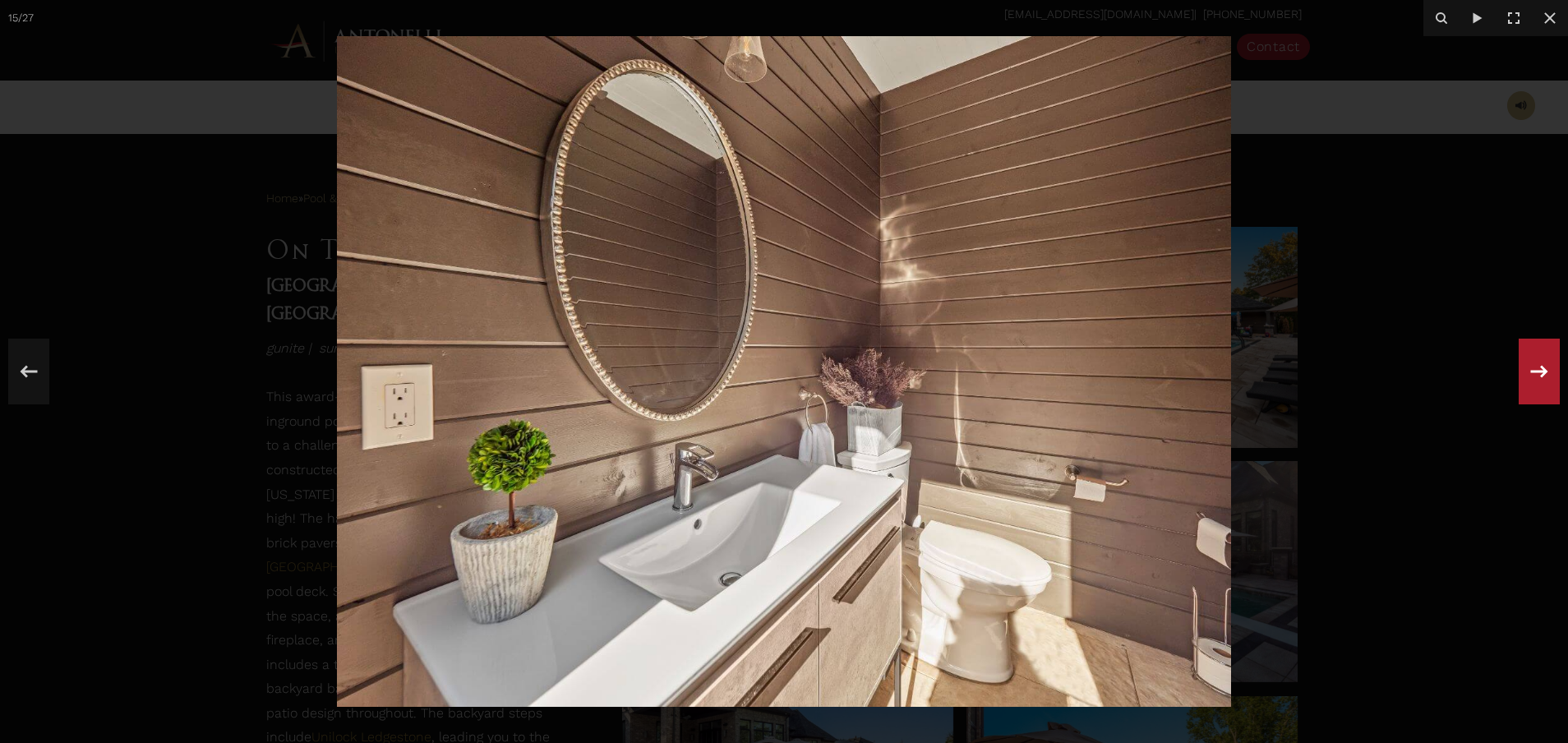
click at [1546, 362] on icon at bounding box center [1540, 371] width 29 height 54
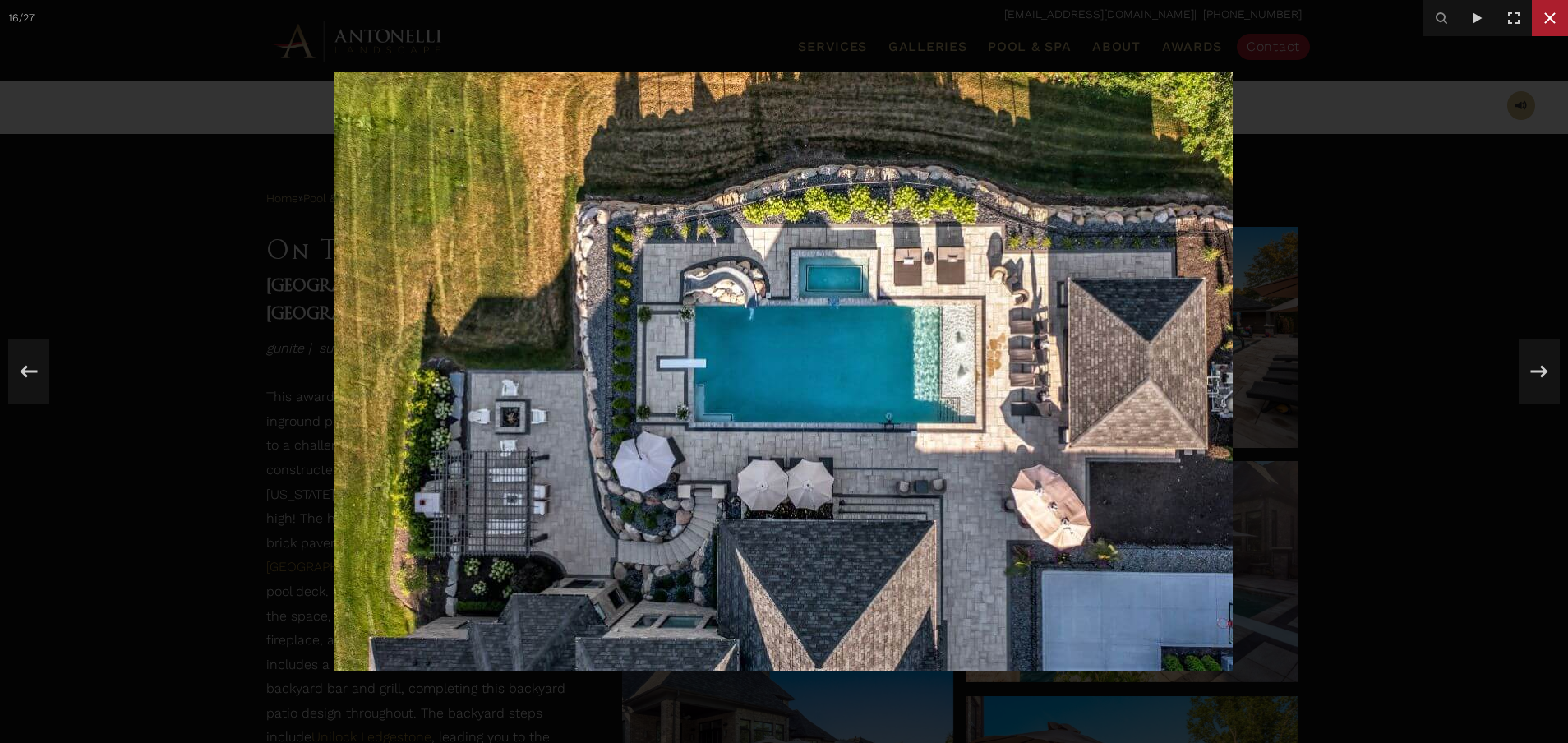
click at [1554, 22] on icon at bounding box center [1550, 19] width 12 height 12
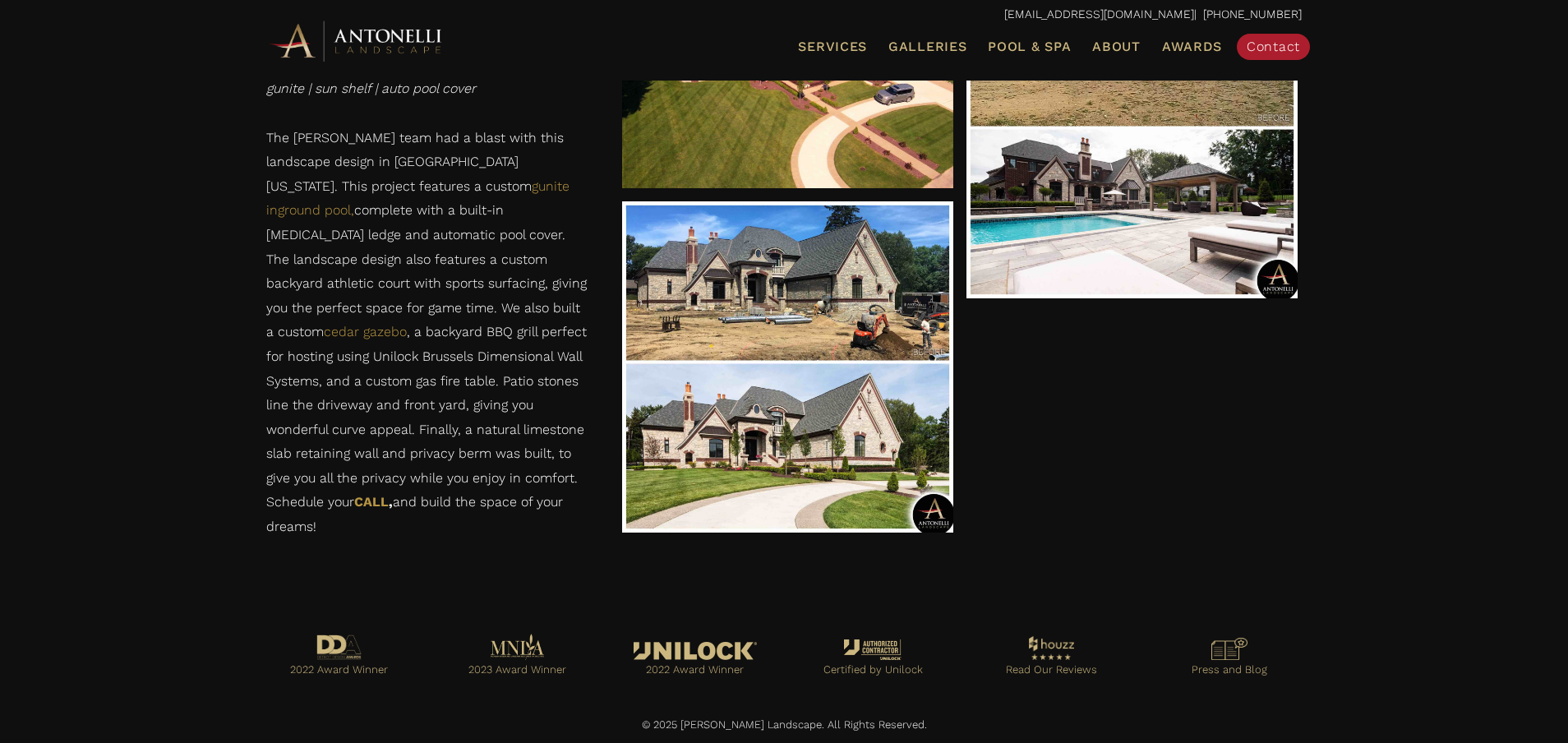
scroll to position [2733, 0]
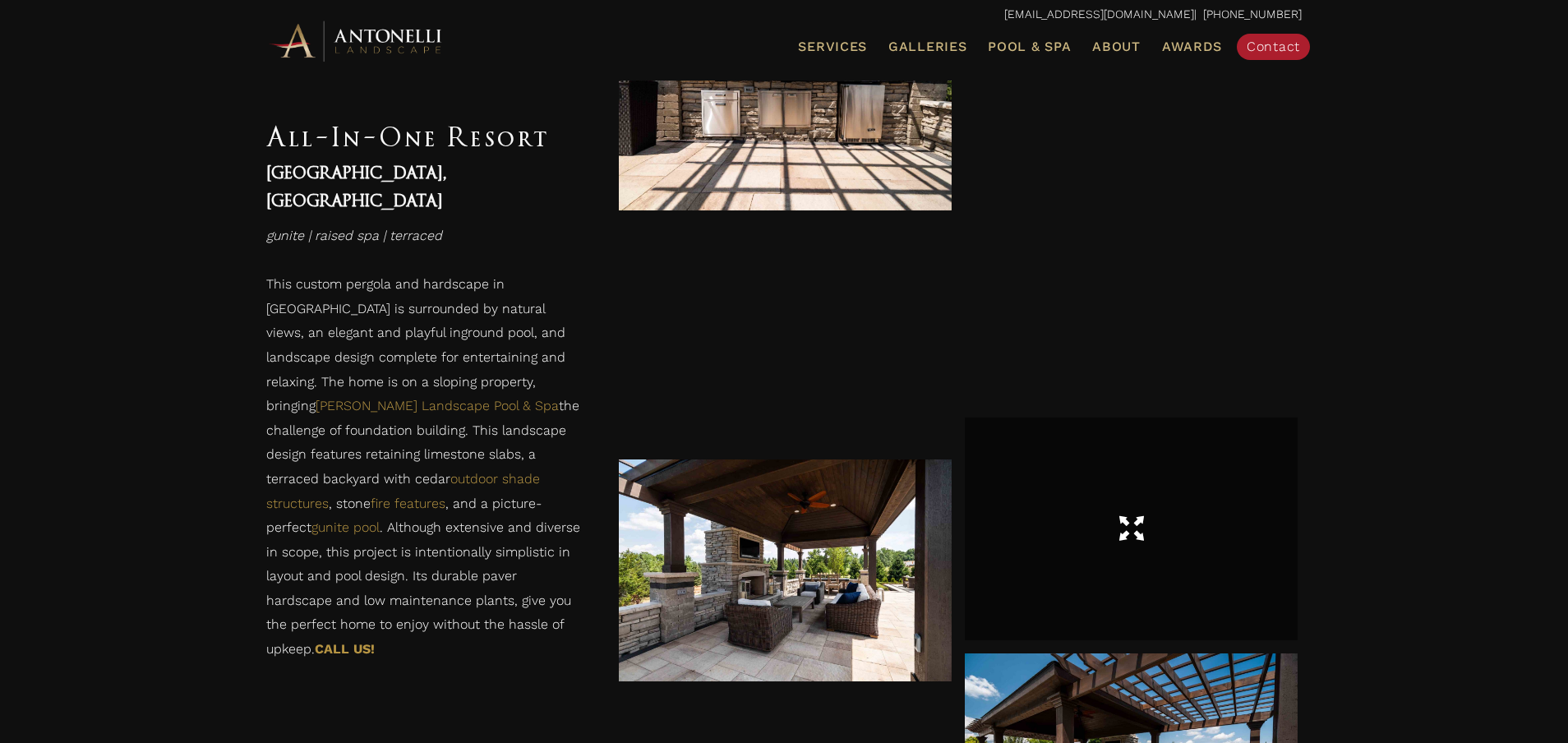
scroll to position [2396, 0]
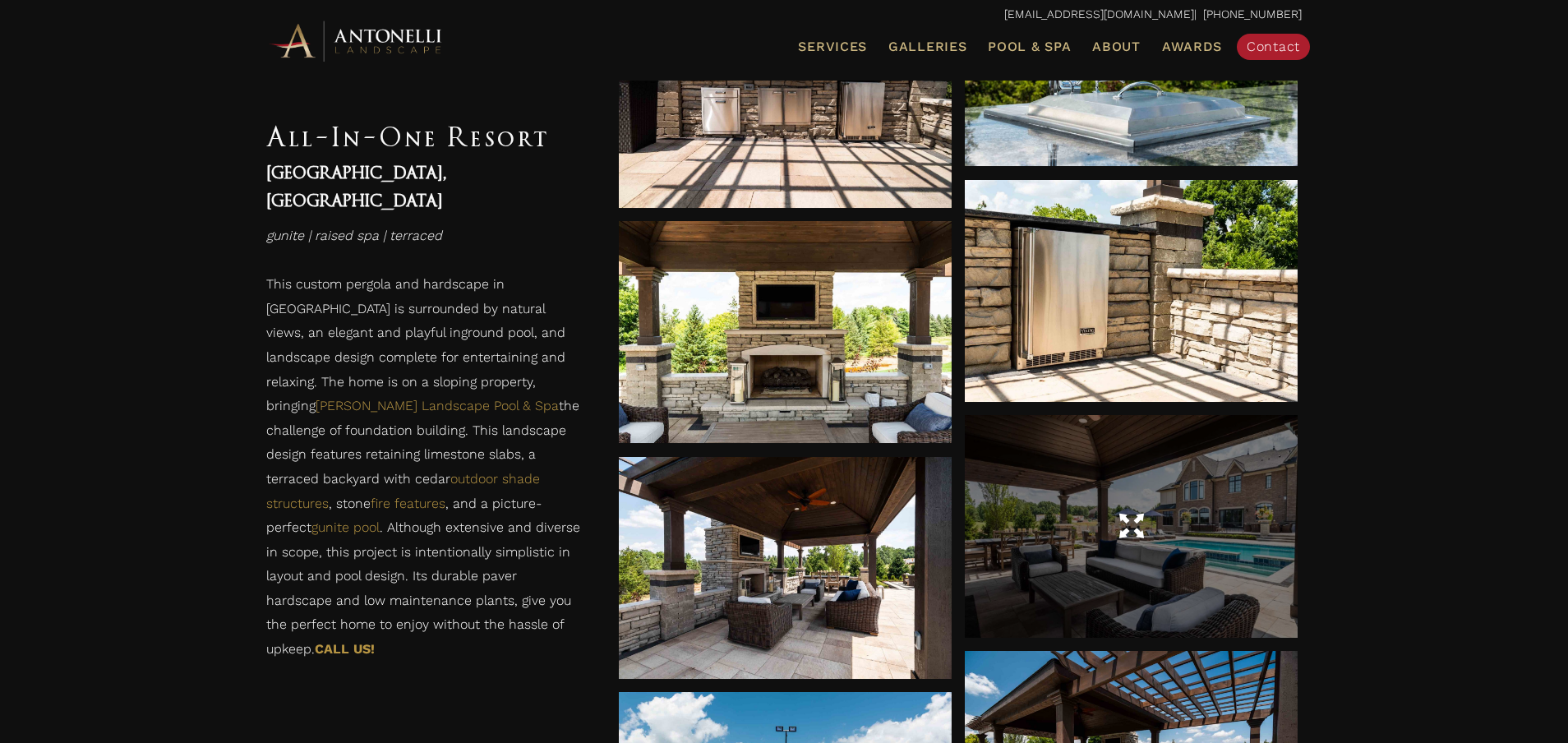
click at [1037, 520] on div at bounding box center [1131, 526] width 333 height 46
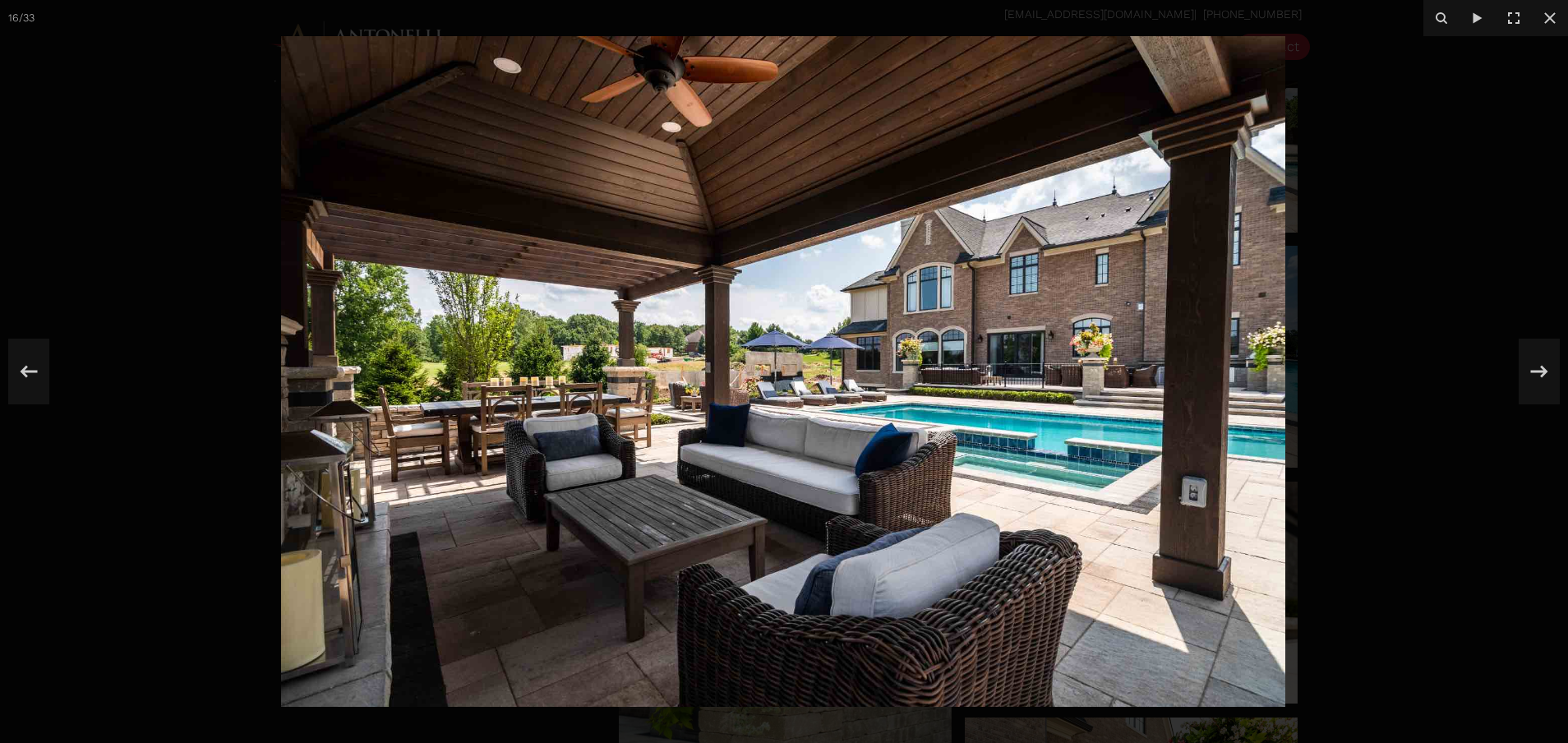
click at [1530, 90] on div at bounding box center [784, 371] width 1568 height 743
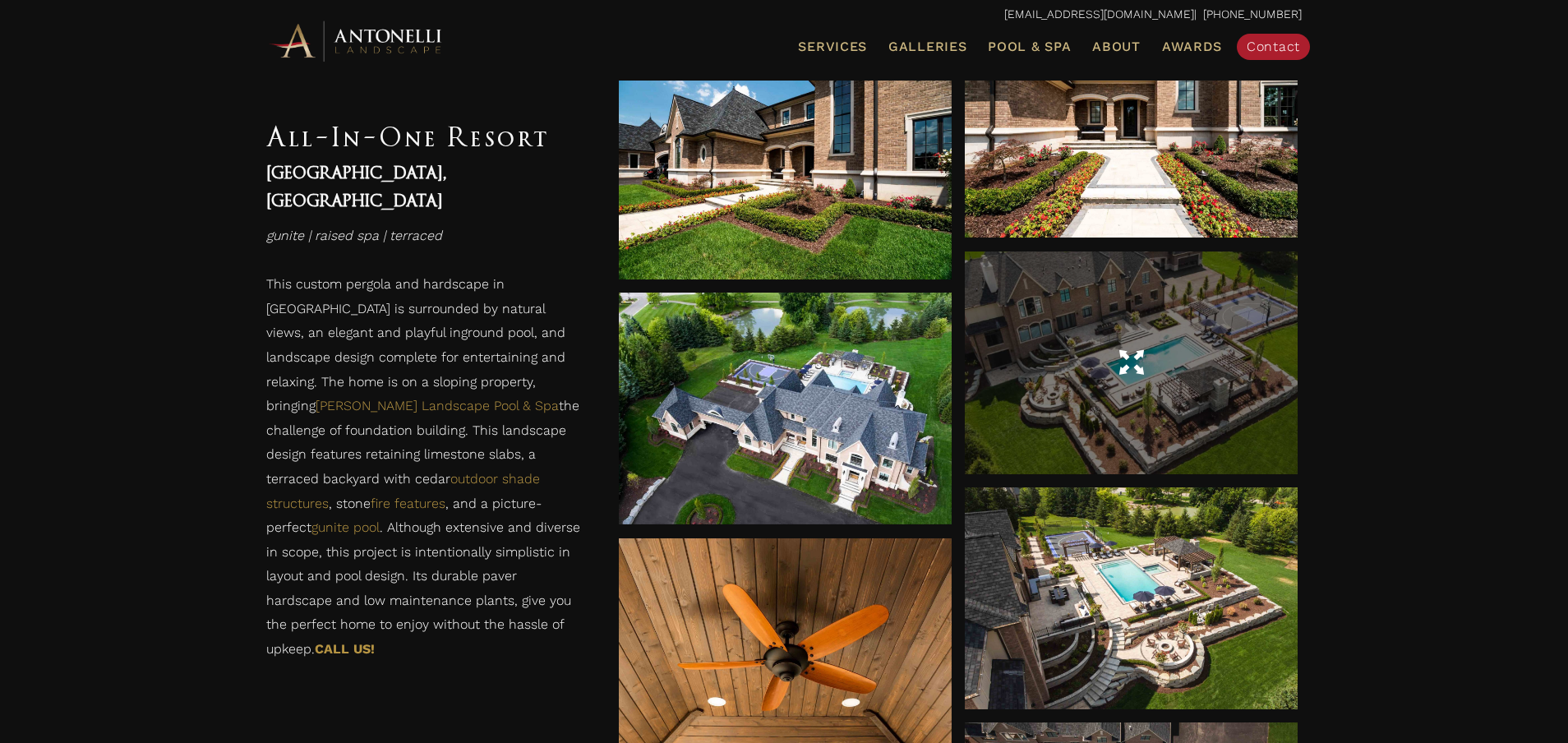
click at [1184, 381] on div at bounding box center [1131, 362] width 333 height 222
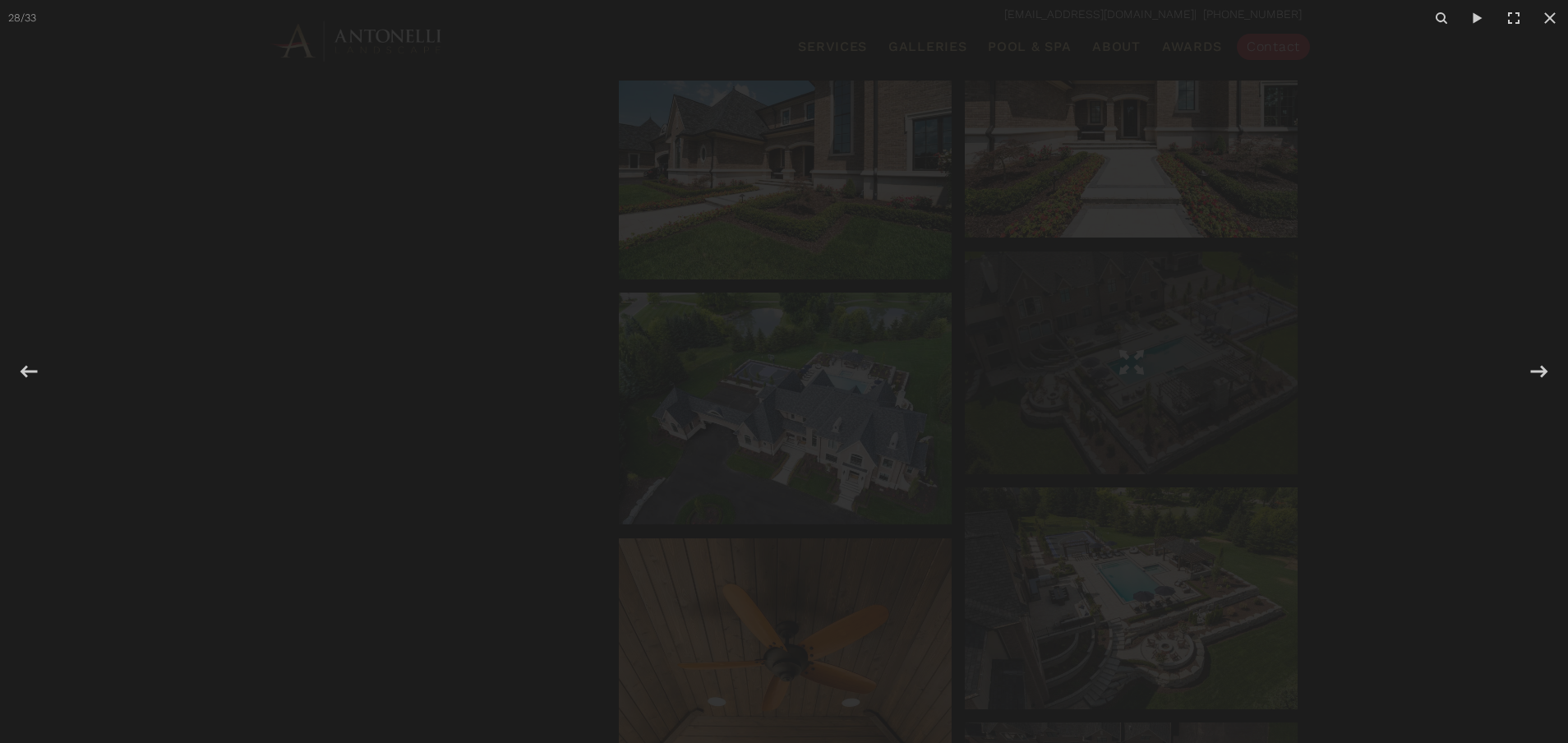
scroll to position [3977, 0]
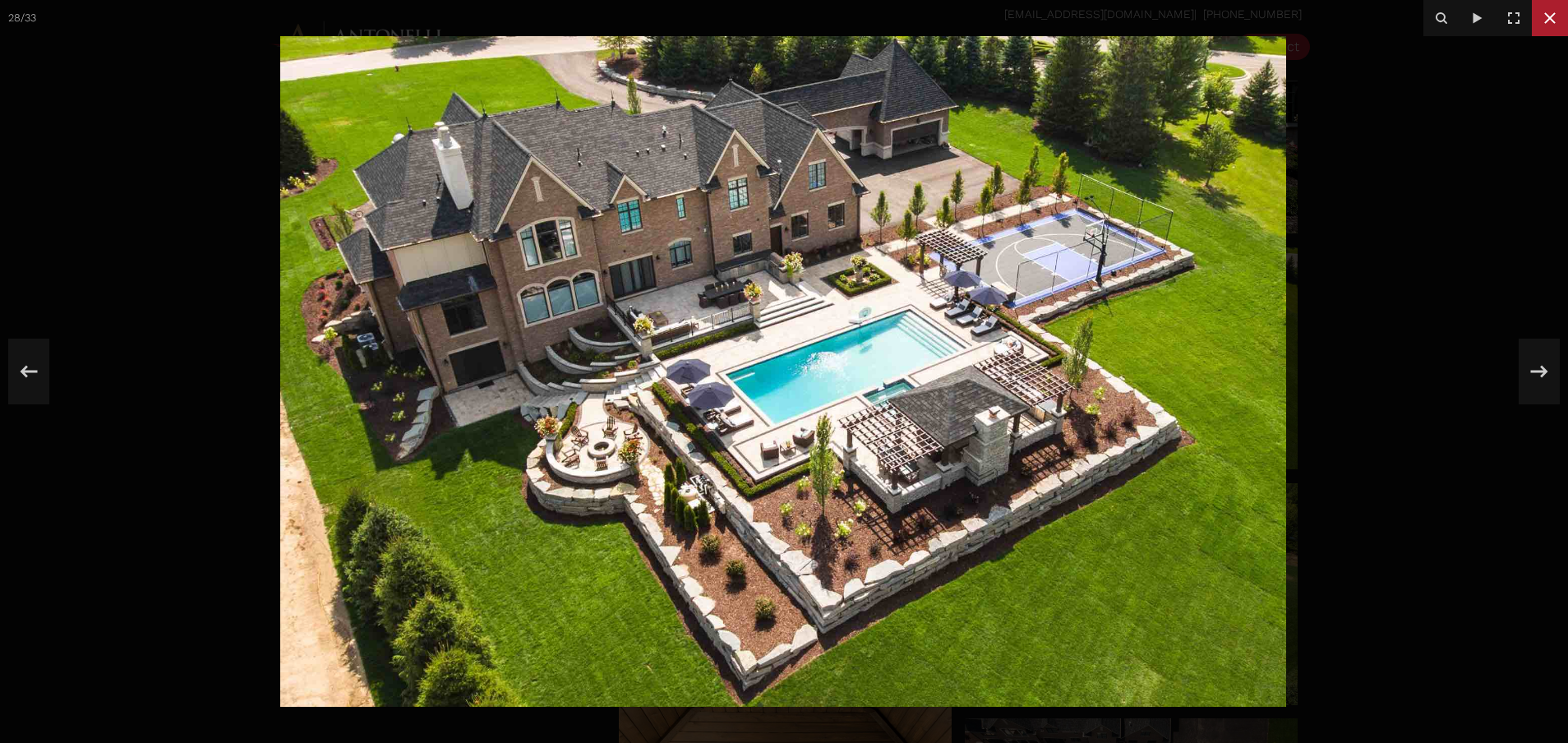
click at [1555, 24] on icon at bounding box center [1550, 18] width 20 height 20
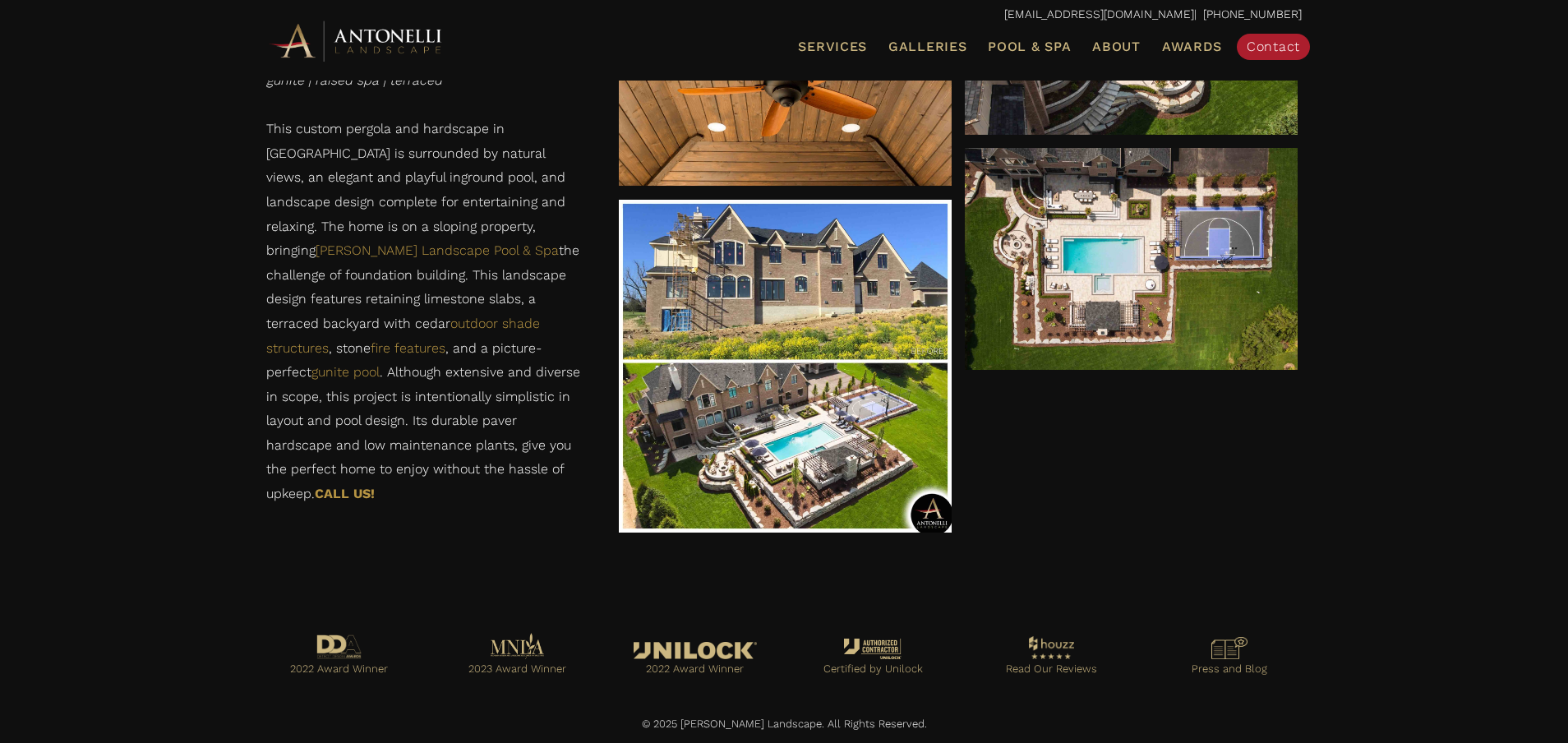
scroll to position [4546, 0]
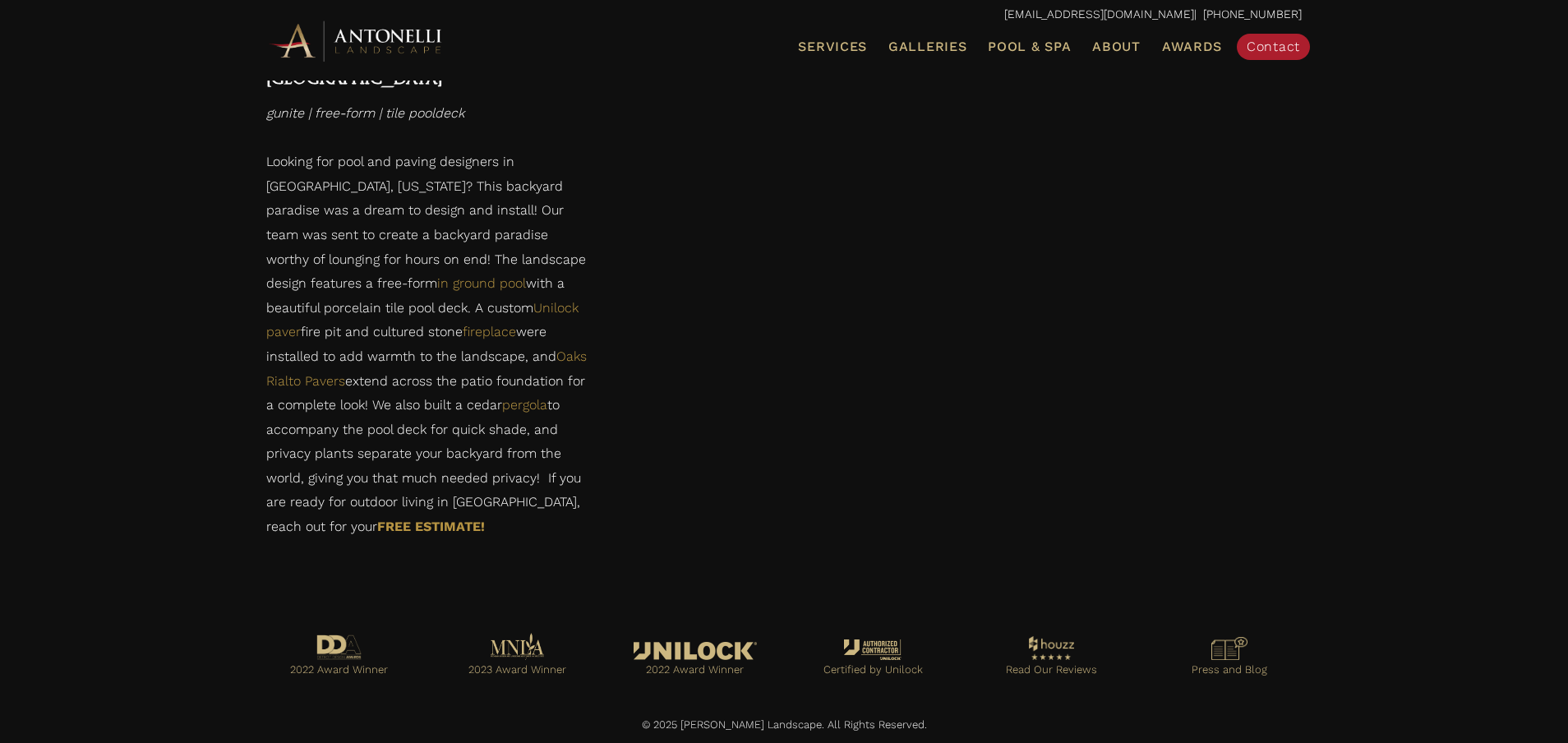
scroll to position [2913, 0]
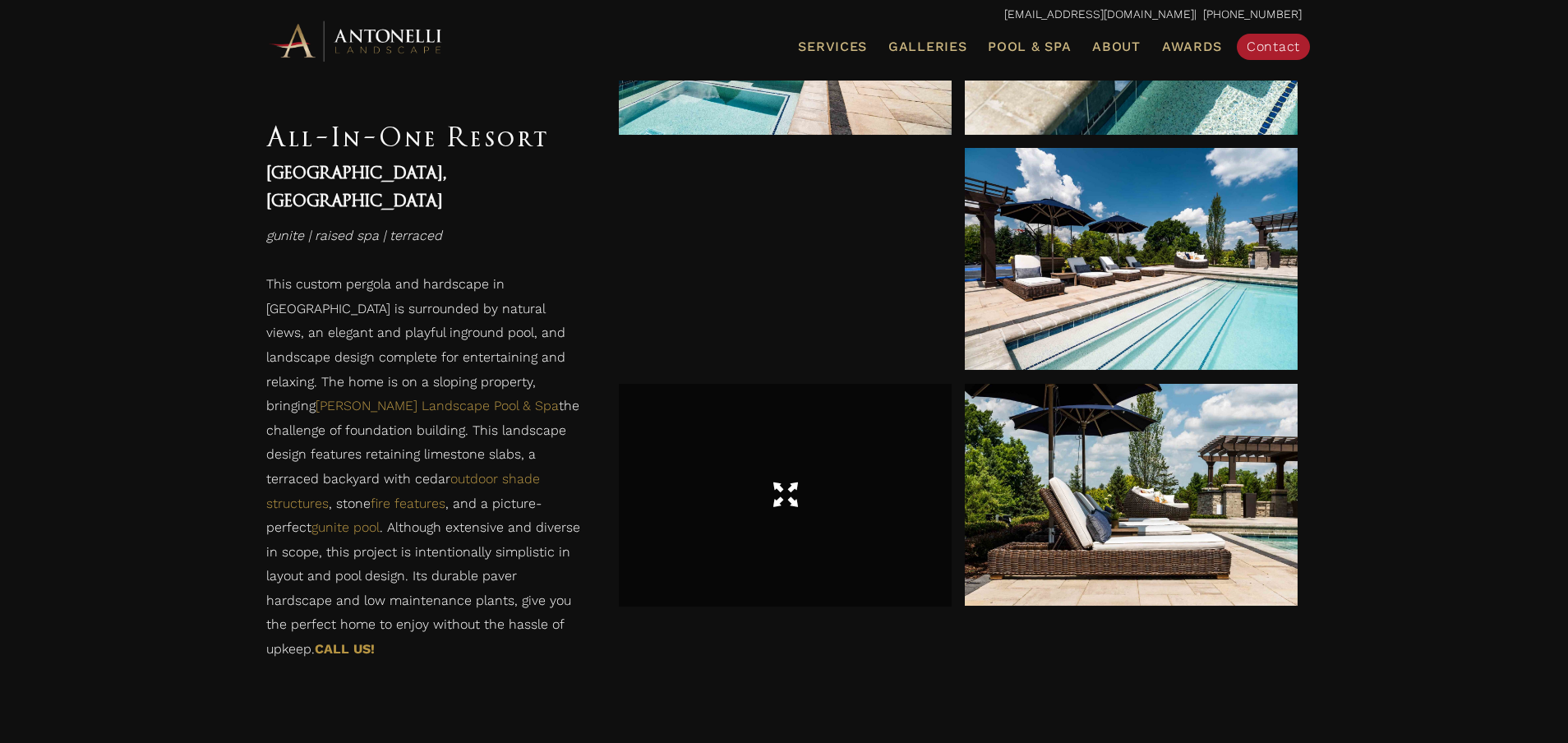
scroll to position [1018, 0]
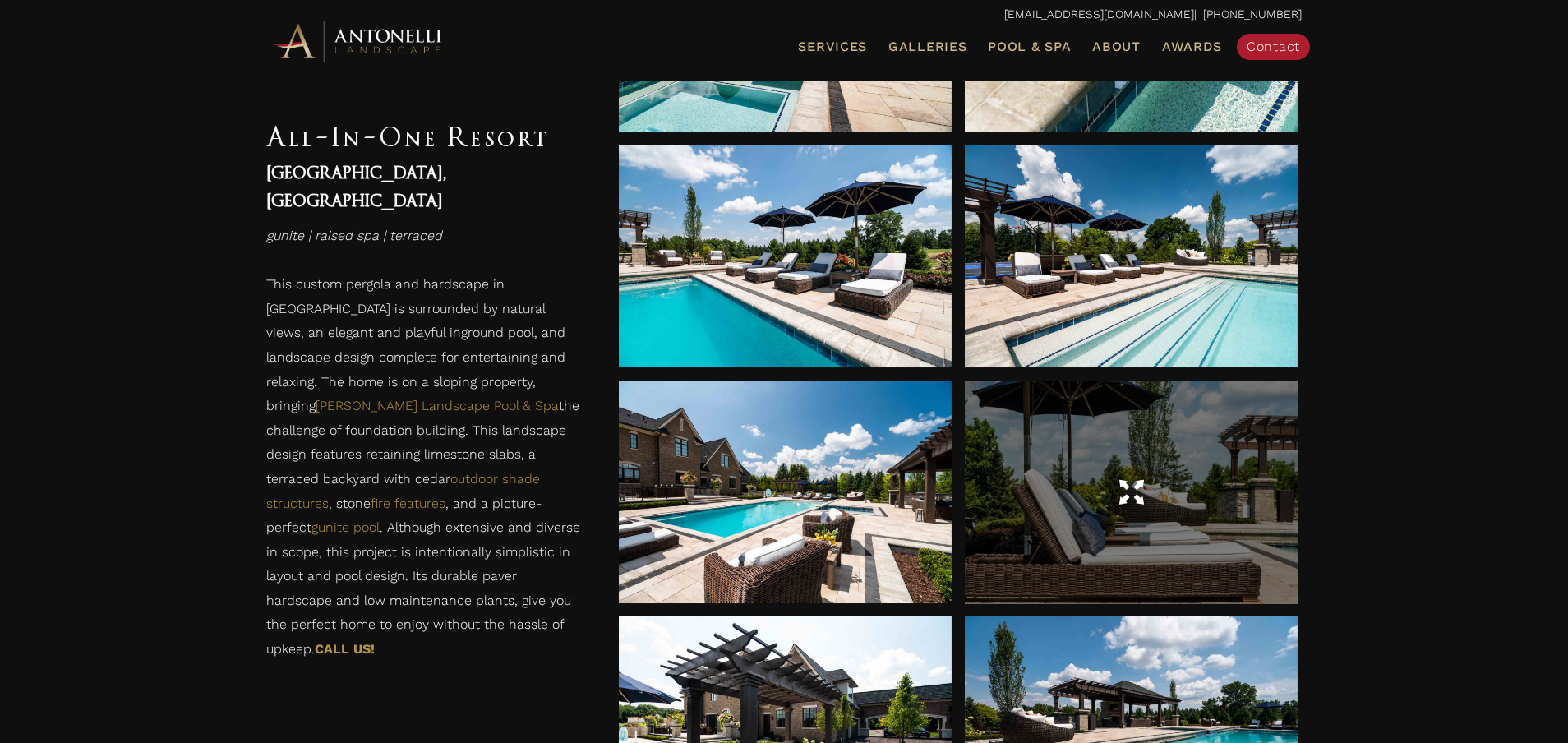
click at [1249, 512] on div at bounding box center [1131, 493] width 333 height 46
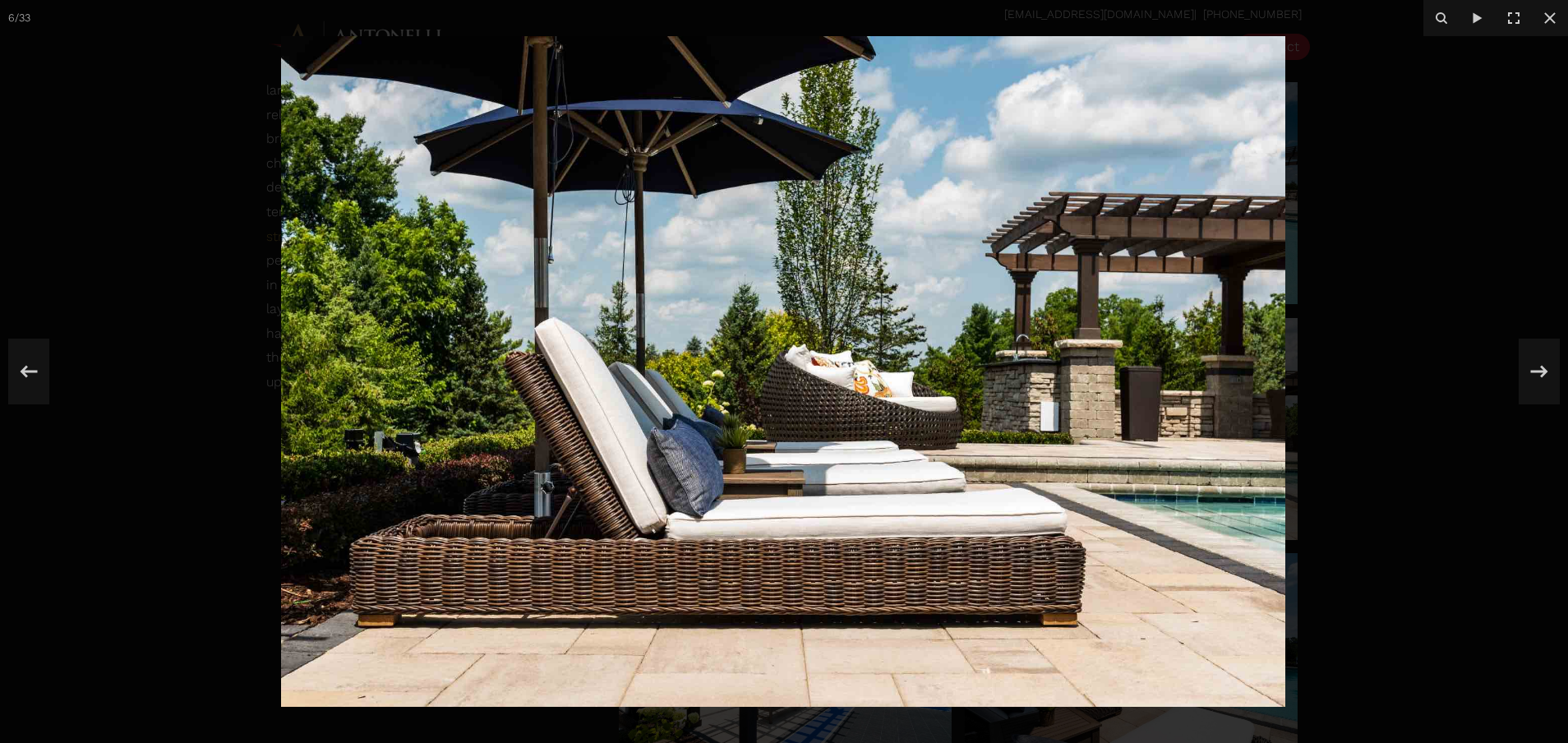
scroll to position [1083, 0]
